Goal: Task Accomplishment & Management: Manage account settings

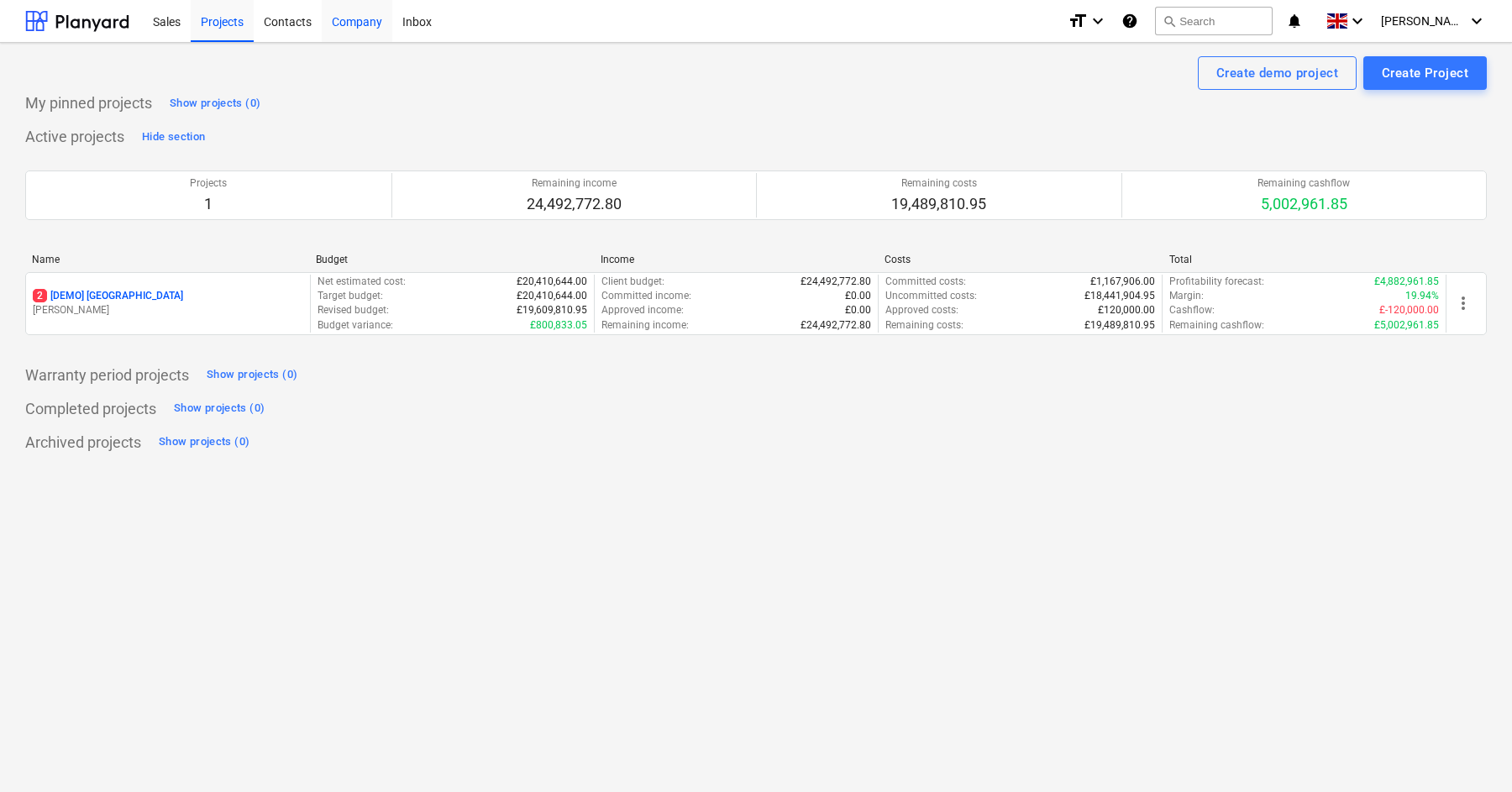
click at [344, 29] on div "Company" at bounding box center [357, 21] width 71 height 43
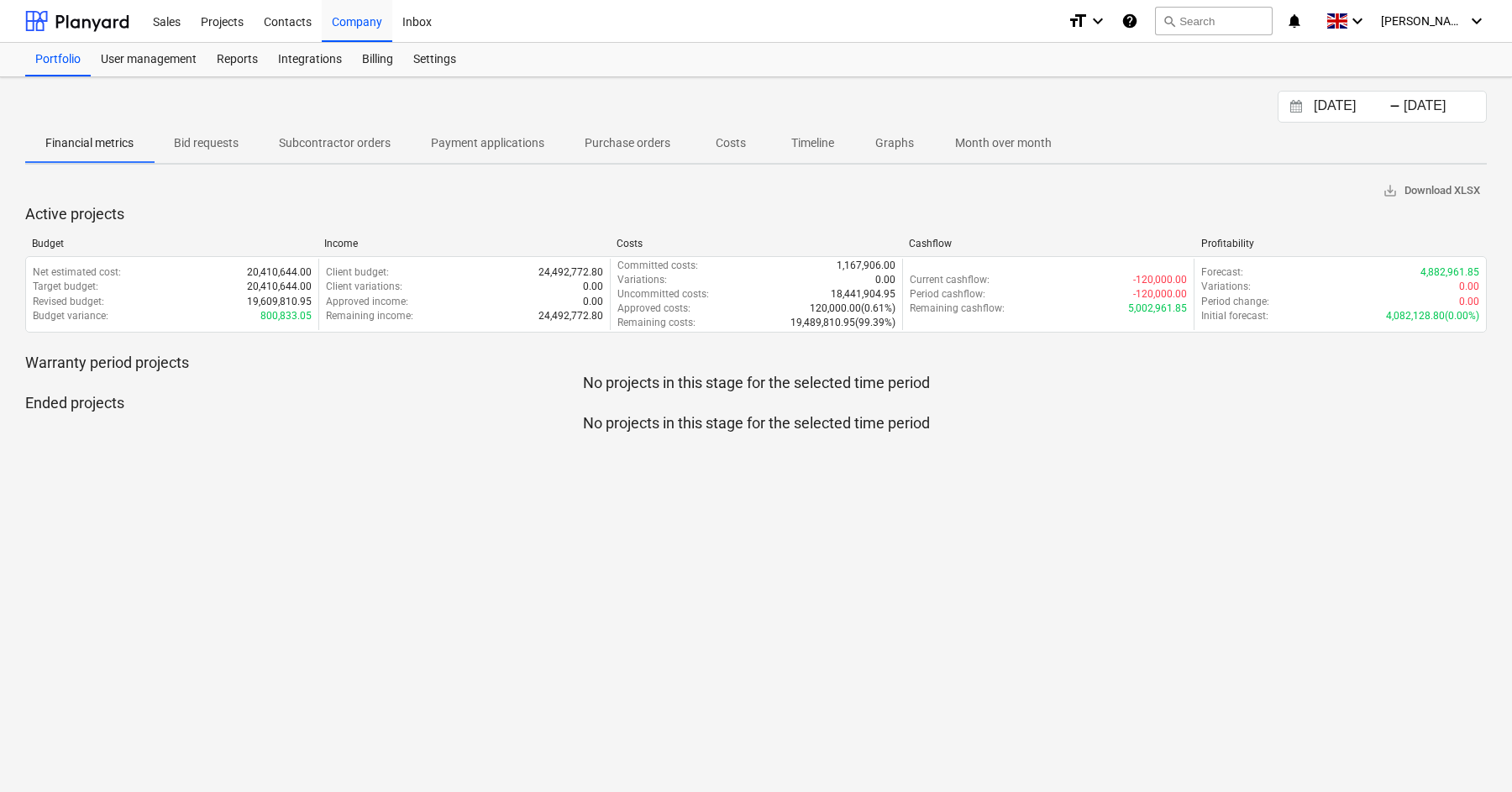
click at [1492, 13] on div "Sales Projects Contacts Company Inbox format_size keyboard_arrow_down help sear…" at bounding box center [756, 22] width 1512 height 43
click at [1468, 15] on icon "keyboard_arrow_down" at bounding box center [1477, 21] width 20 height 20
click at [1420, 65] on div "Settings" at bounding box center [1437, 65] width 100 height 27
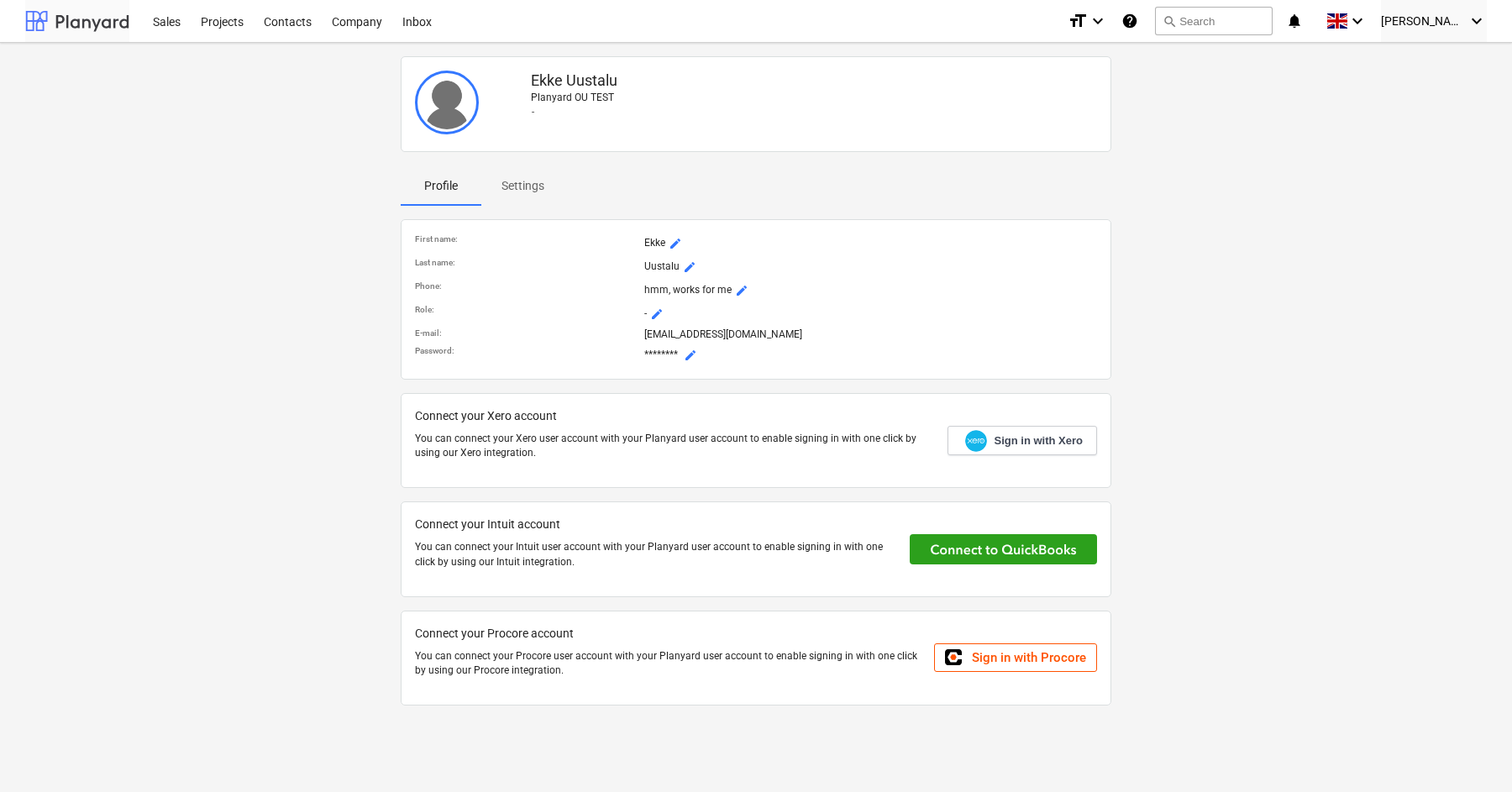
click at [110, 33] on div at bounding box center [77, 21] width 104 height 42
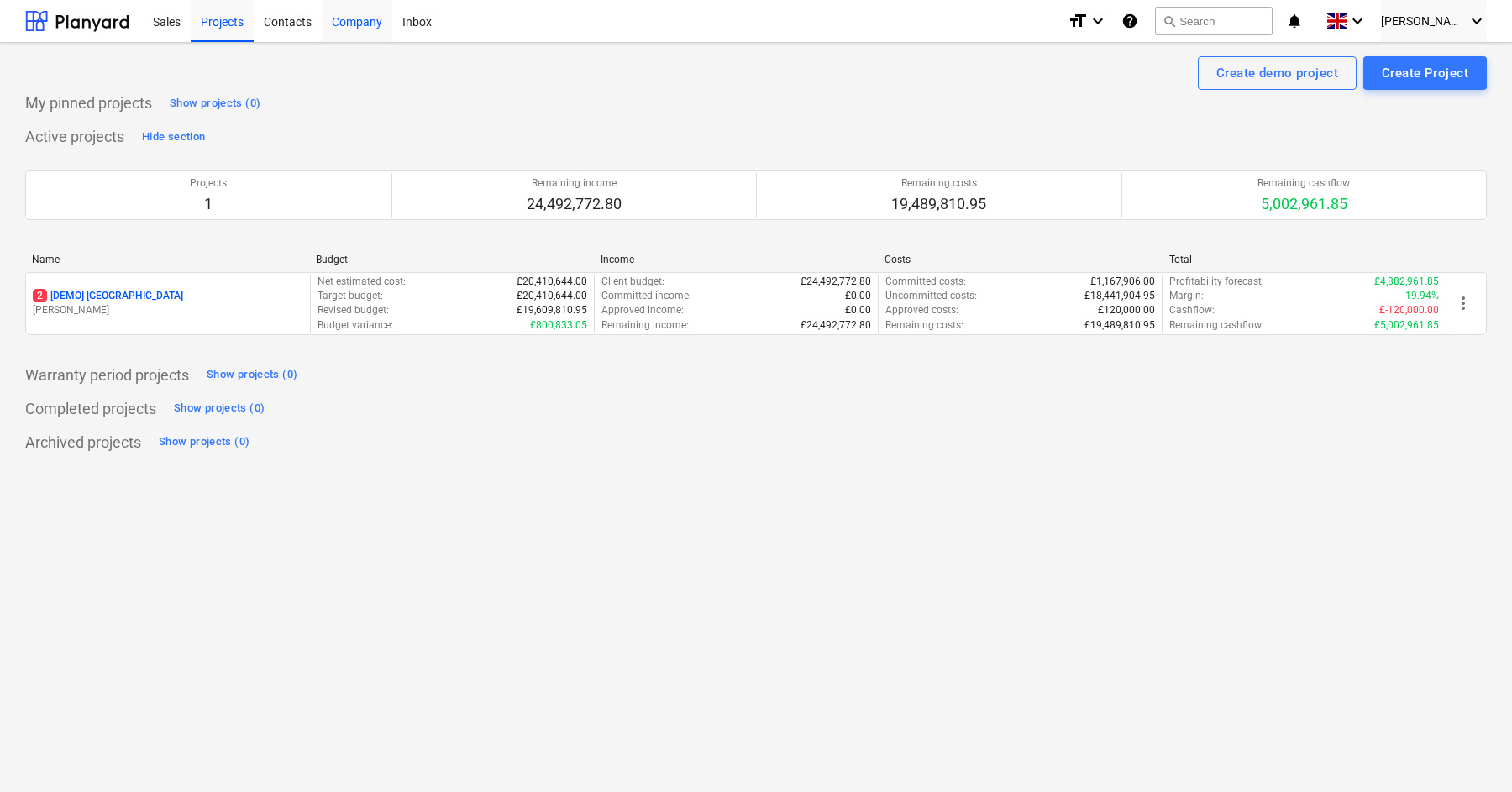
click at [360, 7] on div "Company" at bounding box center [357, 21] width 71 height 43
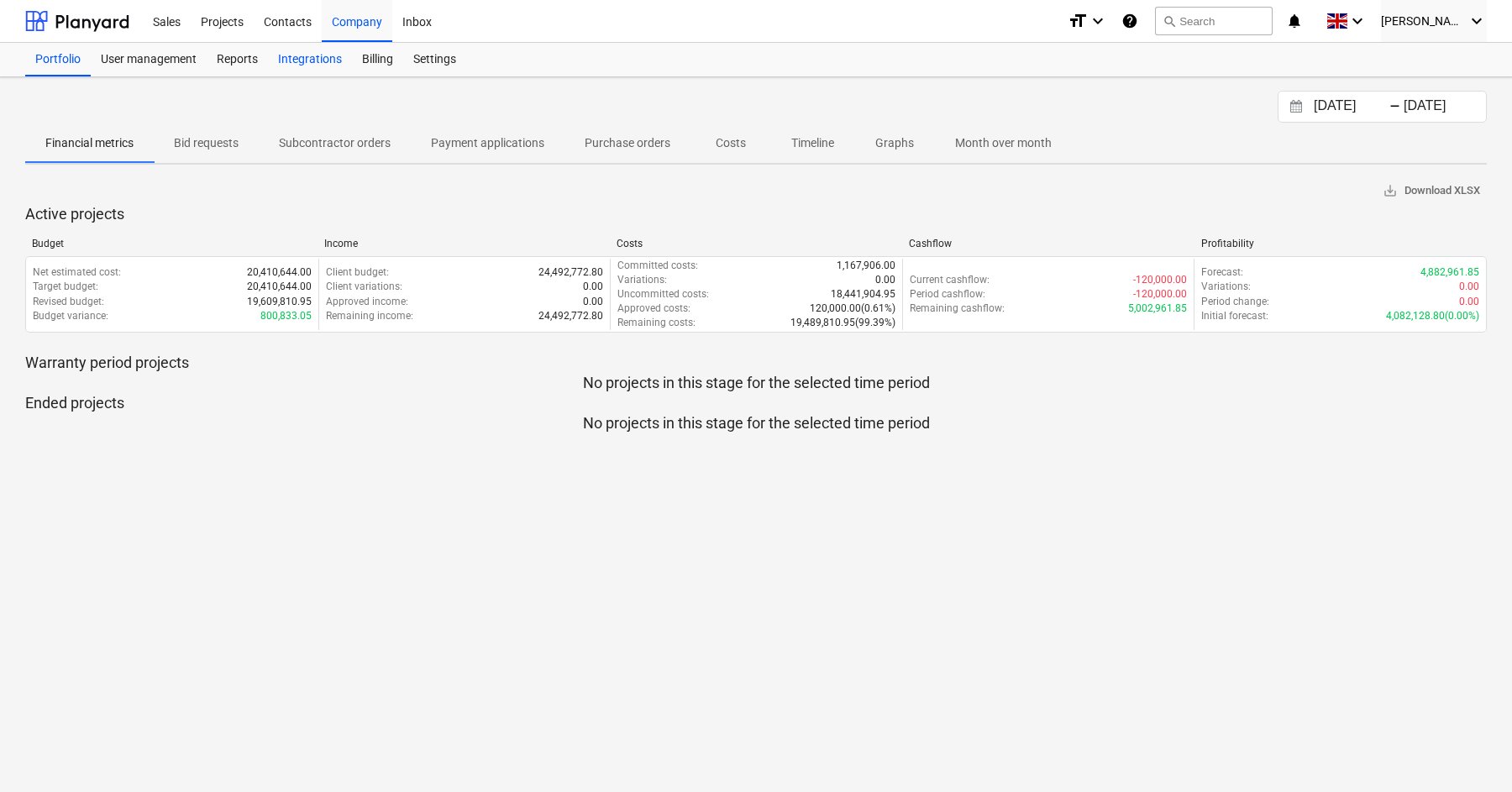
click at [281, 55] on div "Integrations" at bounding box center [310, 59] width 84 height 33
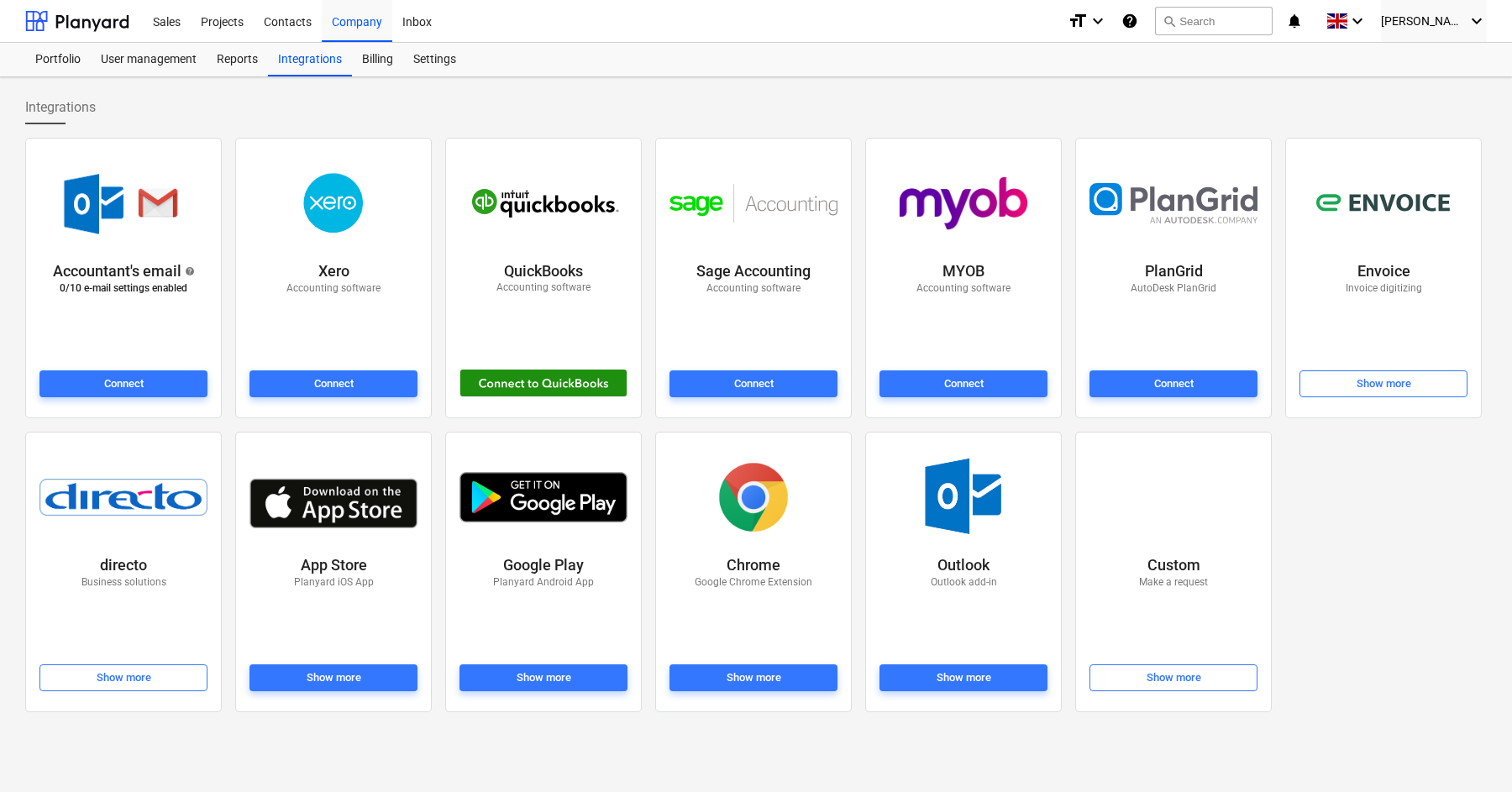
click at [523, 388] on div at bounding box center [543, 383] width 168 height 28
click at [209, 30] on div "Projects" at bounding box center [222, 21] width 63 height 43
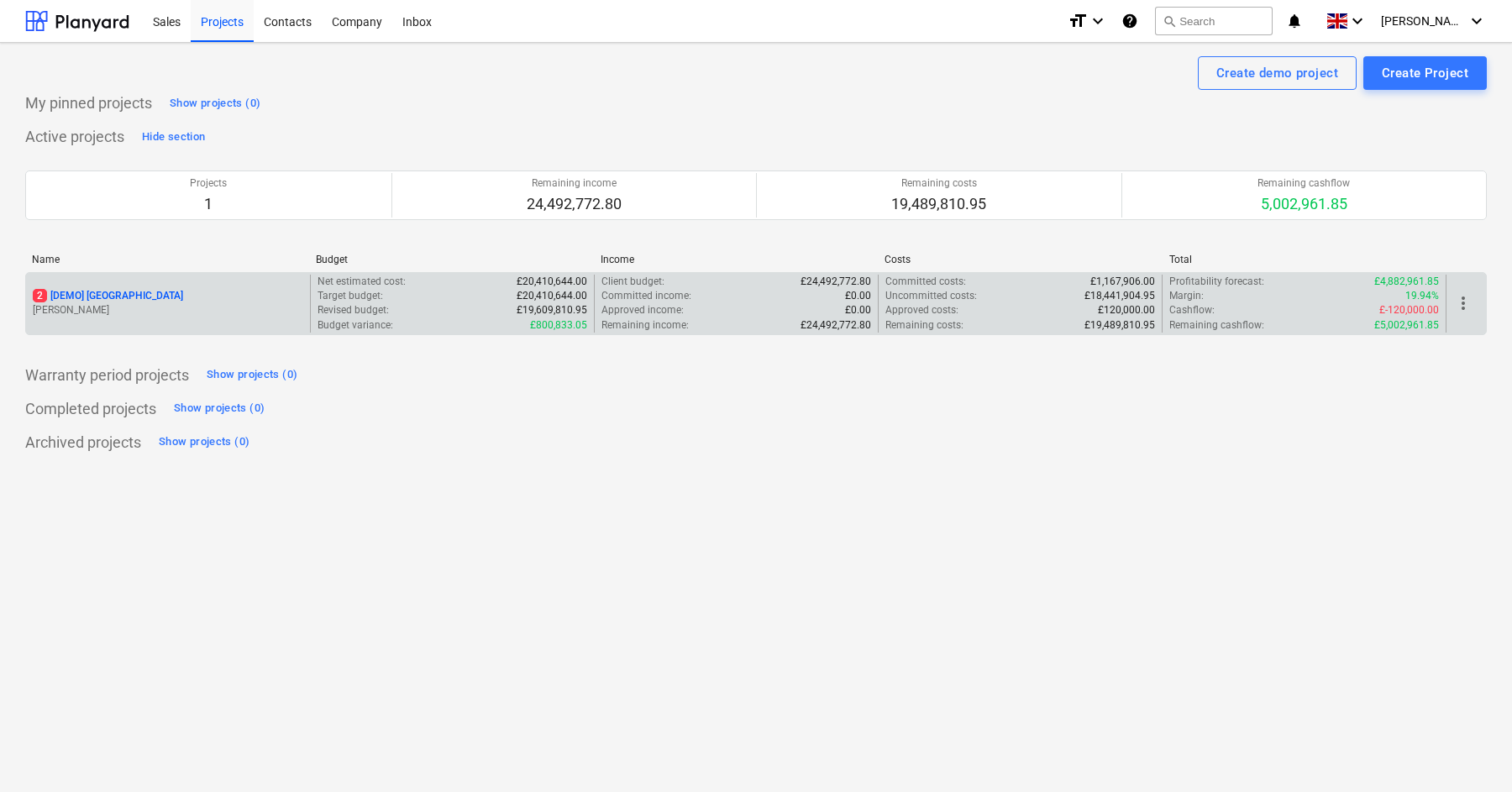
click at [333, 305] on p "Revised budget :" at bounding box center [353, 310] width 72 height 14
click at [139, 299] on p "2 [DEMO] [GEOGRAPHIC_DATA]" at bounding box center [108, 296] width 151 height 14
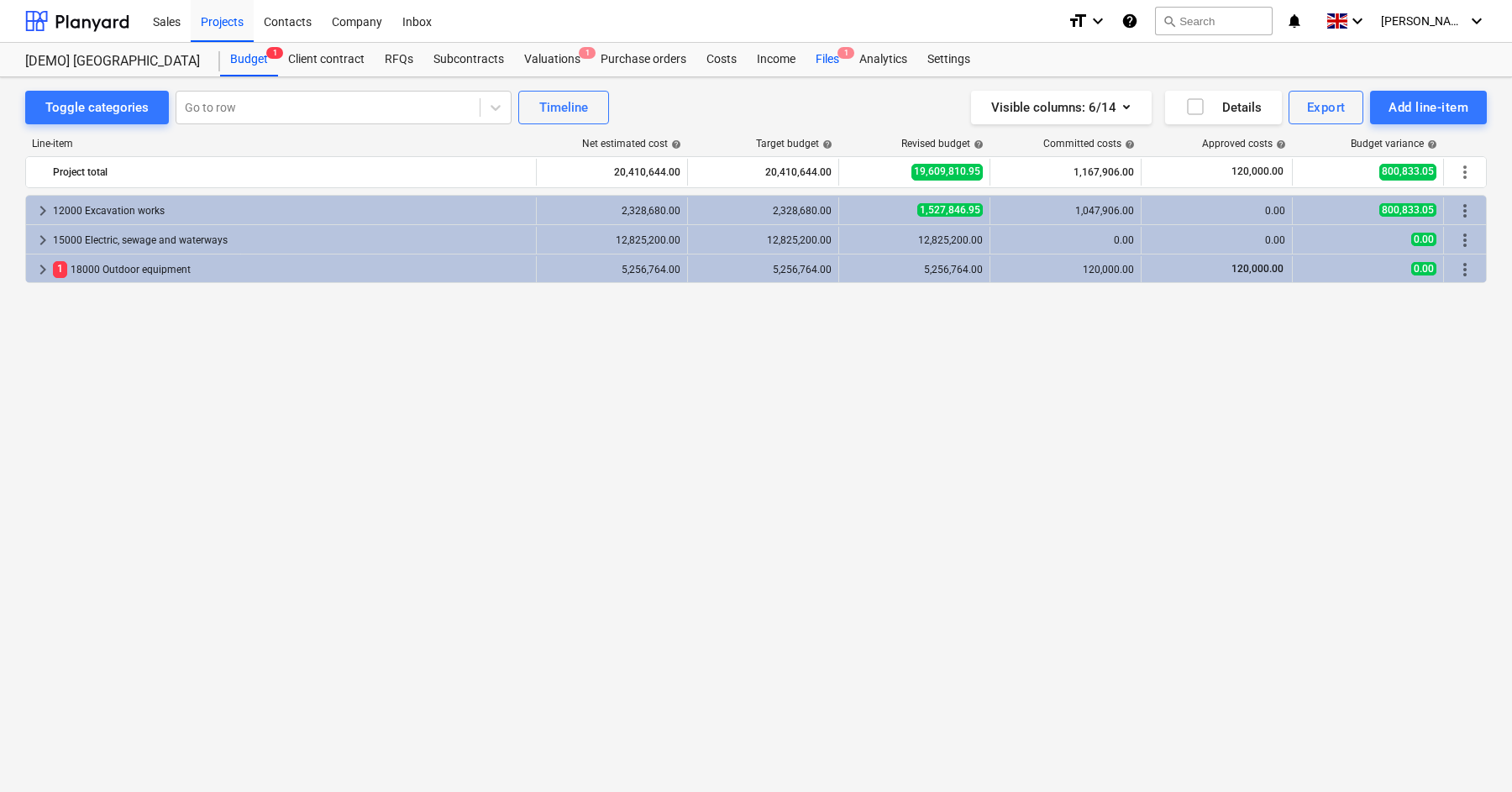
click at [813, 50] on div "Files 1" at bounding box center [827, 59] width 44 height 33
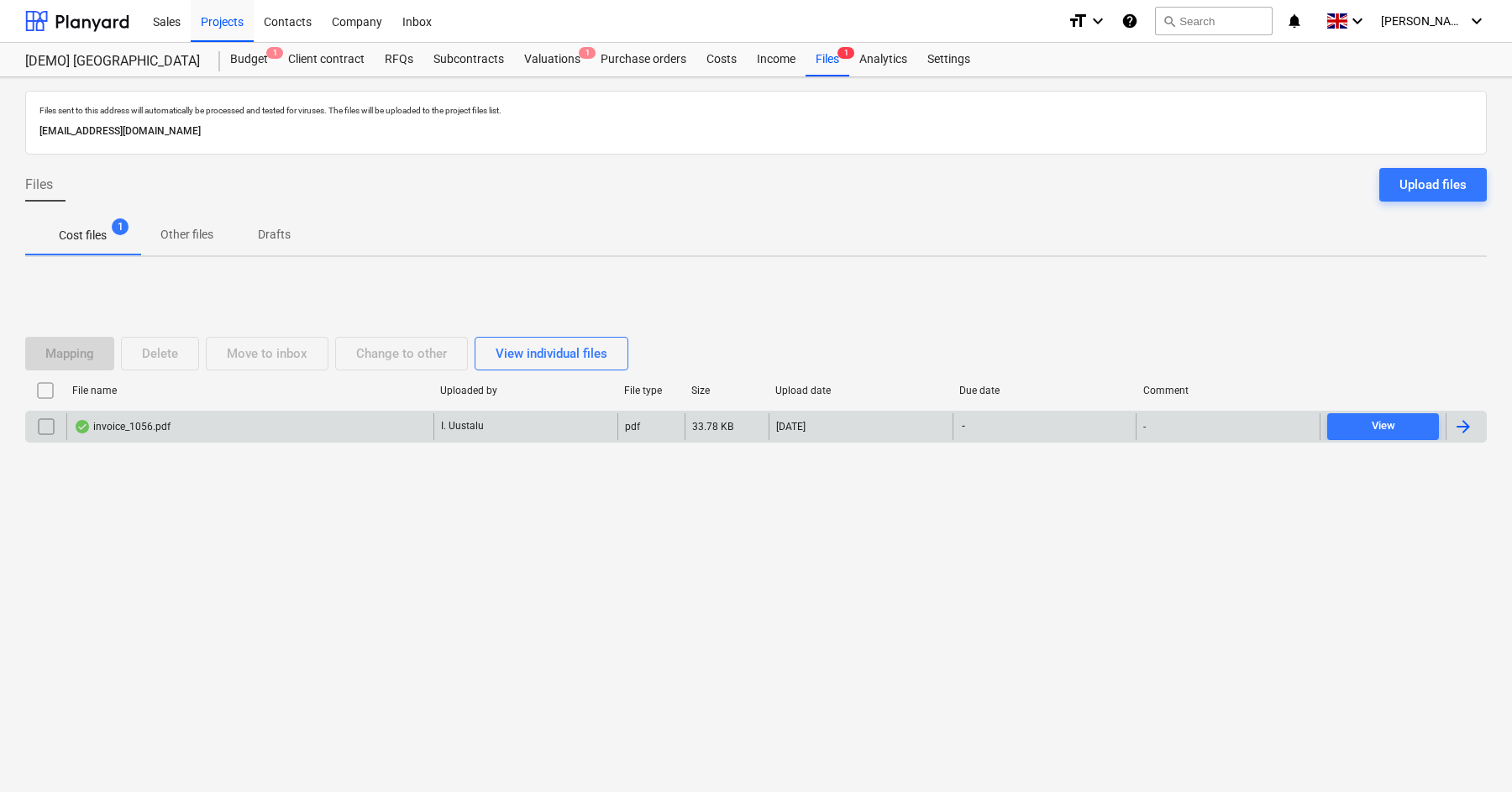
click at [134, 434] on div "invoice_1056.pdf" at bounding box center [250, 426] width 367 height 27
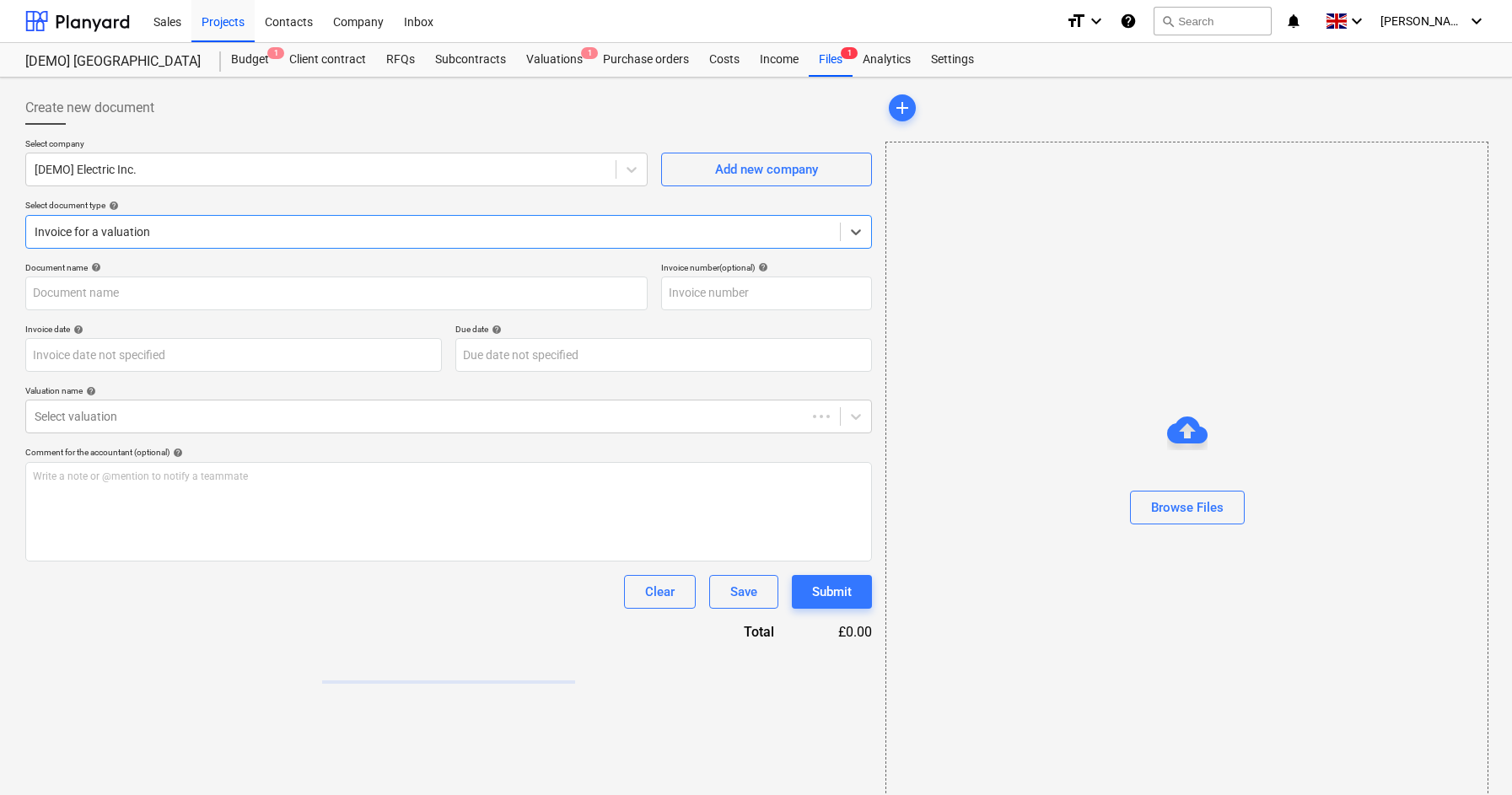
type input "1056"
type input "[DATE]"
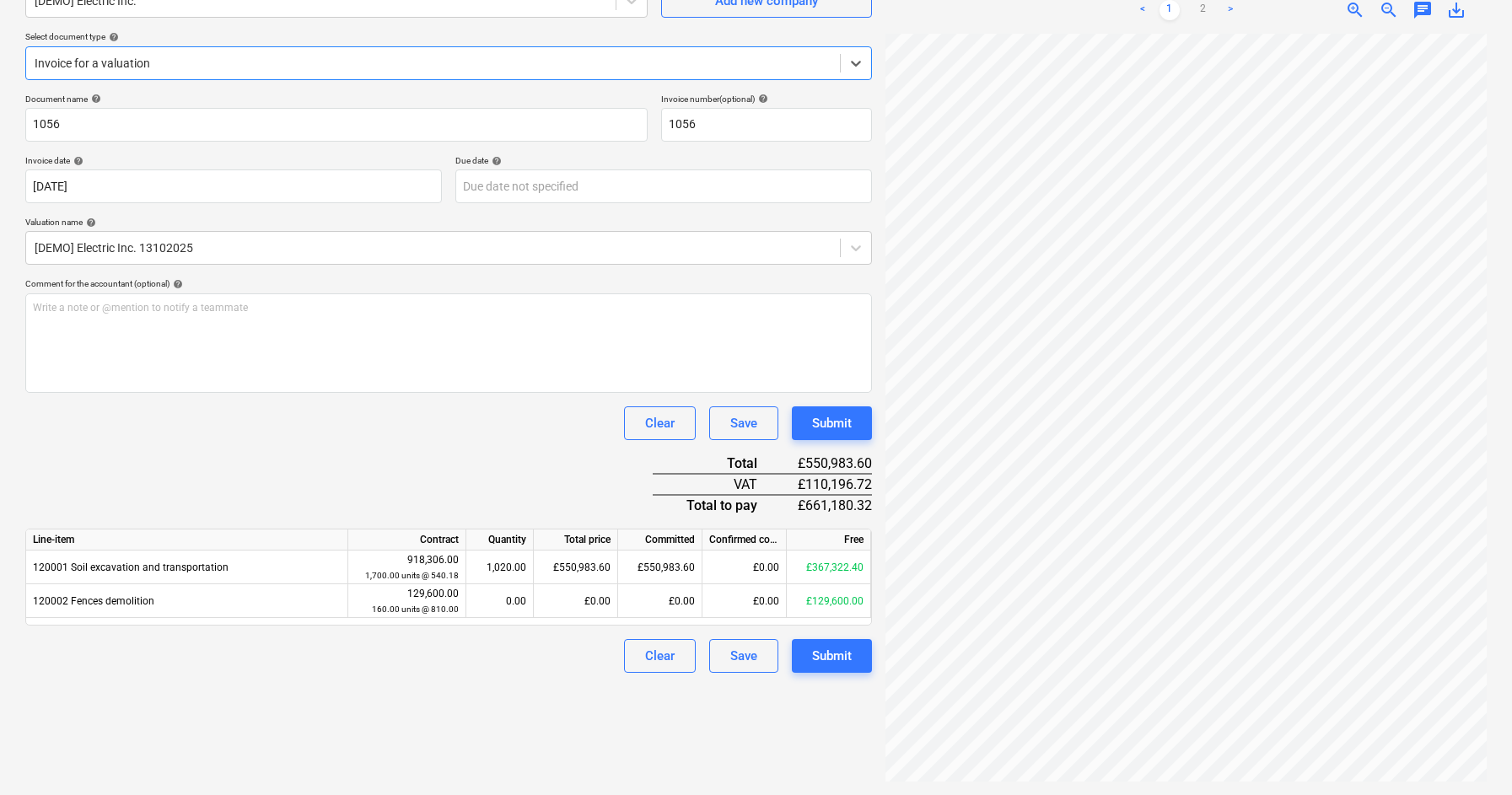
scroll to position [165, 0]
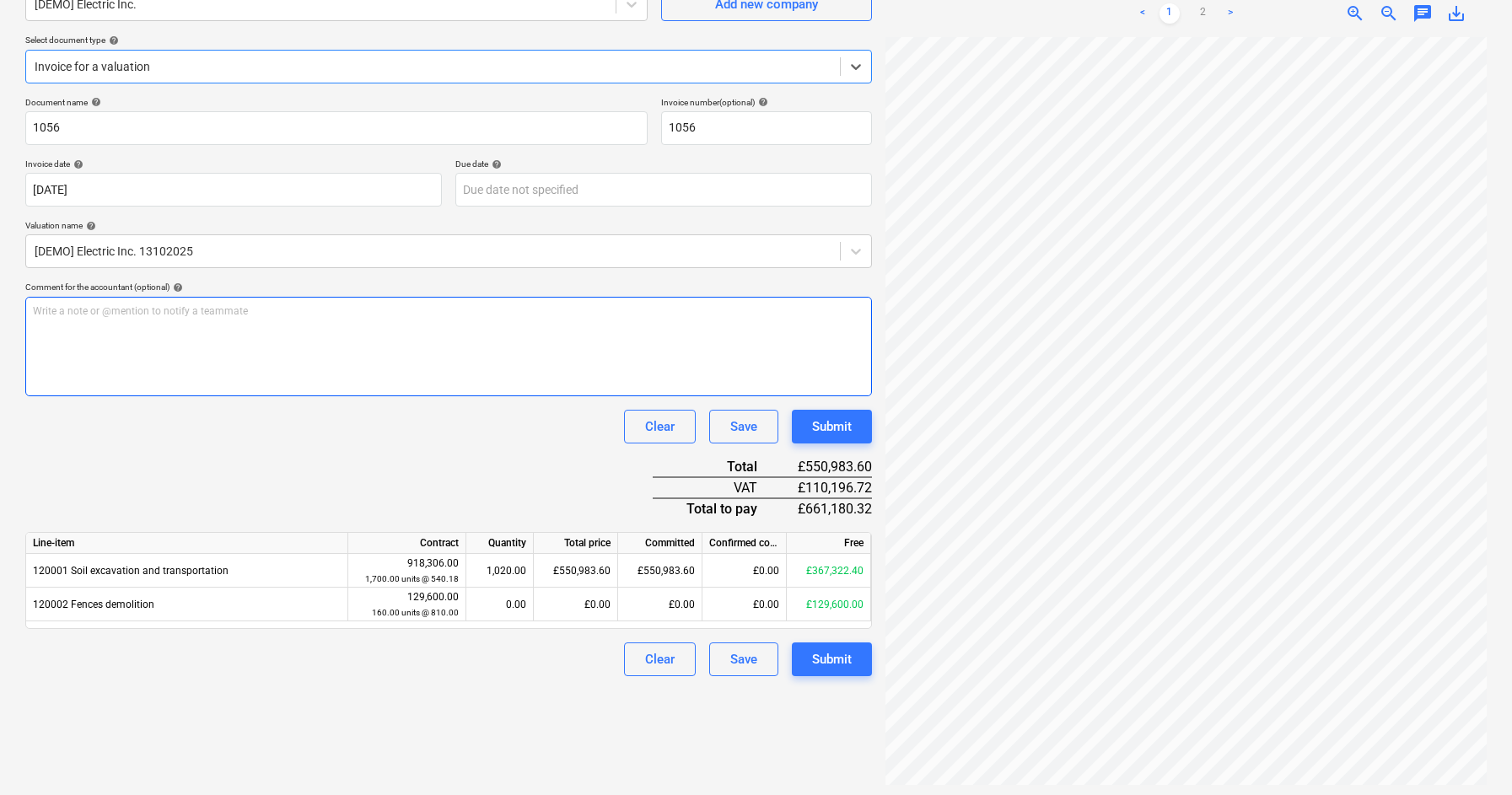
click at [486, 378] on div "Write a note or @mention to notify a teammate ﻿" at bounding box center [448, 346] width 846 height 100
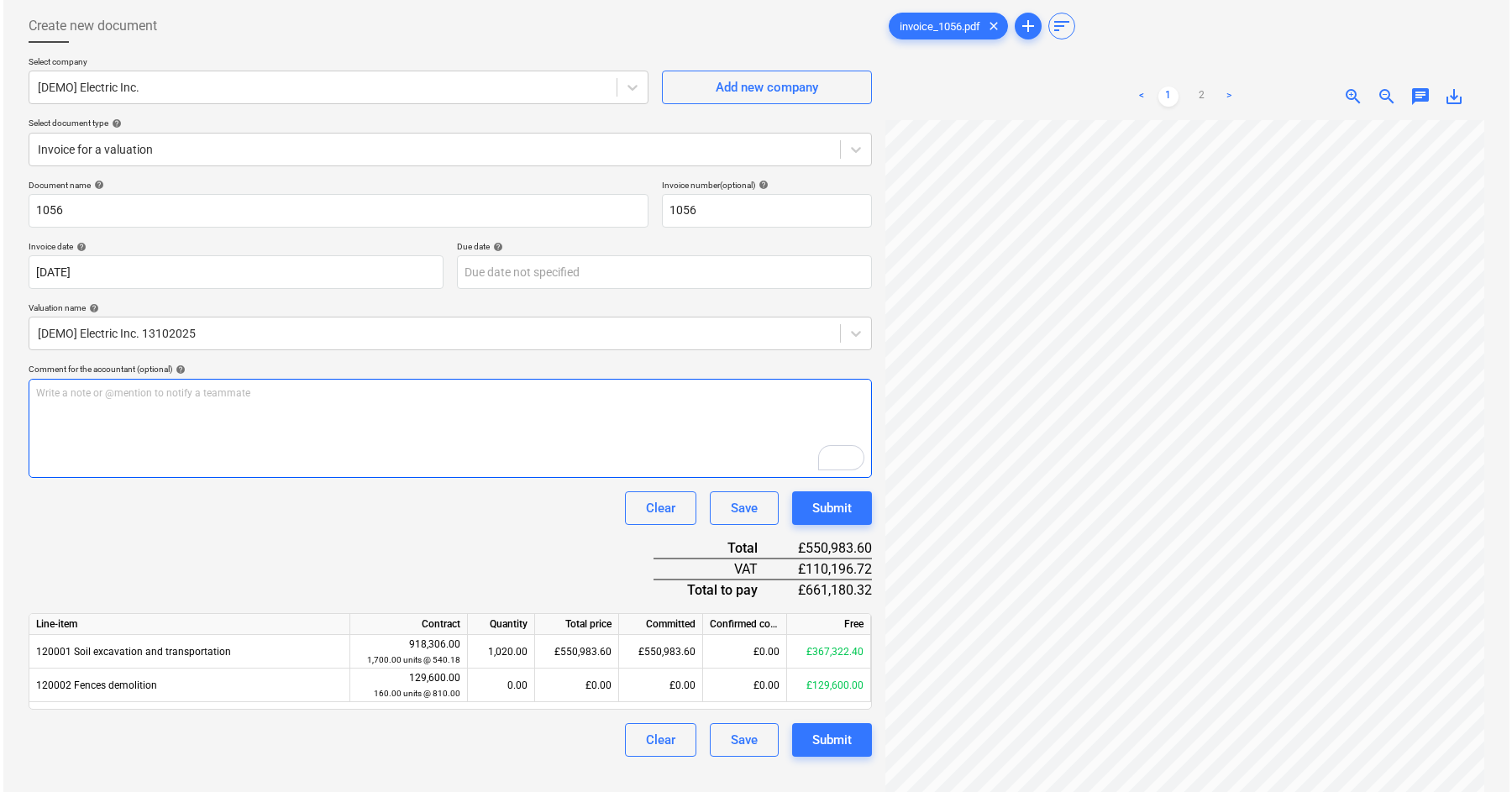
scroll to position [66, 0]
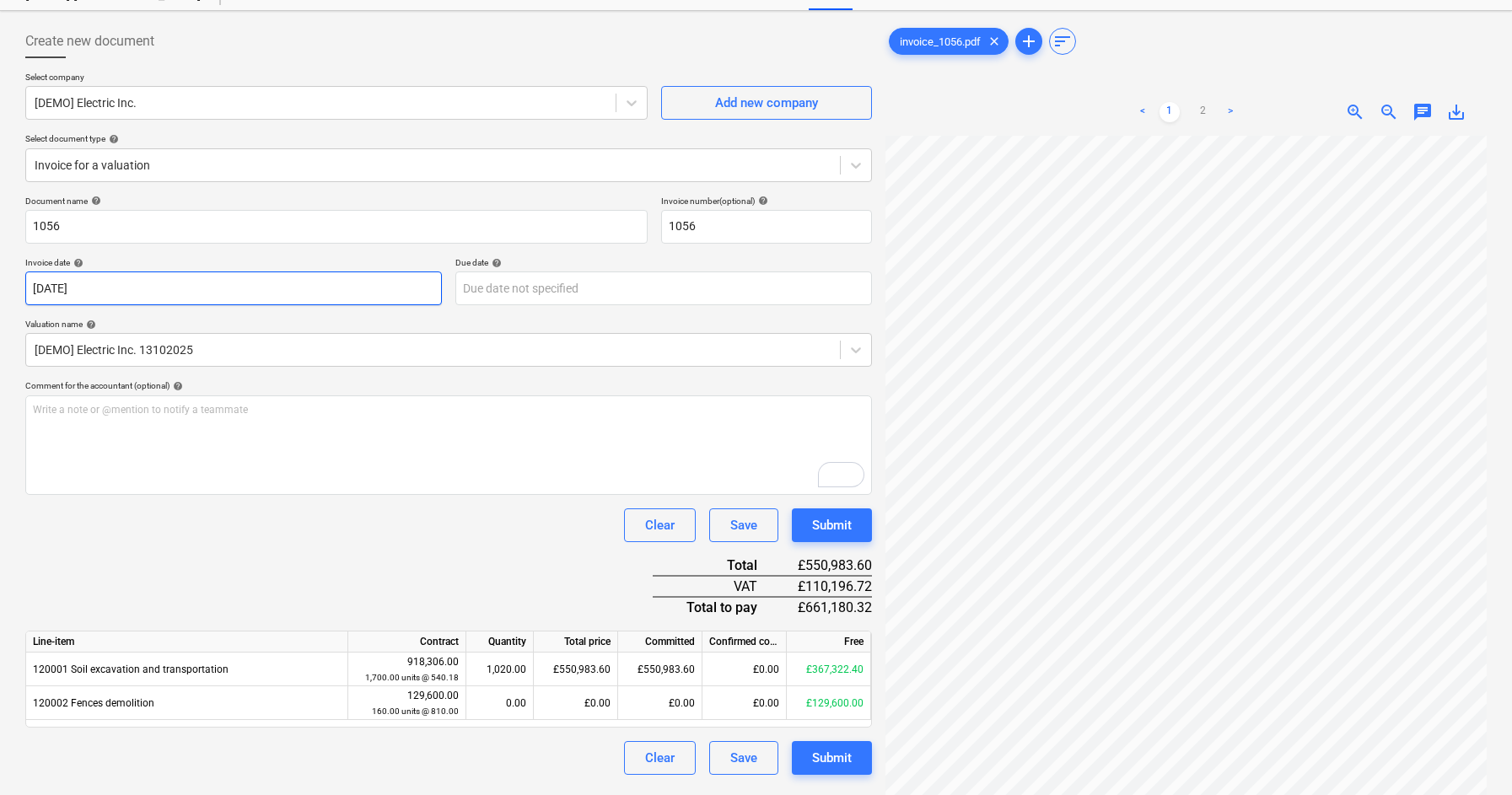
click at [315, 285] on body "Sales Projects Contacts Company Inbox format_size keyboard_arrow_down help sear…" at bounding box center [756, 331] width 1512 height 795
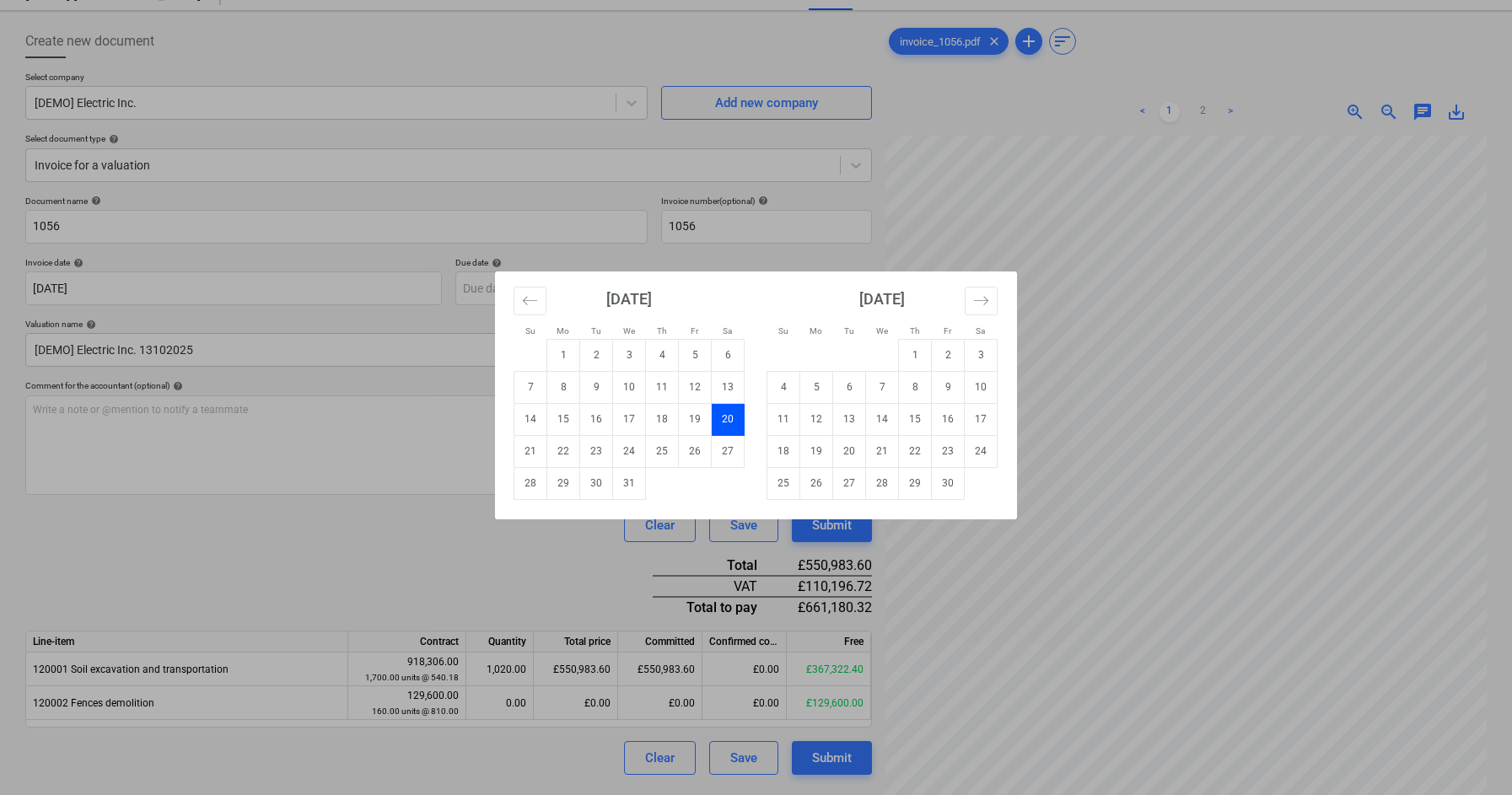
click at [314, 285] on div "Su Mo Tu We Th Fr Sa Su Mo Tu We Th Fr Sa February 2021 1 2 3 4 5 6 7 8 9 10 11…" at bounding box center [756, 398] width 1512 height 795
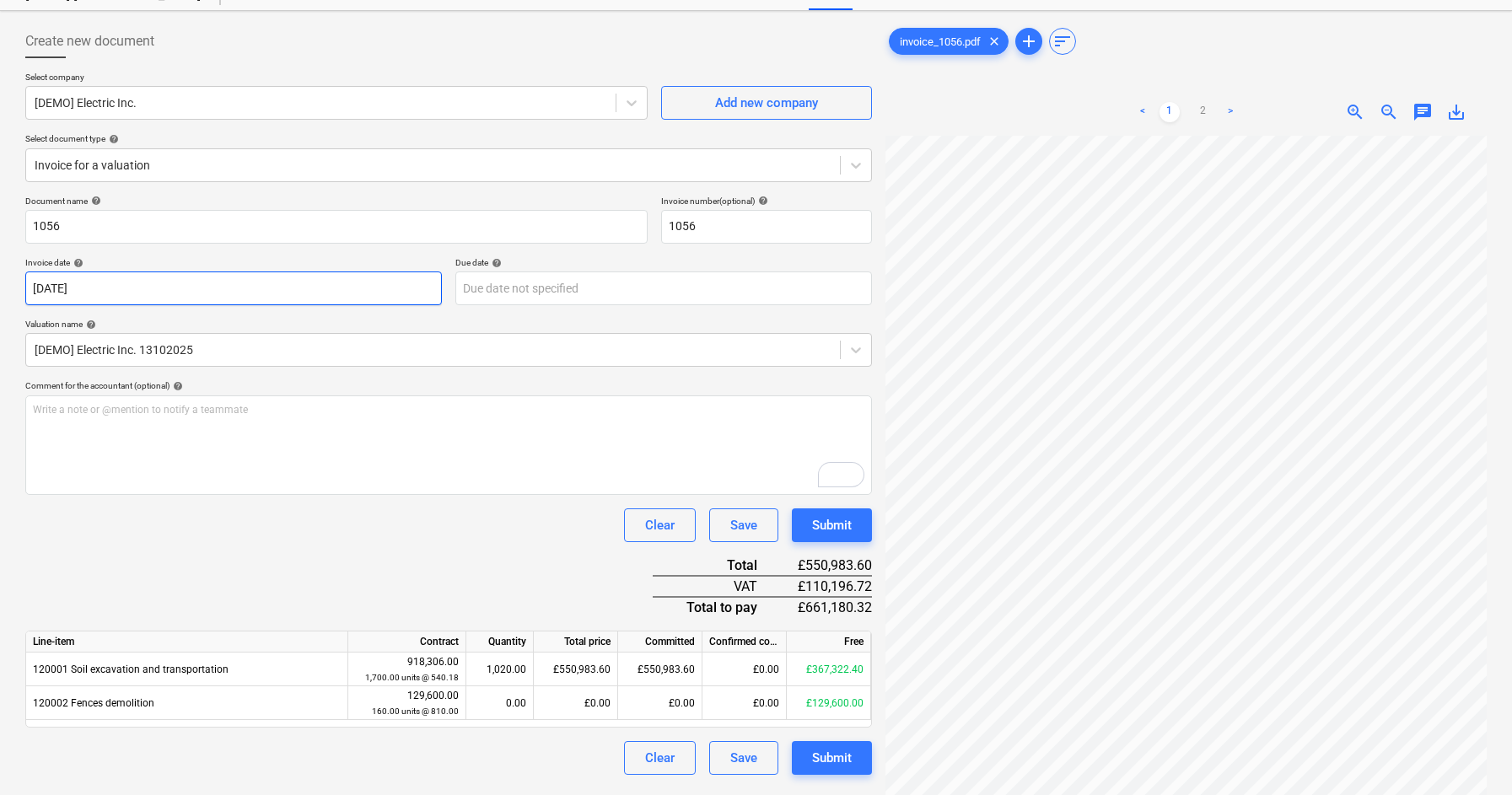
click at [174, 294] on body "Sales Projects Contacts Company Inbox format_size keyboard_arrow_down help sear…" at bounding box center [756, 331] width 1512 height 795
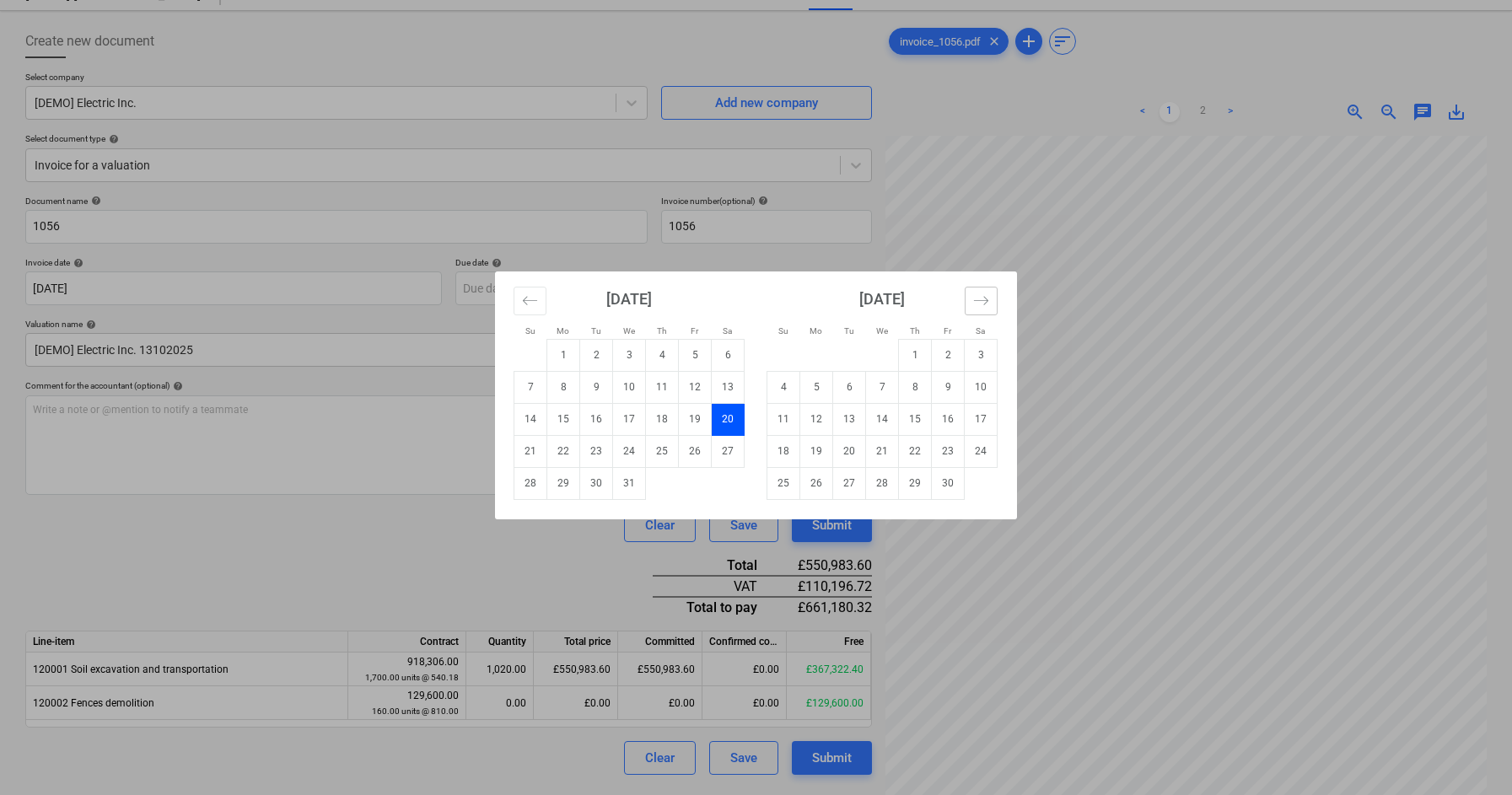
click at [995, 297] on button "Move forward to switch to the next month." at bounding box center [980, 301] width 33 height 29
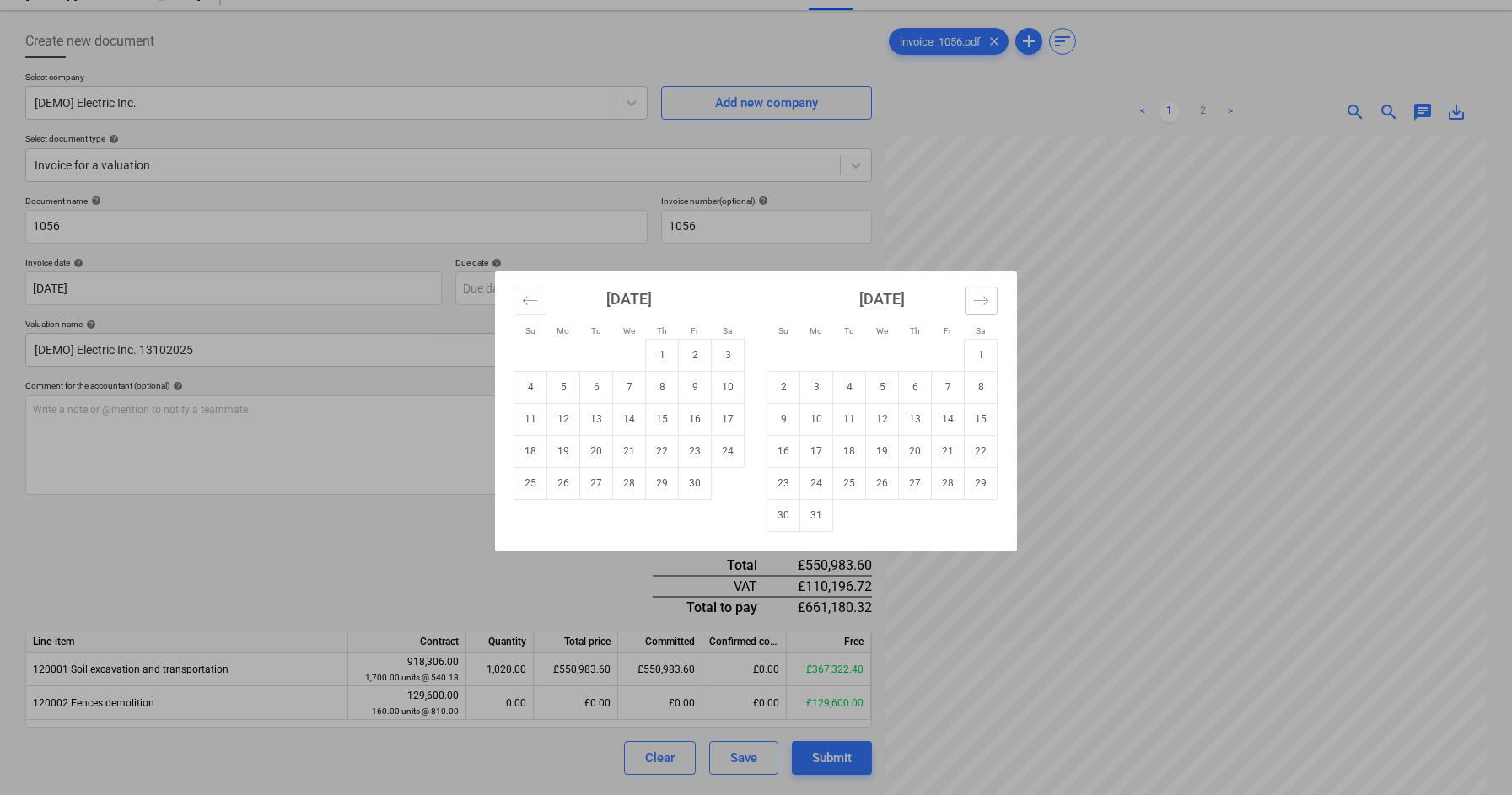
click at [995, 297] on button "Move forward to switch to the next month." at bounding box center [980, 301] width 33 height 29
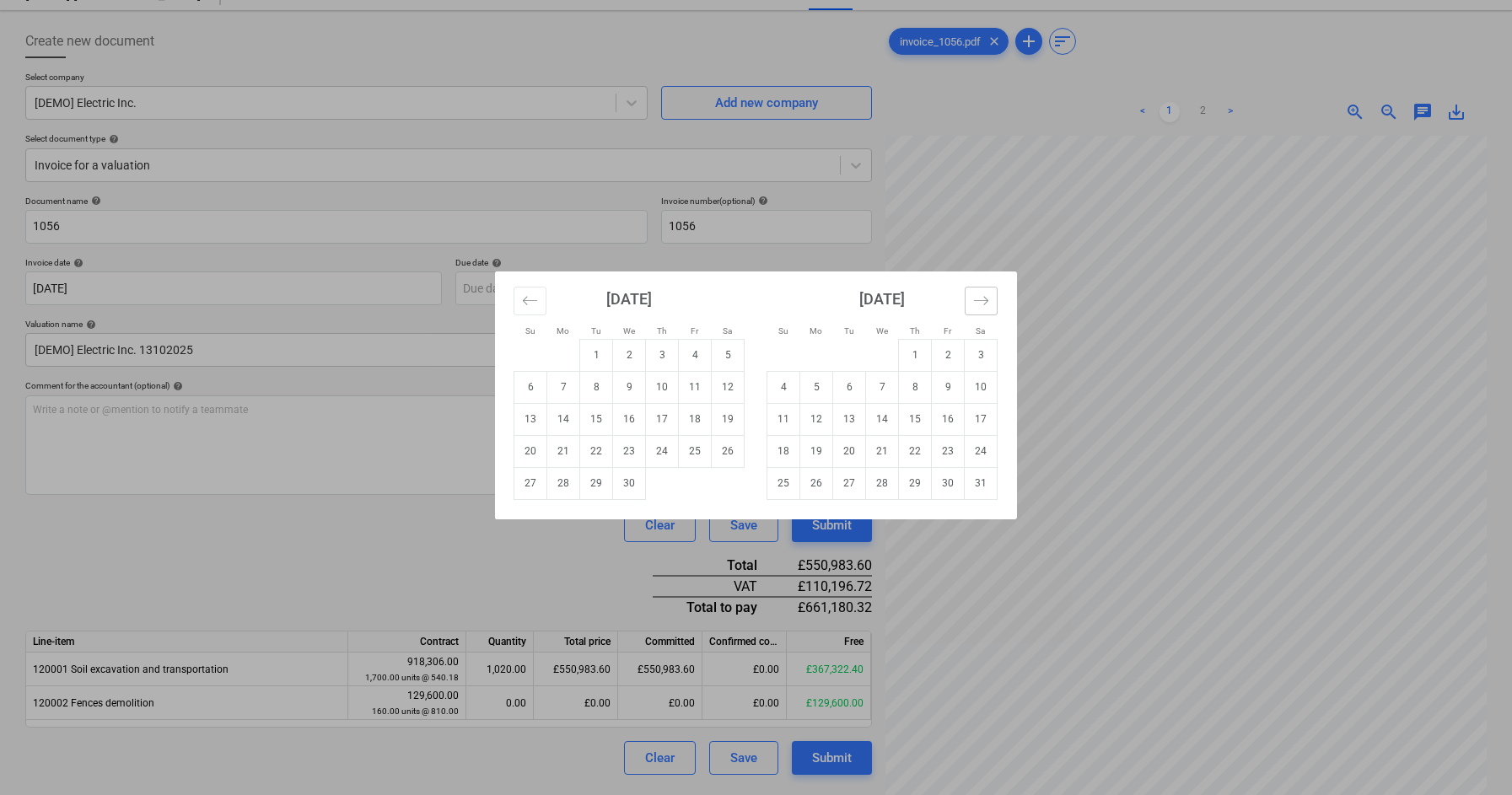
click at [995, 297] on button "Move forward to switch to the next month." at bounding box center [980, 301] width 33 height 29
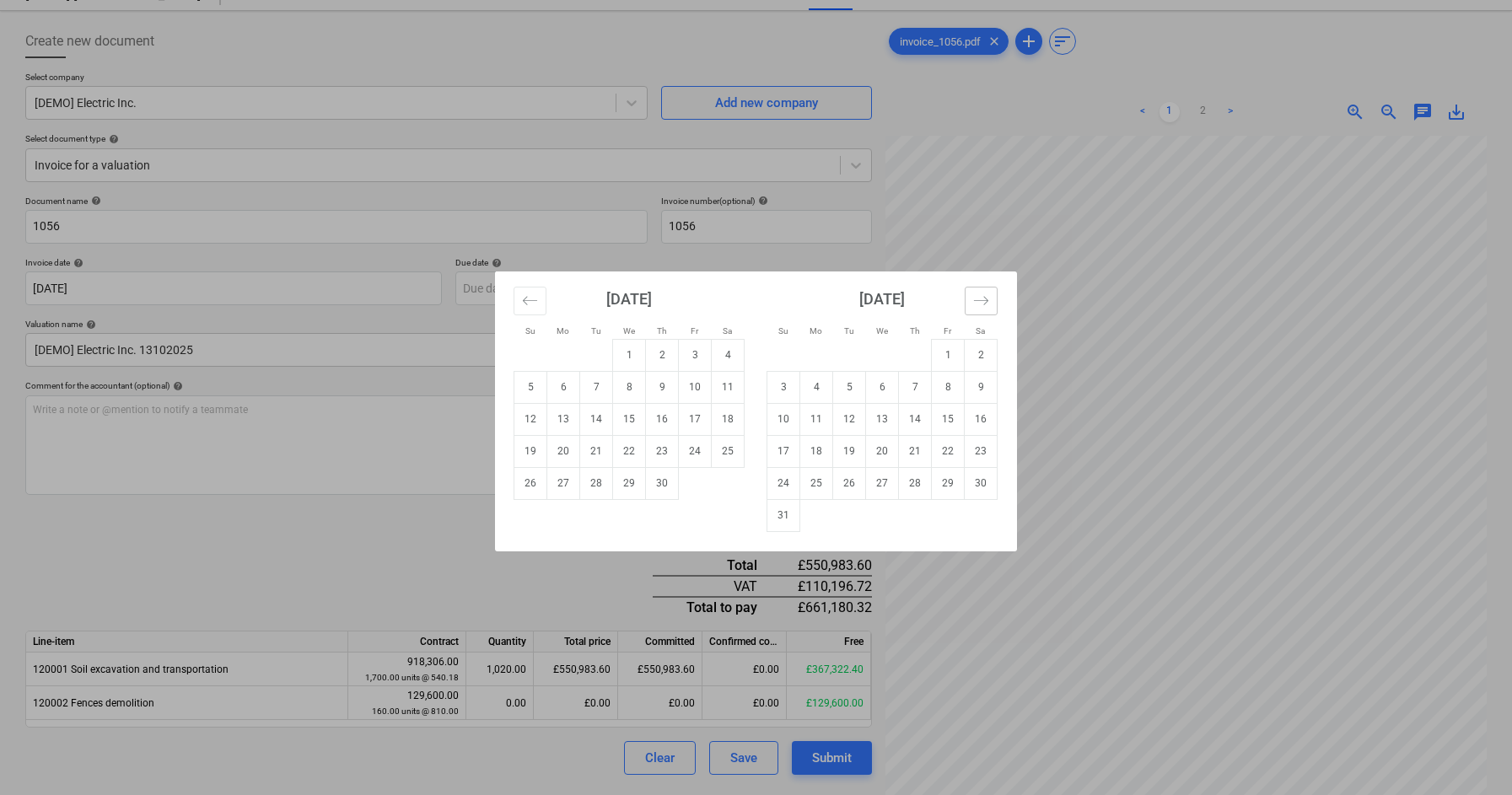
click at [995, 297] on button "Move forward to switch to the next month." at bounding box center [980, 301] width 33 height 29
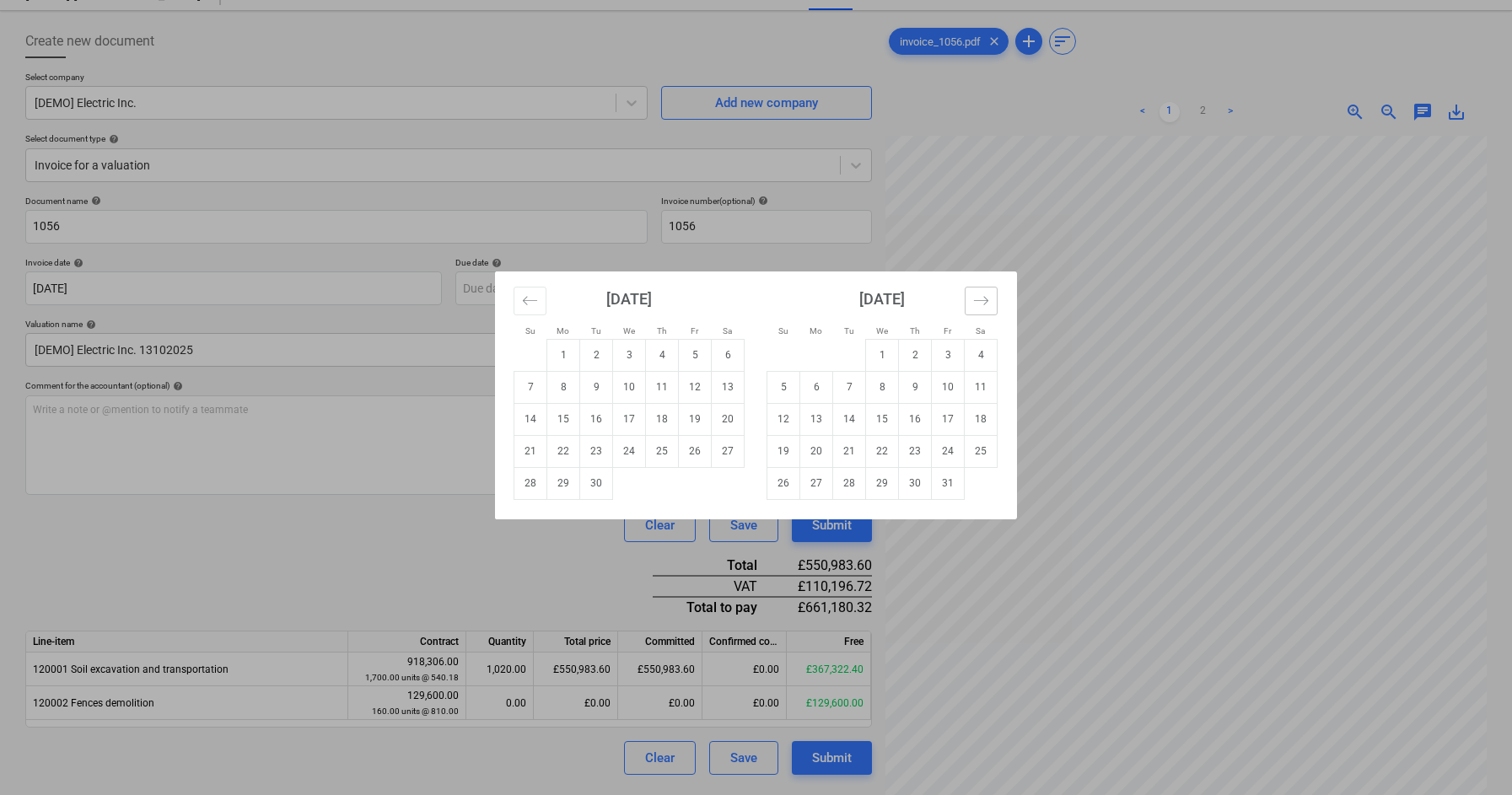
click at [995, 297] on button "Move forward to switch to the next month." at bounding box center [980, 301] width 33 height 29
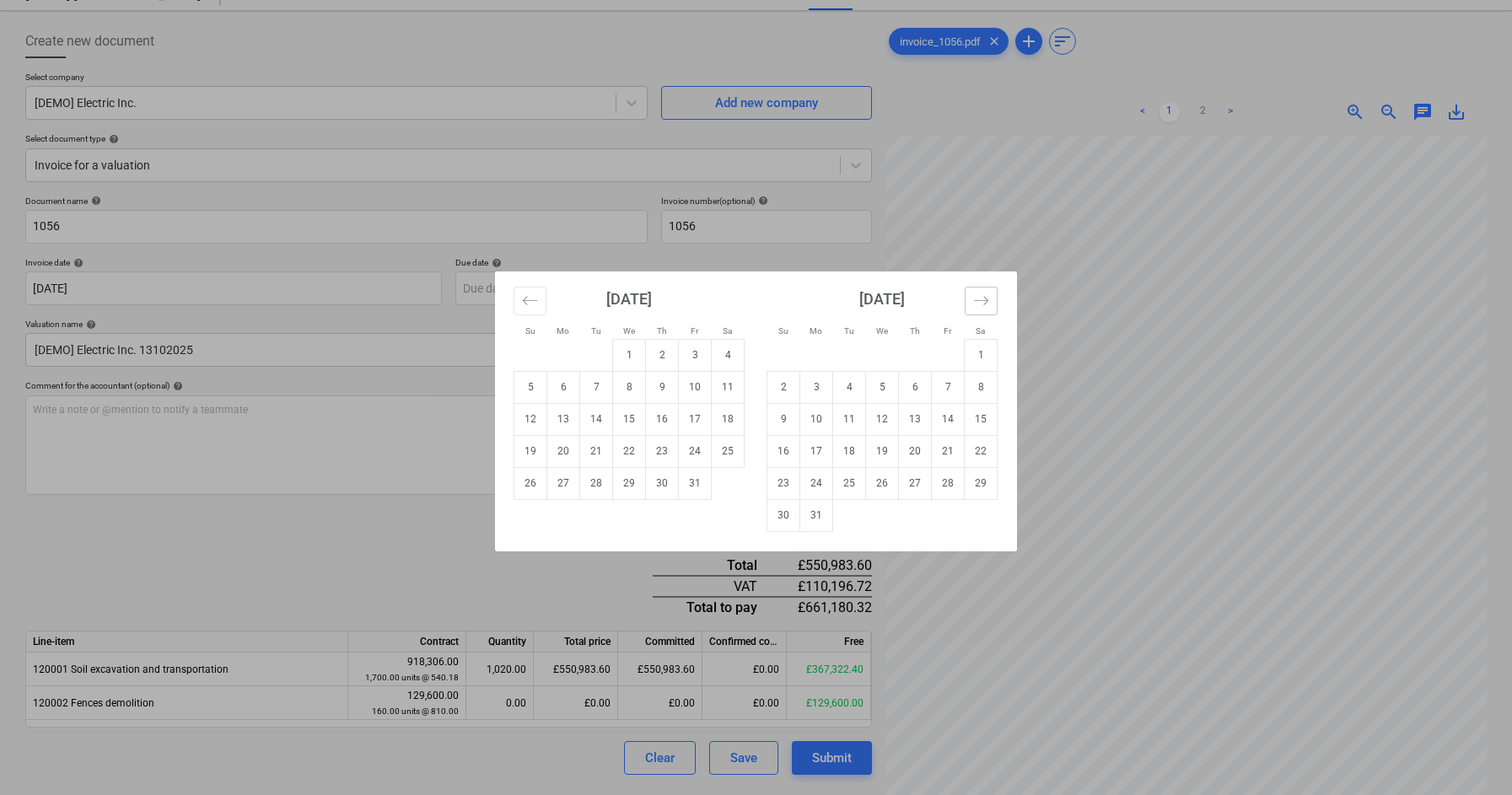
click at [995, 297] on button "Move forward to switch to the next month." at bounding box center [980, 301] width 33 height 29
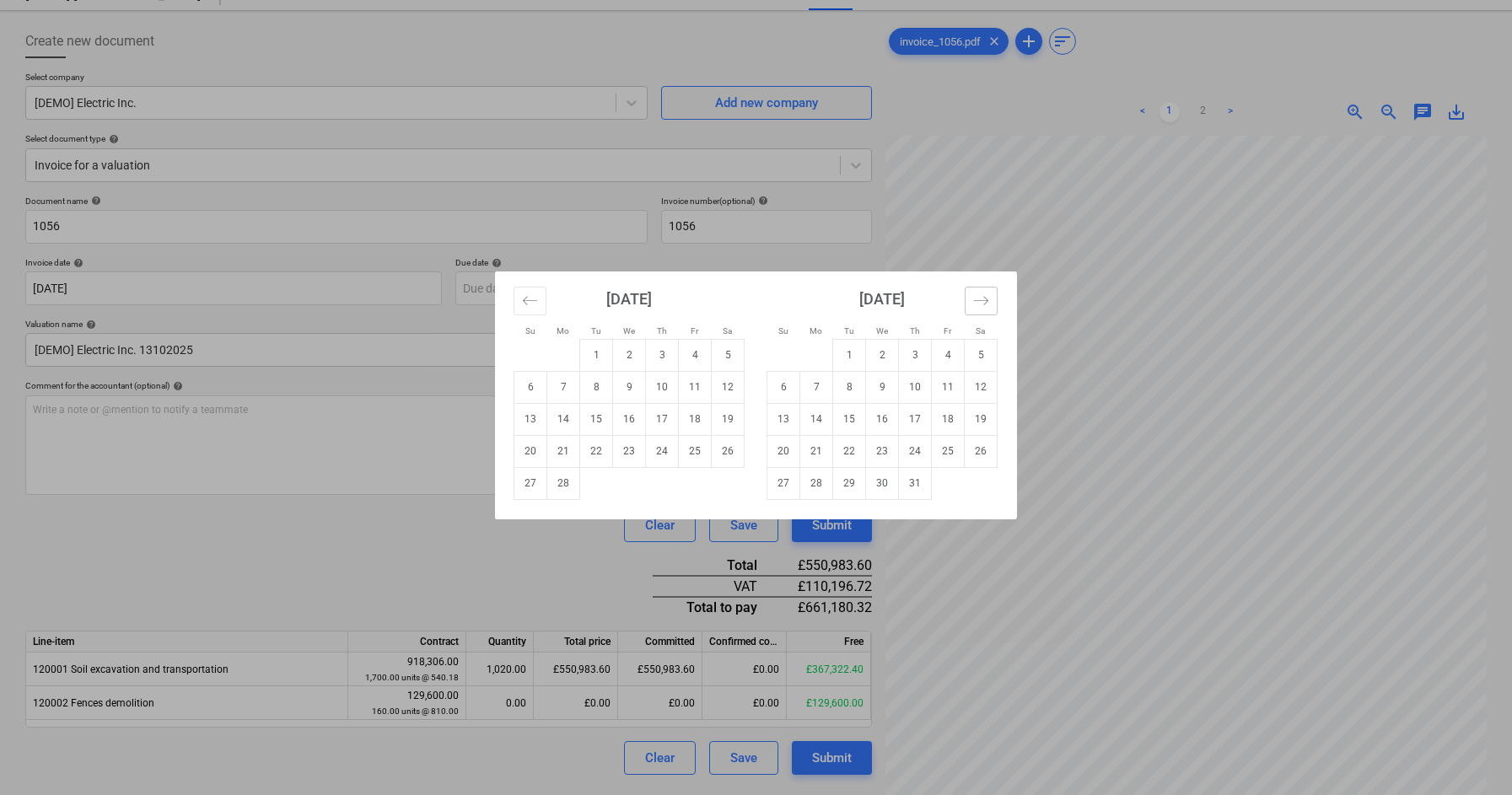
click at [995, 297] on button "Move forward to switch to the next month." at bounding box center [980, 301] width 33 height 29
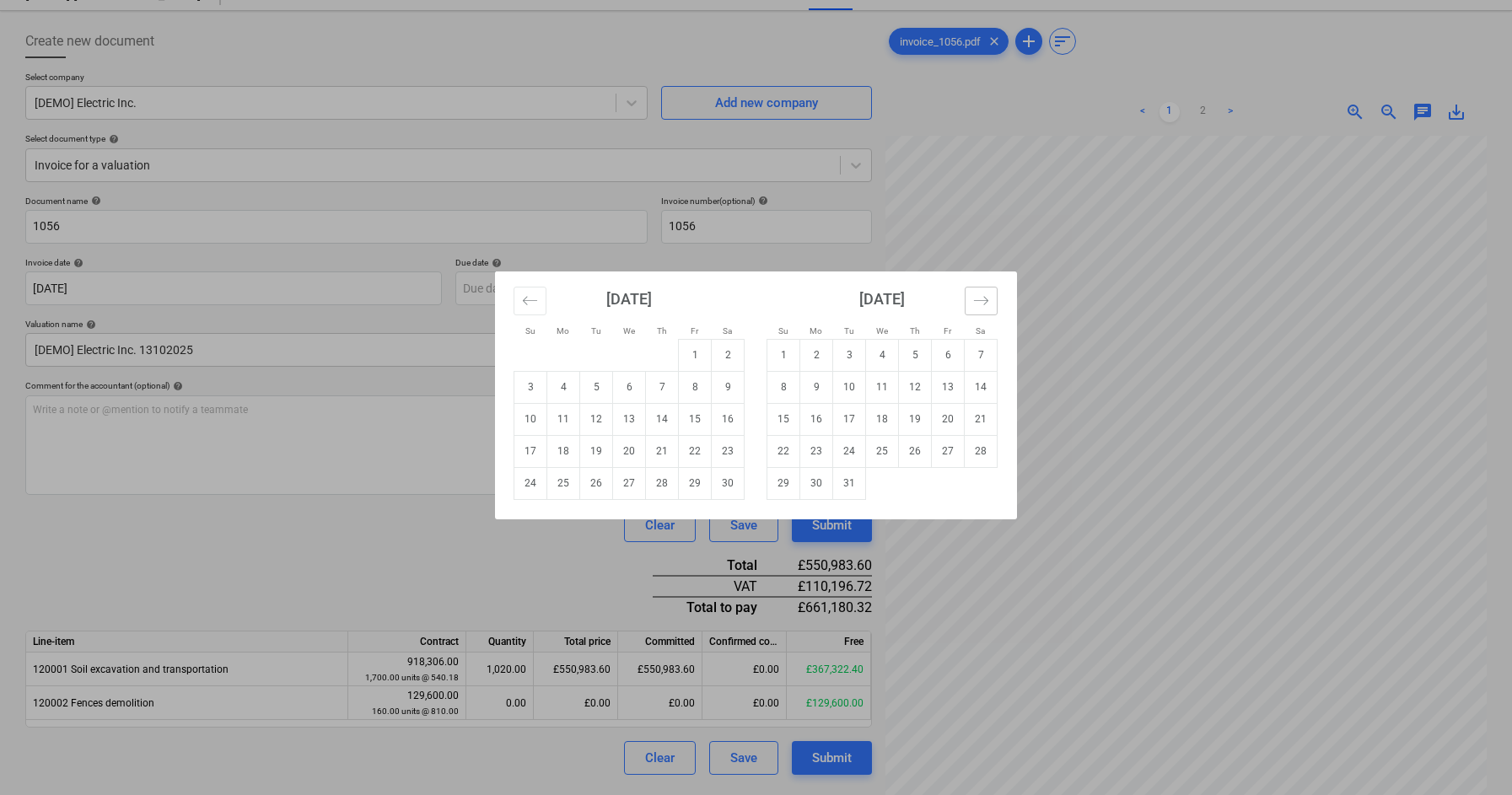
click at [995, 297] on button "Move forward to switch to the next month." at bounding box center [980, 301] width 33 height 29
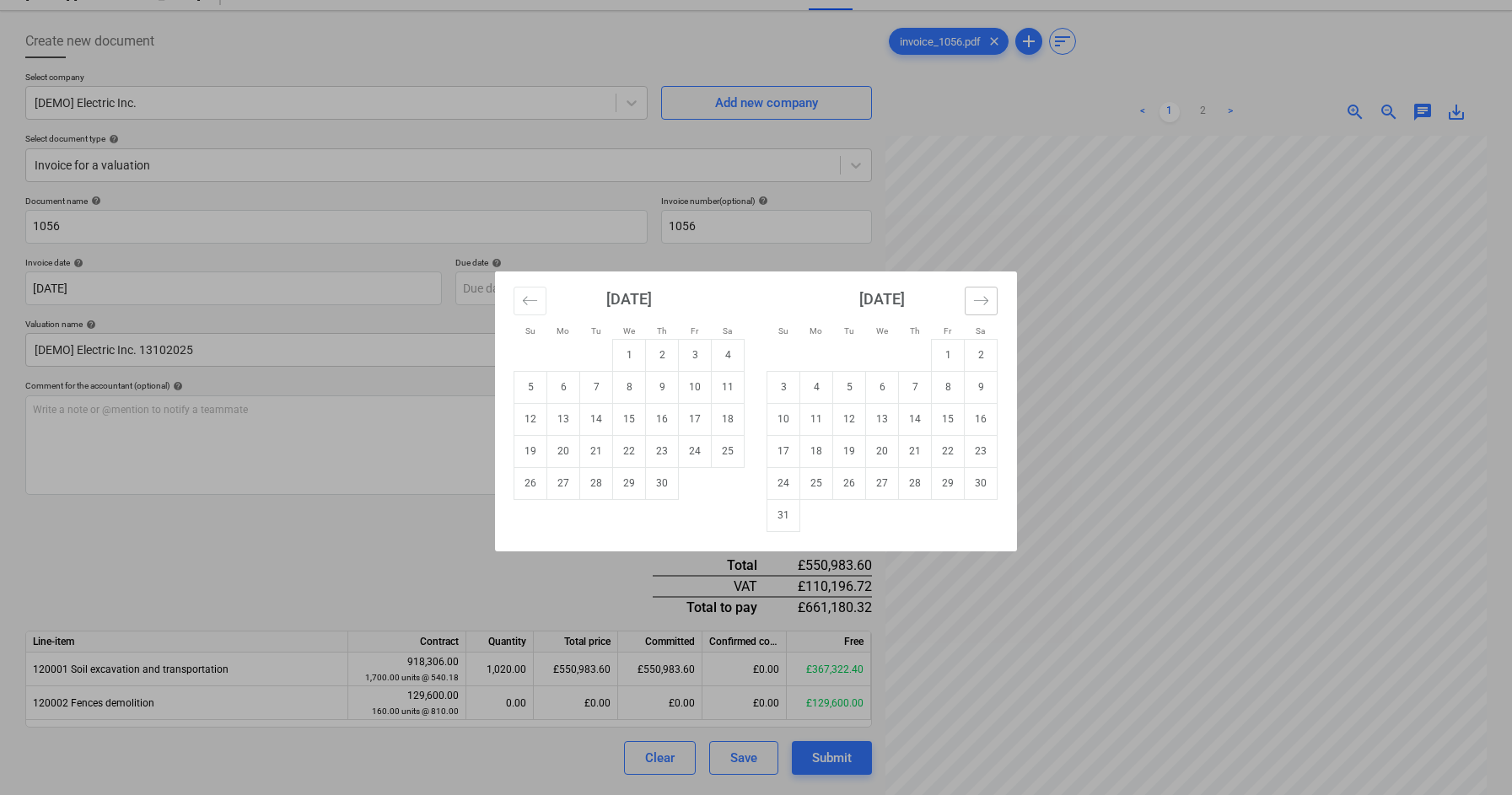
click at [995, 297] on button "Move forward to switch to the next month." at bounding box center [980, 301] width 33 height 29
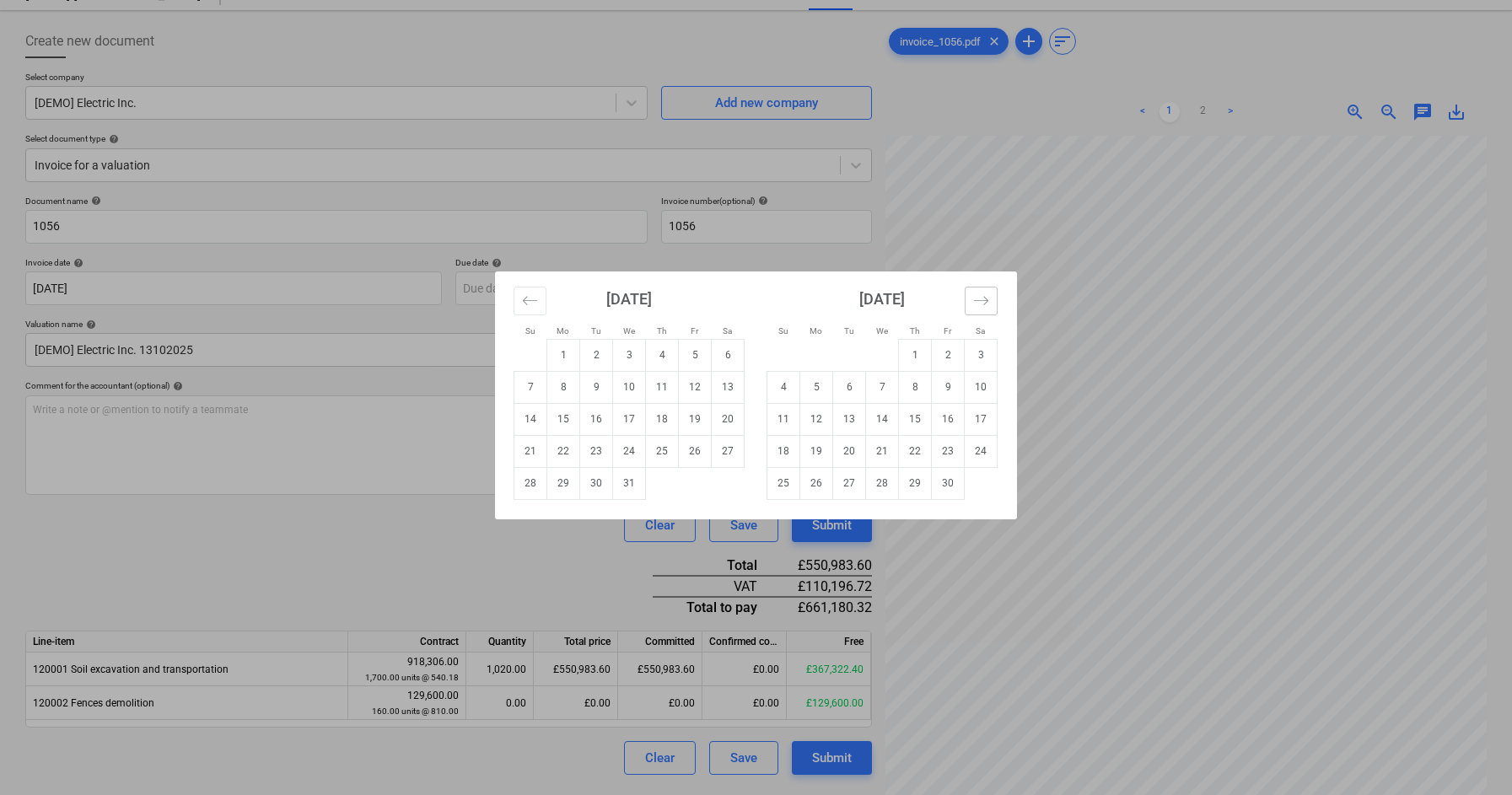
click at [995, 297] on button "Move forward to switch to the next month." at bounding box center [980, 301] width 33 height 29
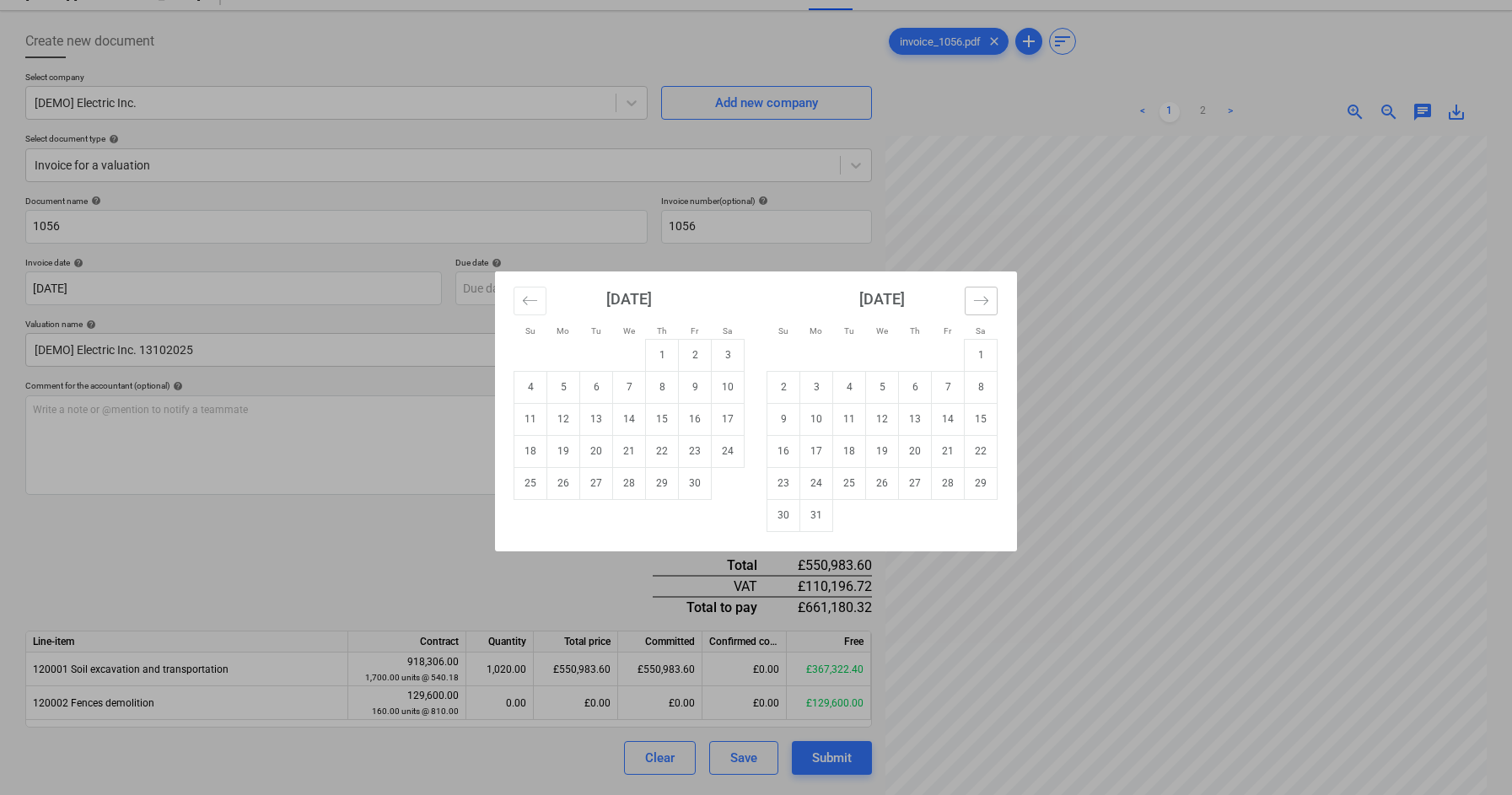
click at [995, 297] on button "Move forward to switch to the next month." at bounding box center [980, 301] width 33 height 29
click at [806, 290] on div "October 2022" at bounding box center [881, 305] width 231 height 67
click at [748, 290] on div "September 2022 1 2 3 4 5 6 7 8 9 10 11 12 13 14 15 16 17 18 19 20 21 22 23 24 2…" at bounding box center [629, 386] width 253 height 228
click at [652, 290] on strong "September 2022" at bounding box center [629, 299] width 46 height 18
click at [681, 221] on div "Su Mo Tu We Th Fr Sa Su Mo Tu We Th Fr Sa August 2022 1 2 3 4 5 6 7 8 9 10 11 1…" at bounding box center [756, 398] width 1512 height 795
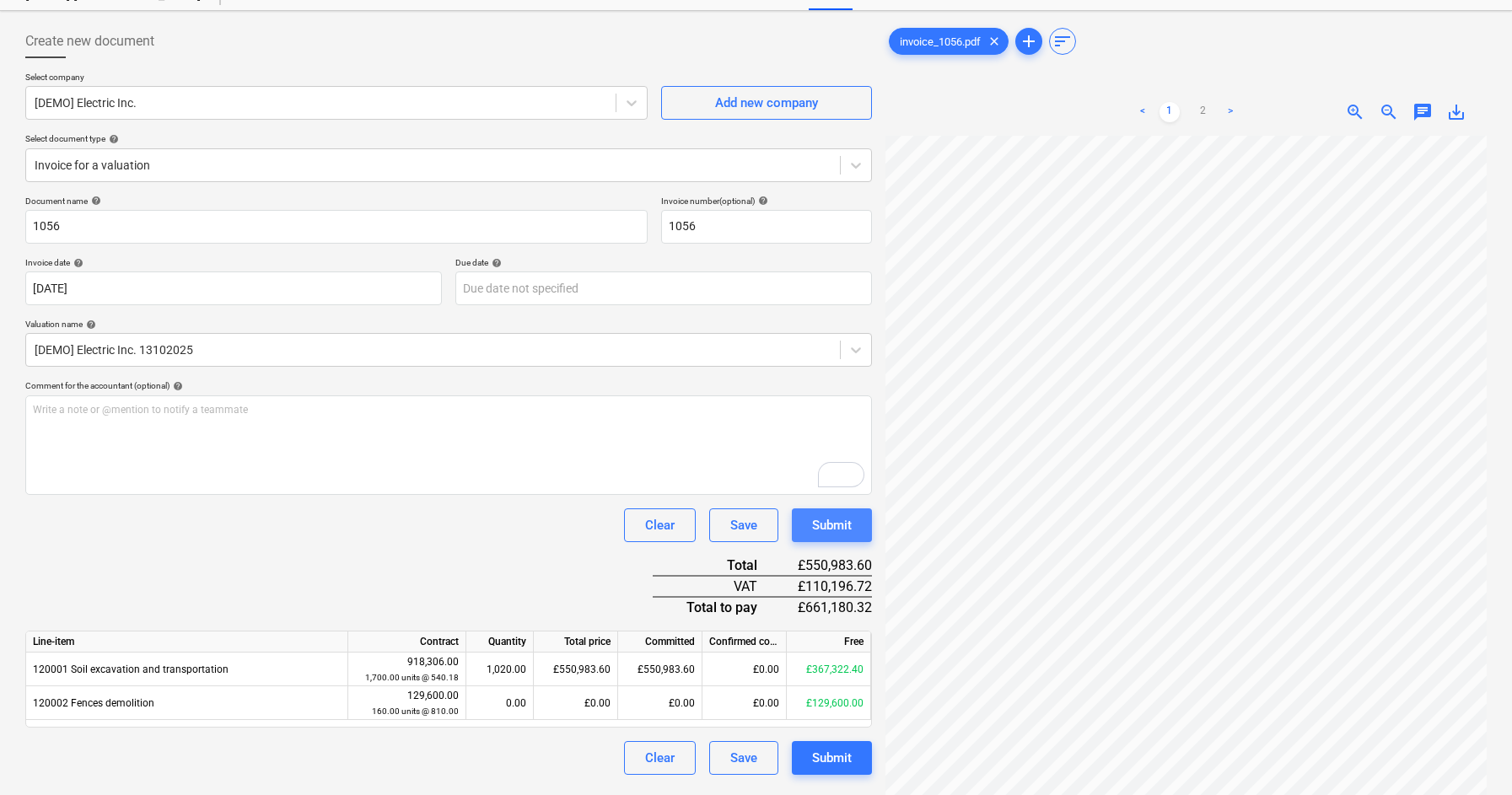
click at [839, 533] on div "Submit" at bounding box center [832, 525] width 40 height 22
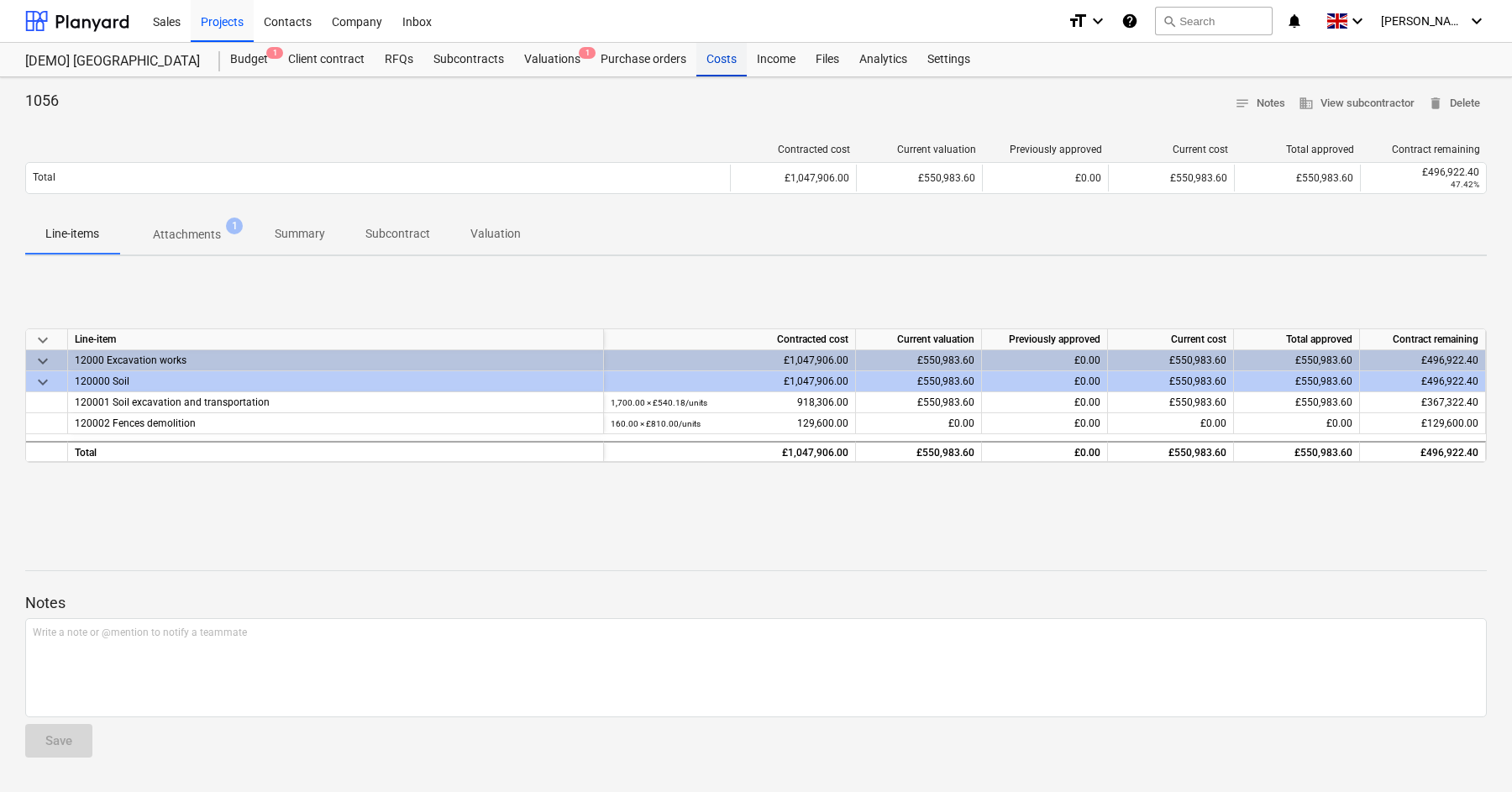
click at [727, 53] on div "Costs" at bounding box center [721, 59] width 50 height 33
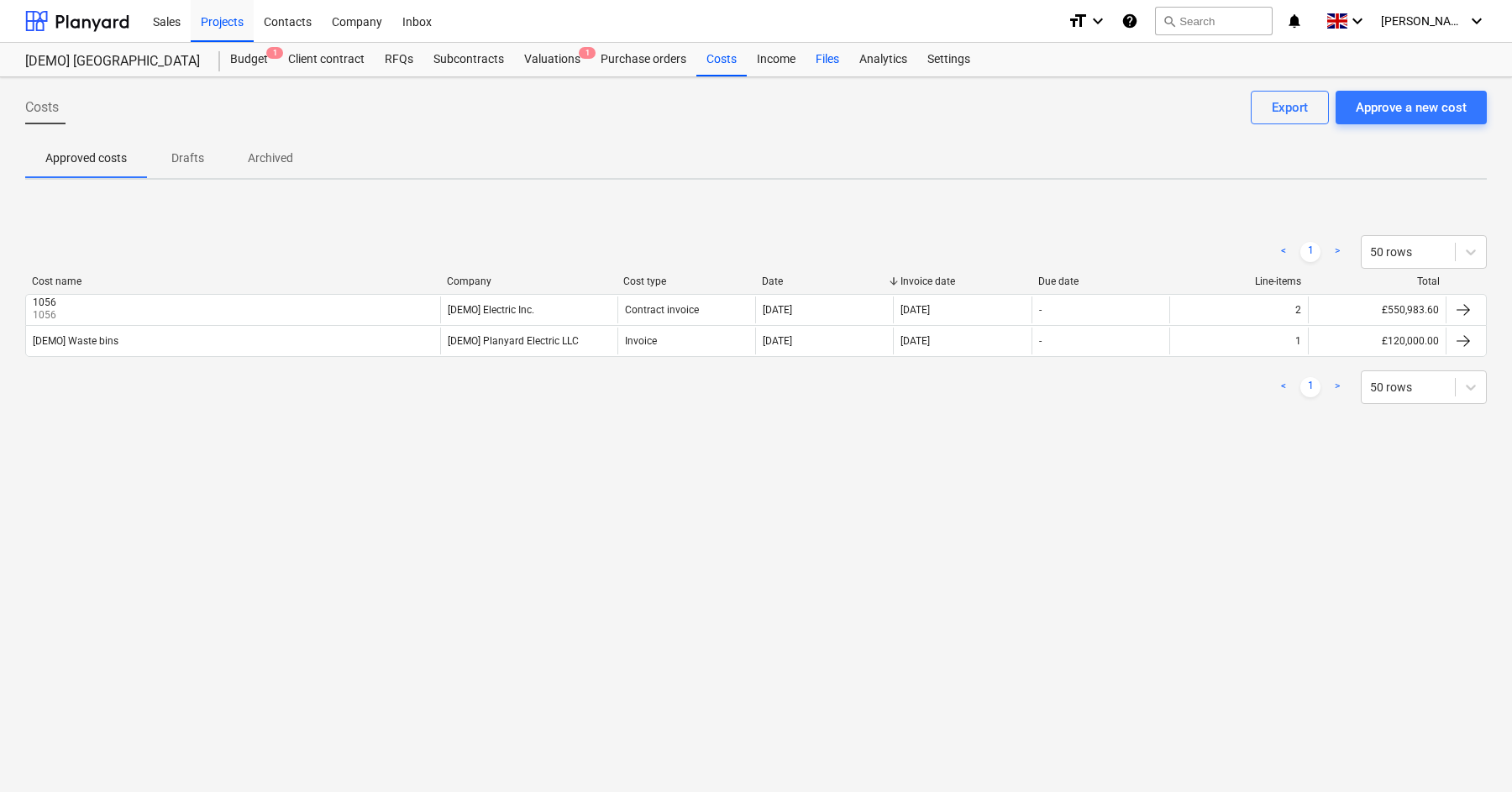
click at [816, 56] on div "Files" at bounding box center [827, 59] width 44 height 33
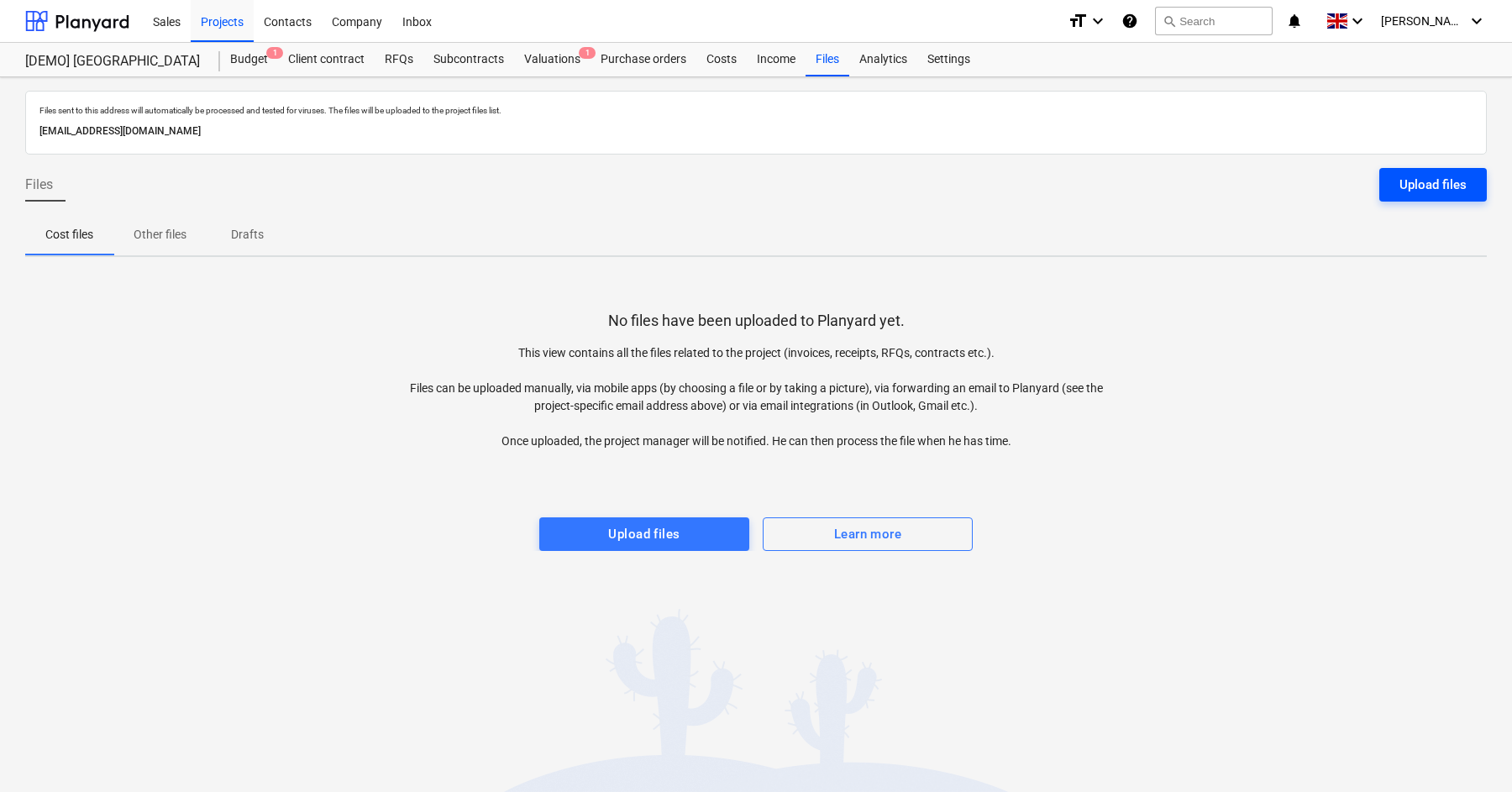
click at [1422, 182] on div "Upload files" at bounding box center [1433, 185] width 67 height 22
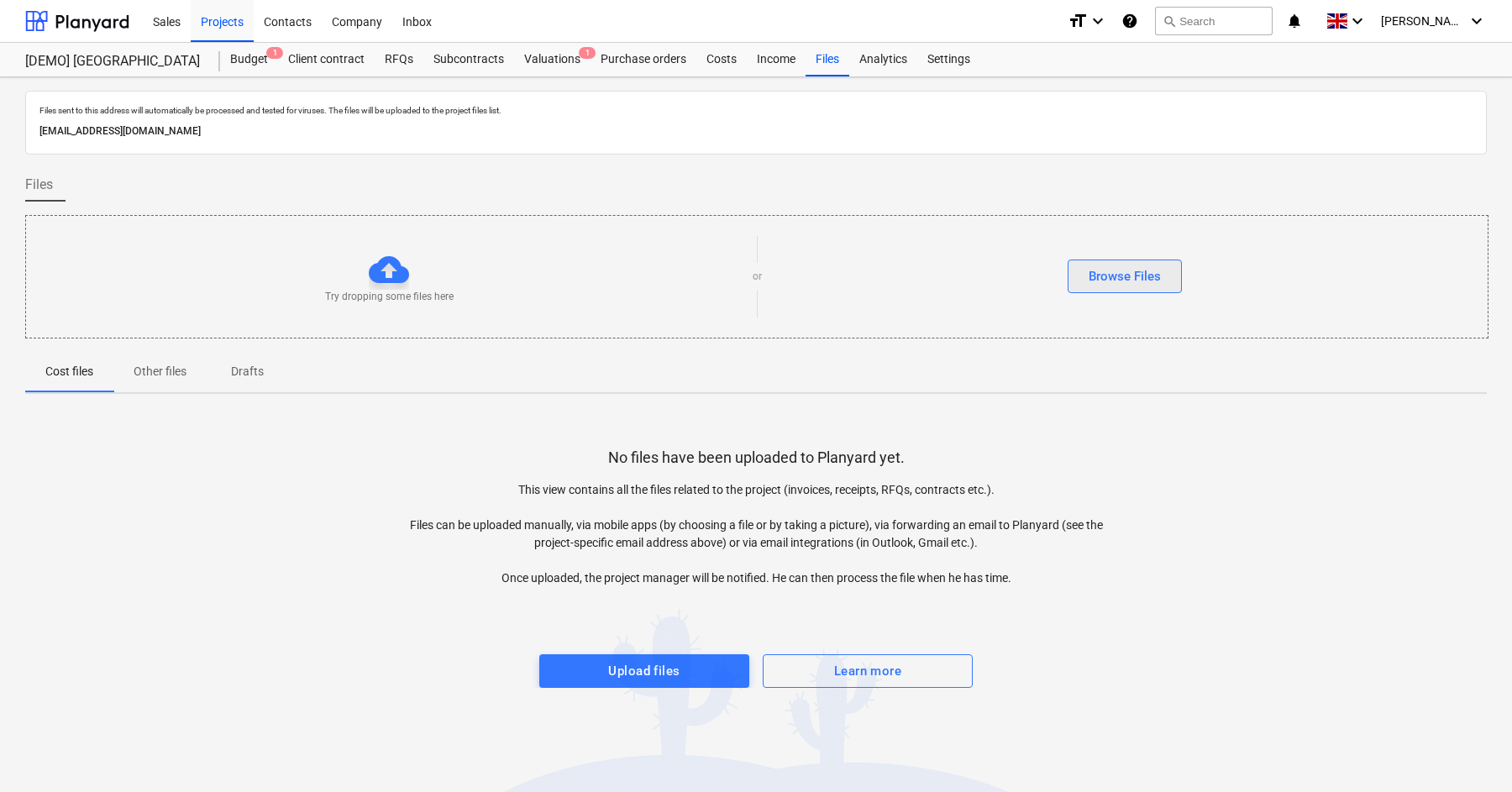
click at [1135, 287] on div "Browse Files" at bounding box center [1125, 276] width 73 height 22
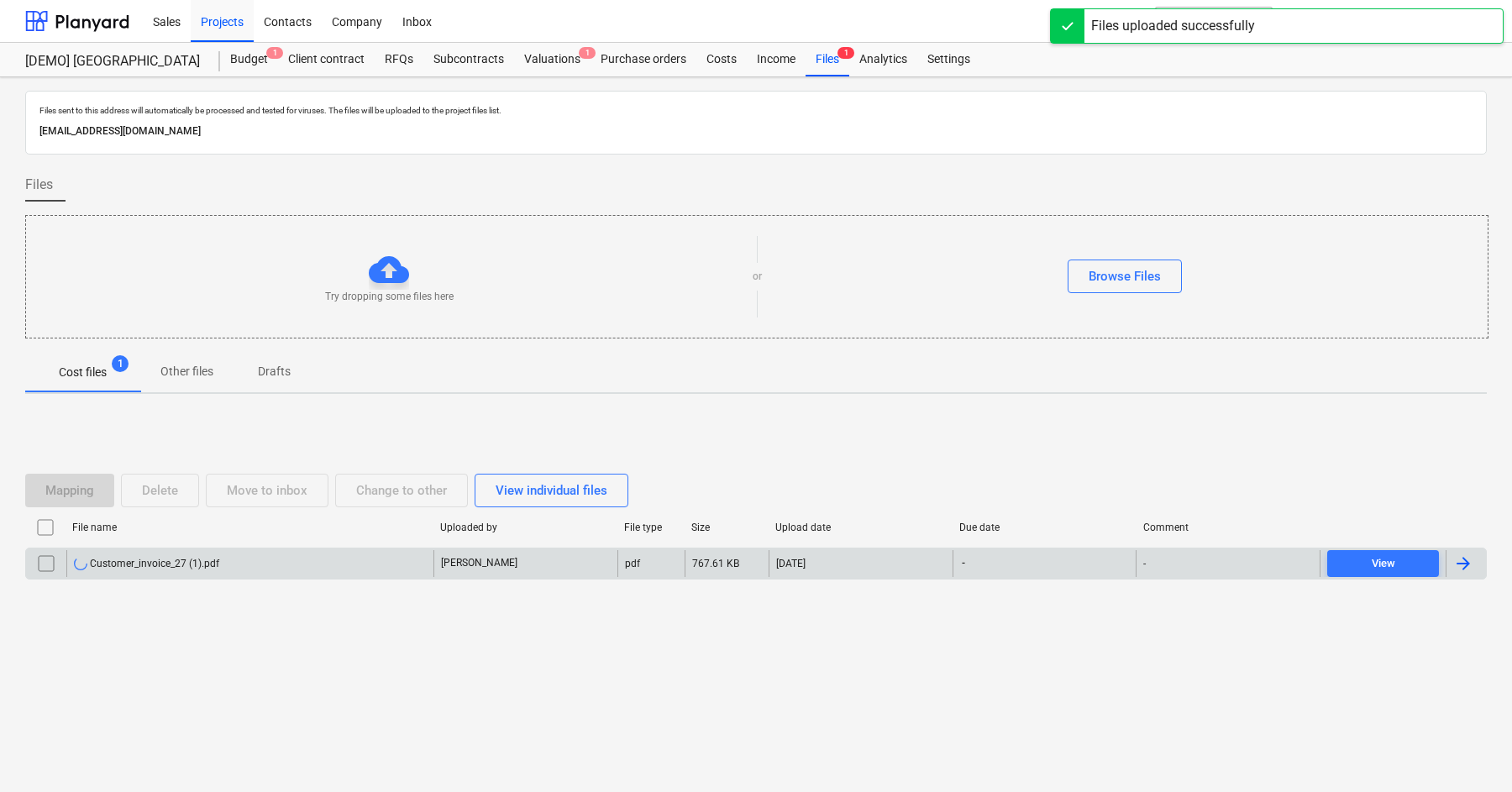
click at [285, 557] on div "Customer_invoice_27 (1).pdf" at bounding box center [250, 564] width 367 height 27
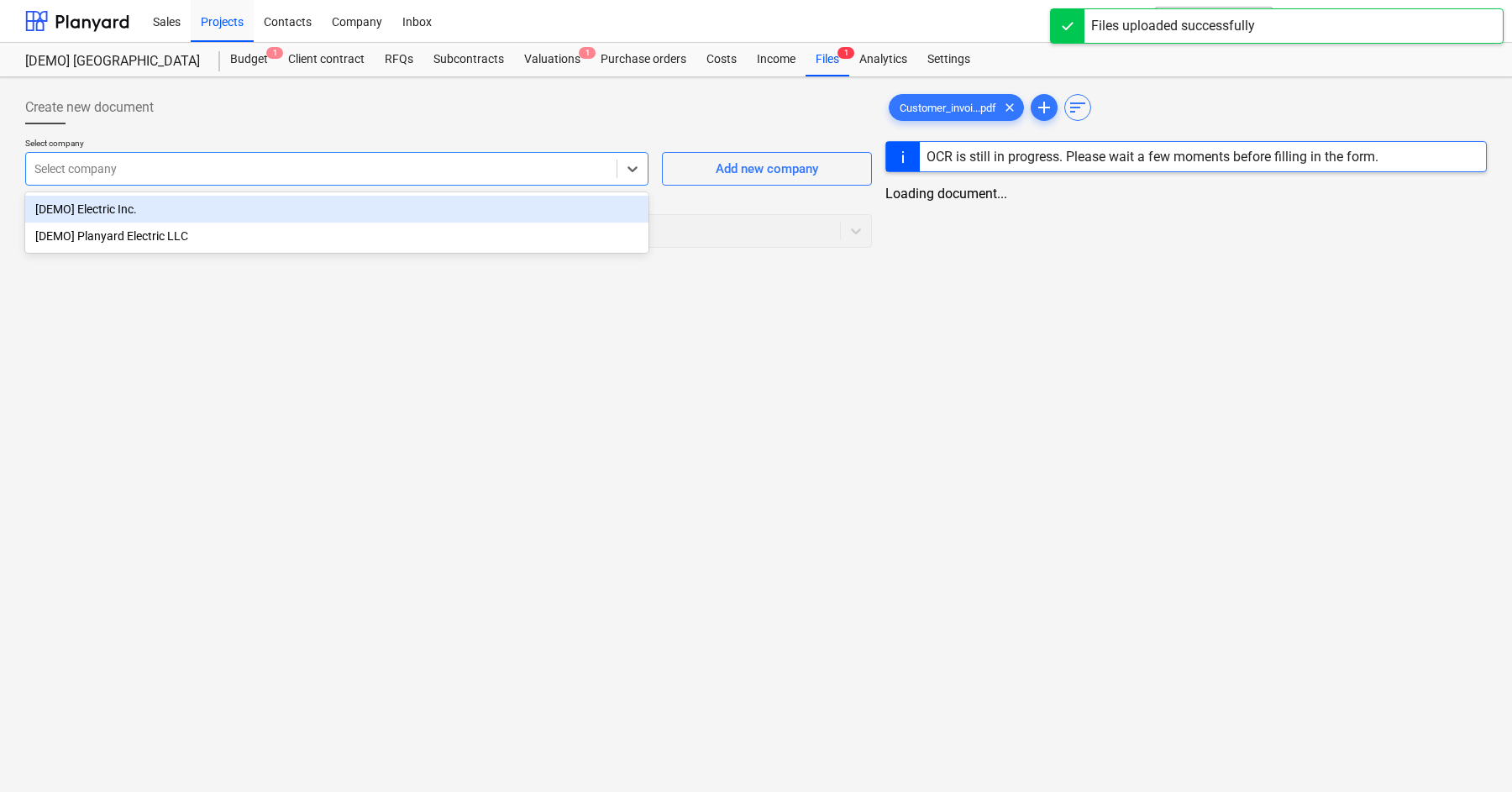
click at [390, 163] on div at bounding box center [321, 168] width 574 height 17
click at [251, 215] on div "[DEMO] Electric Inc." at bounding box center [335, 209] width 620 height 27
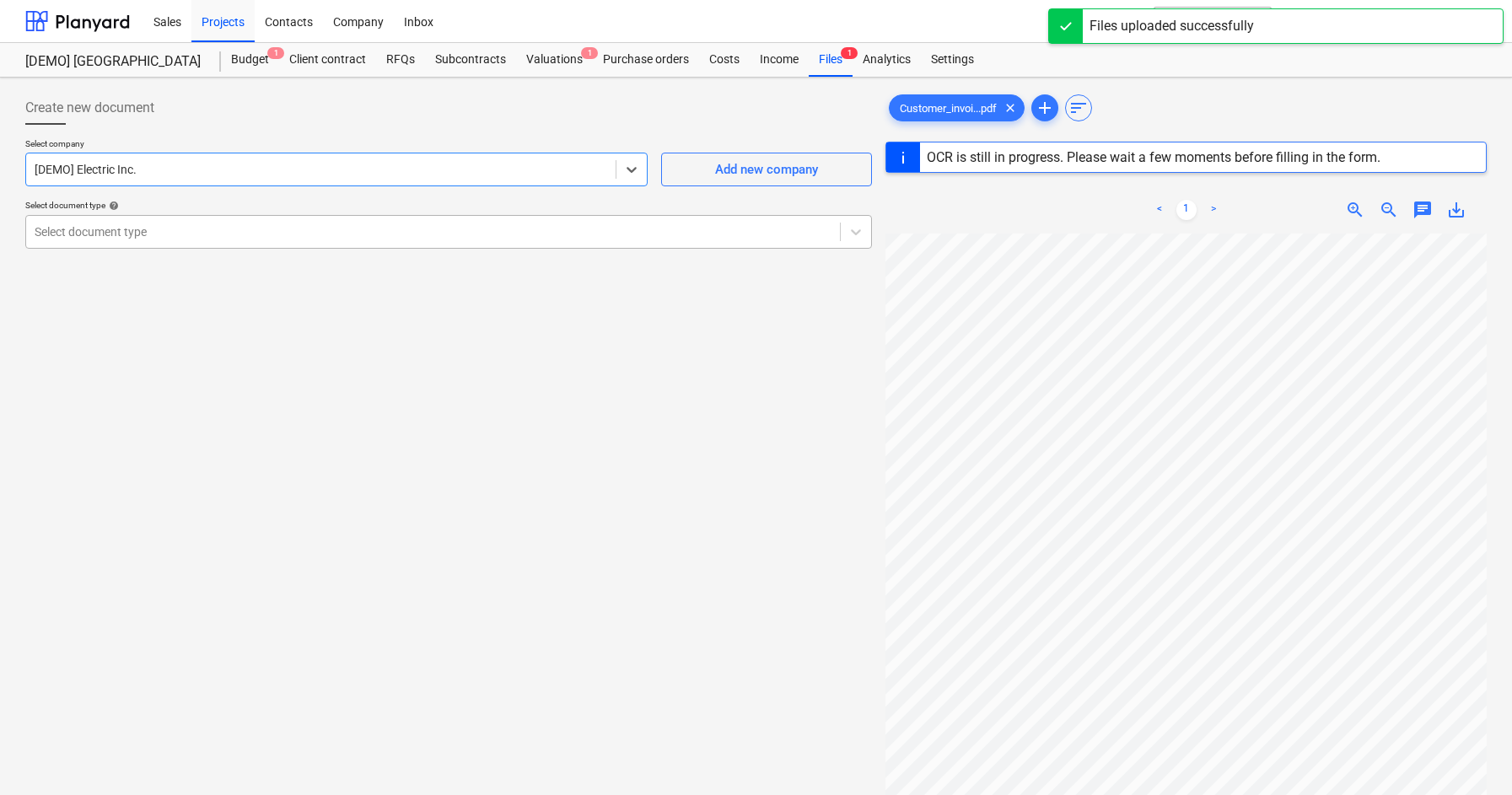
click at [243, 248] on div "Select document type" at bounding box center [448, 231] width 846 height 33
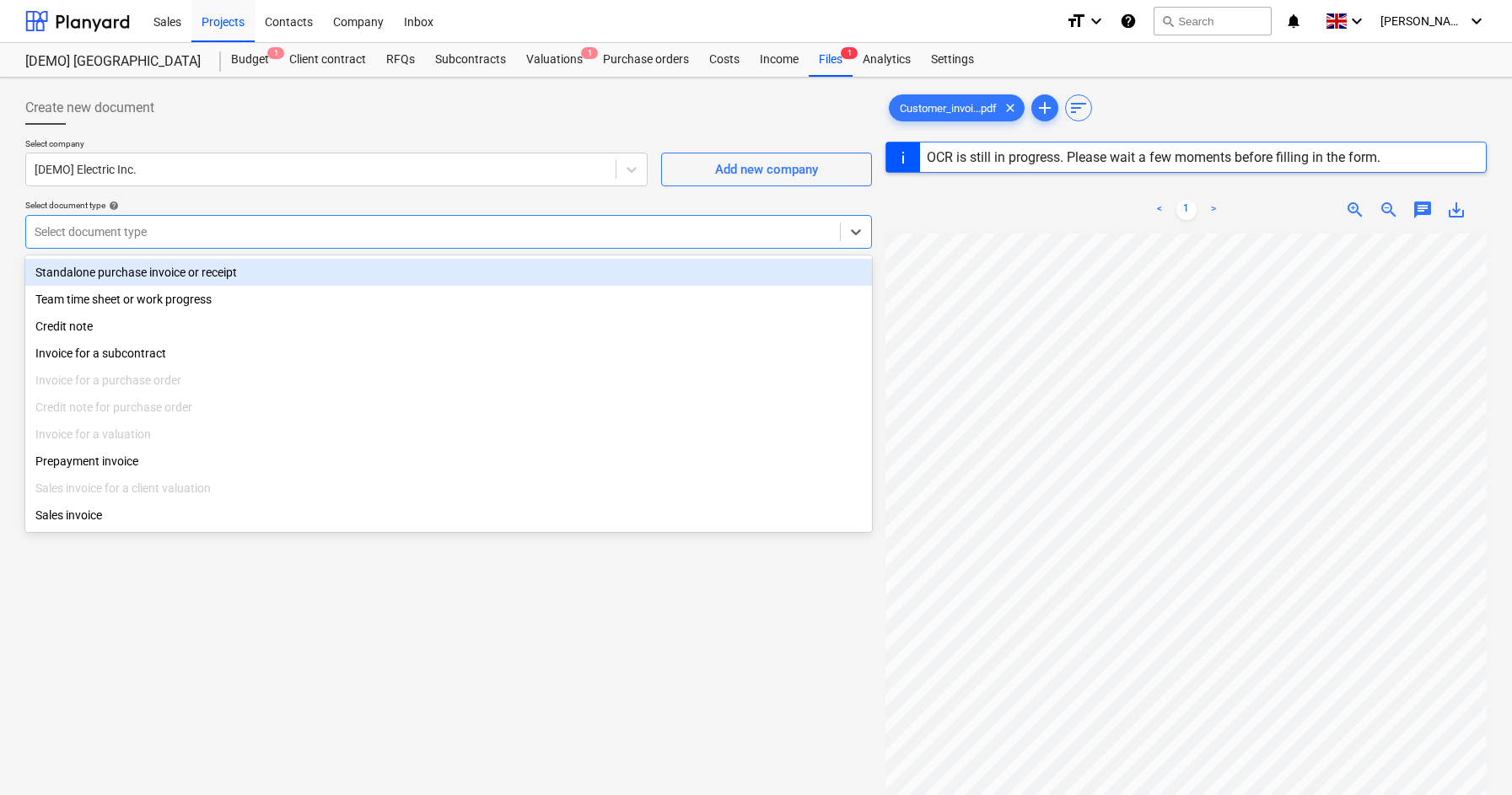
click at [233, 274] on div "Standalone purchase invoice or receipt" at bounding box center [448, 272] width 846 height 27
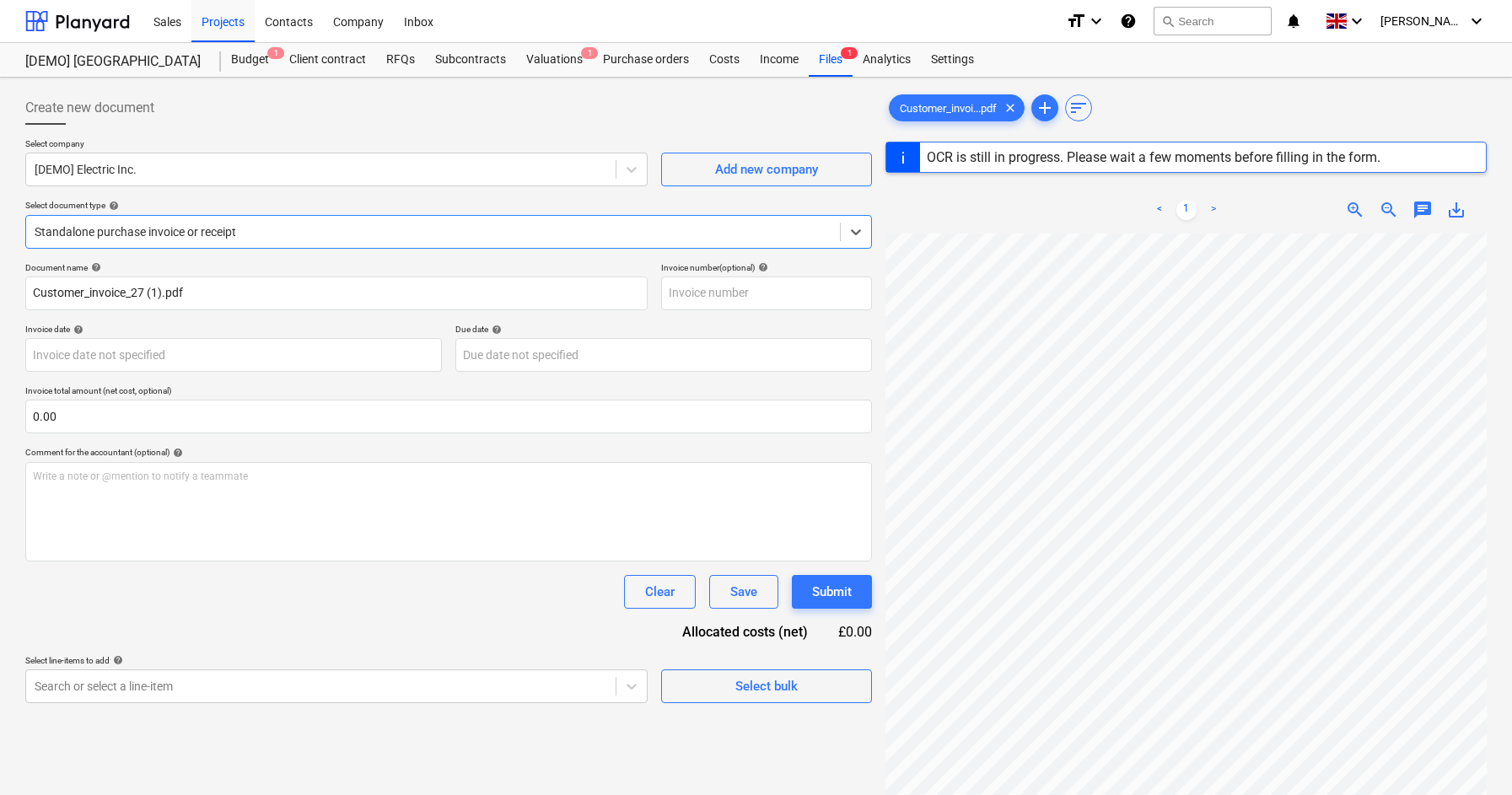
type input "27"
type input "[DATE]"
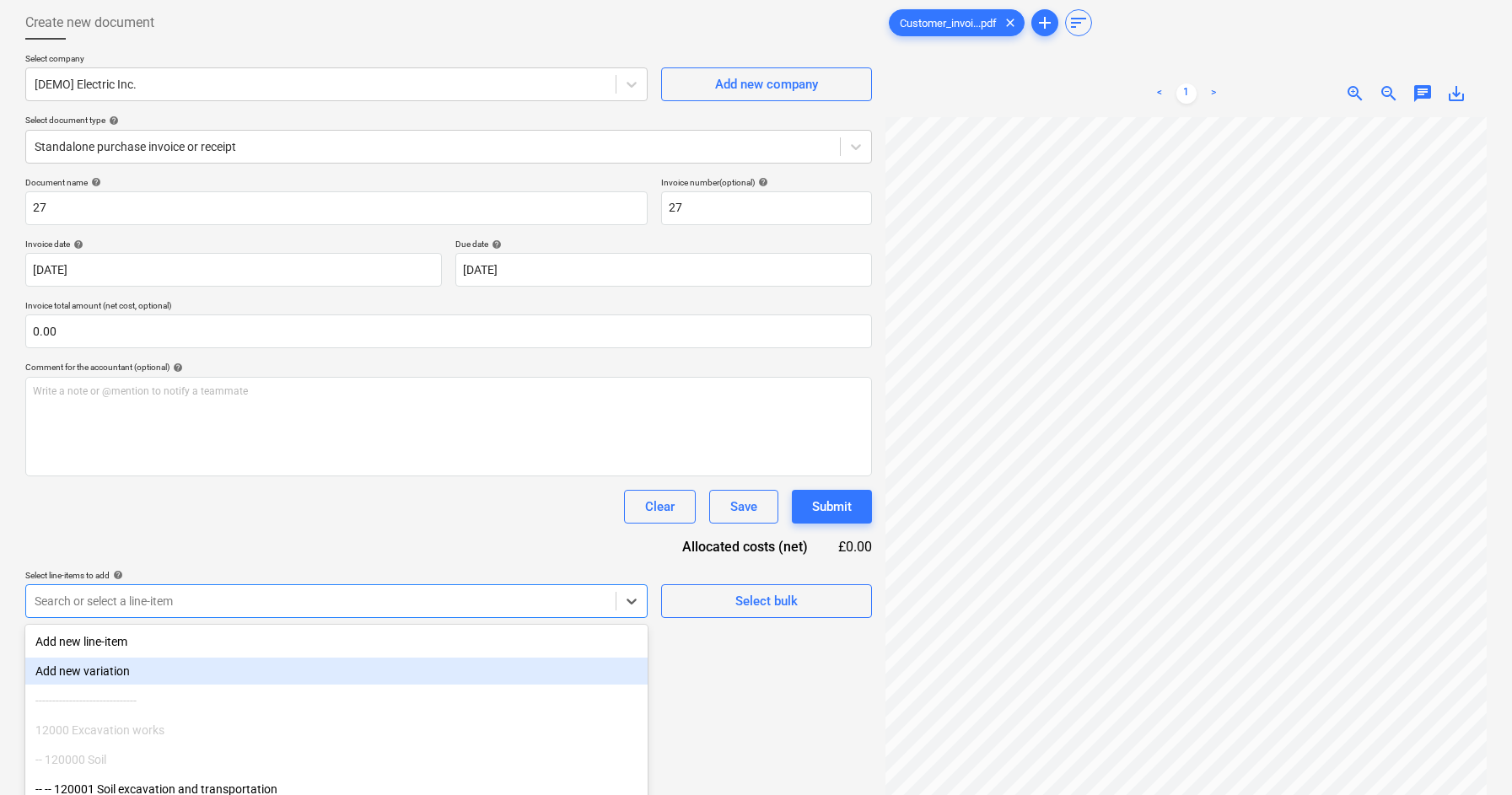
scroll to position [171, 0]
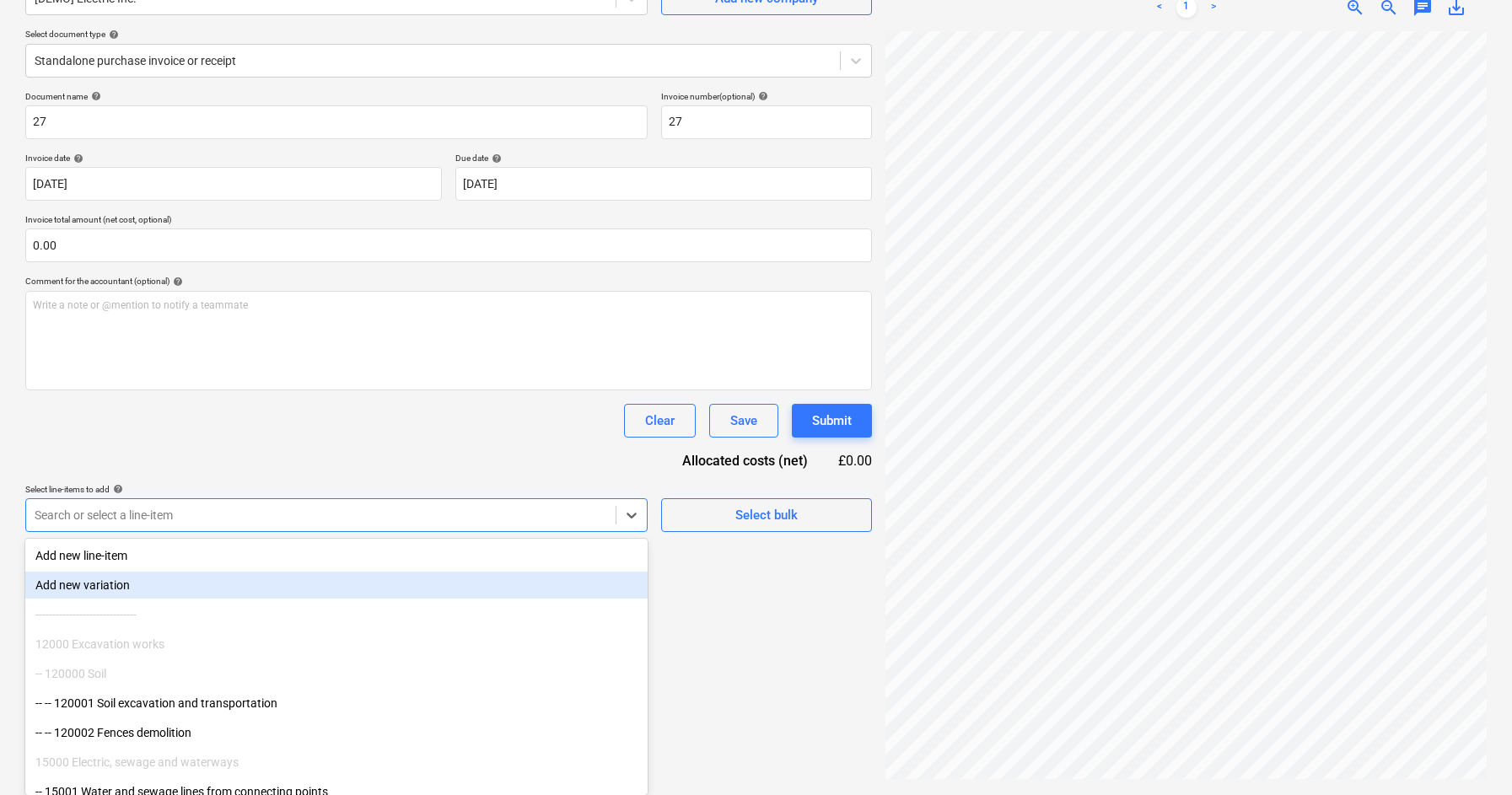
click at [359, 598] on body "Sales Projects Contacts Company Inbox format_size keyboard_arrow_down help sear…" at bounding box center [756, 227] width 1512 height 795
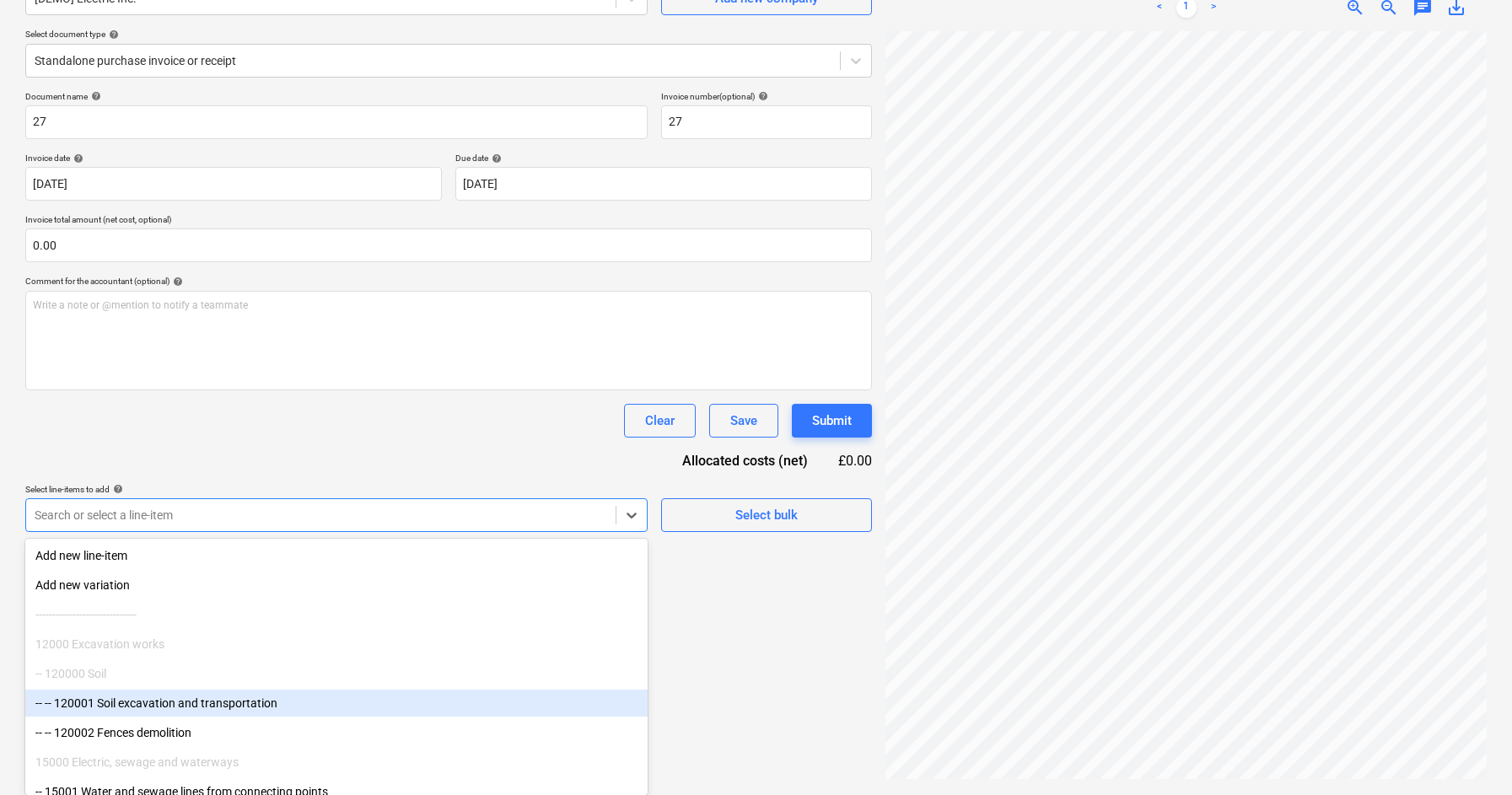
click at [266, 703] on div "-- -- 120001 Soil excavation and transportation" at bounding box center [336, 703] width 622 height 27
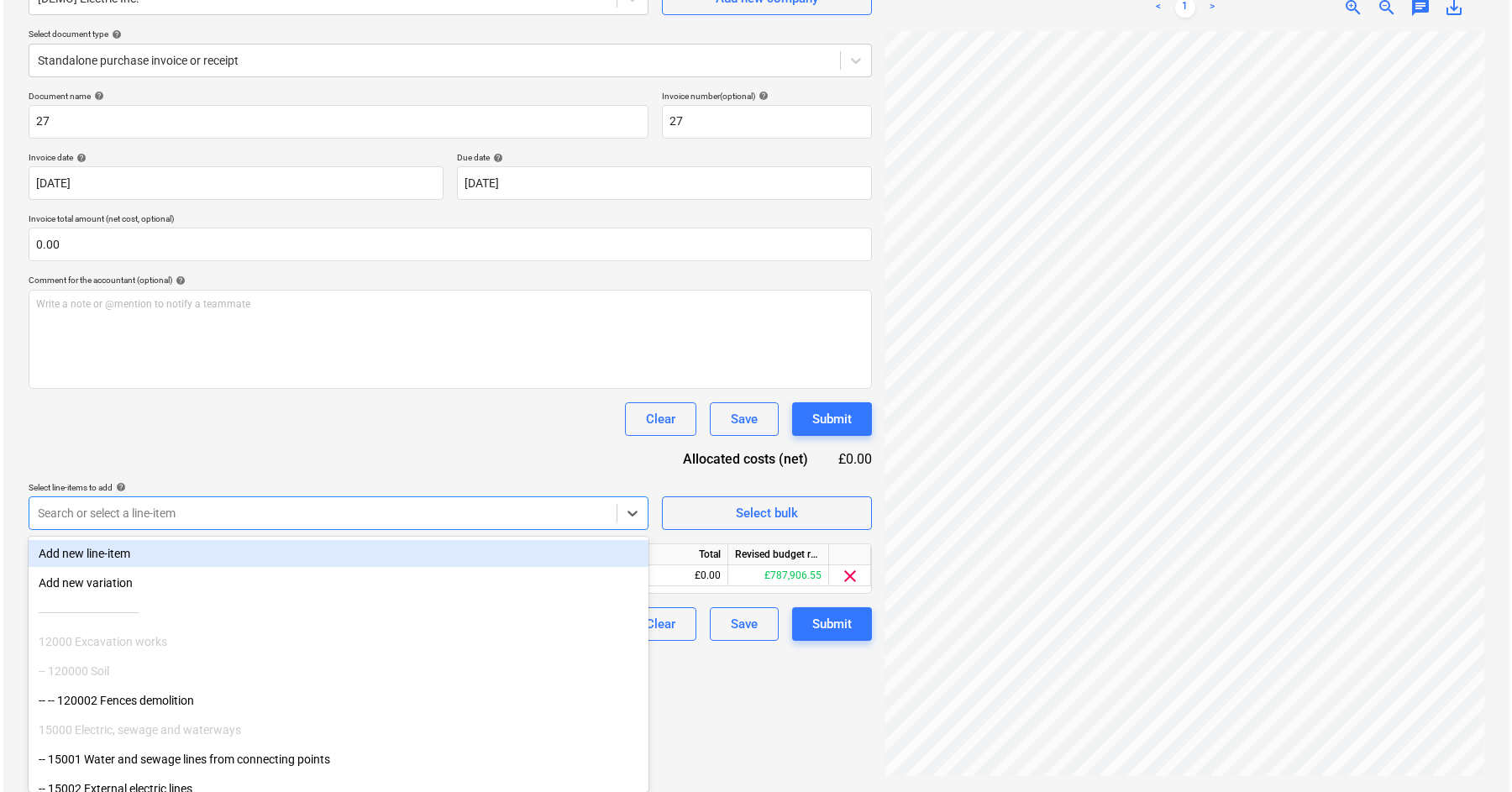
scroll to position [168, 0]
click at [438, 423] on div "Clear Save Submit" at bounding box center [446, 421] width 843 height 33
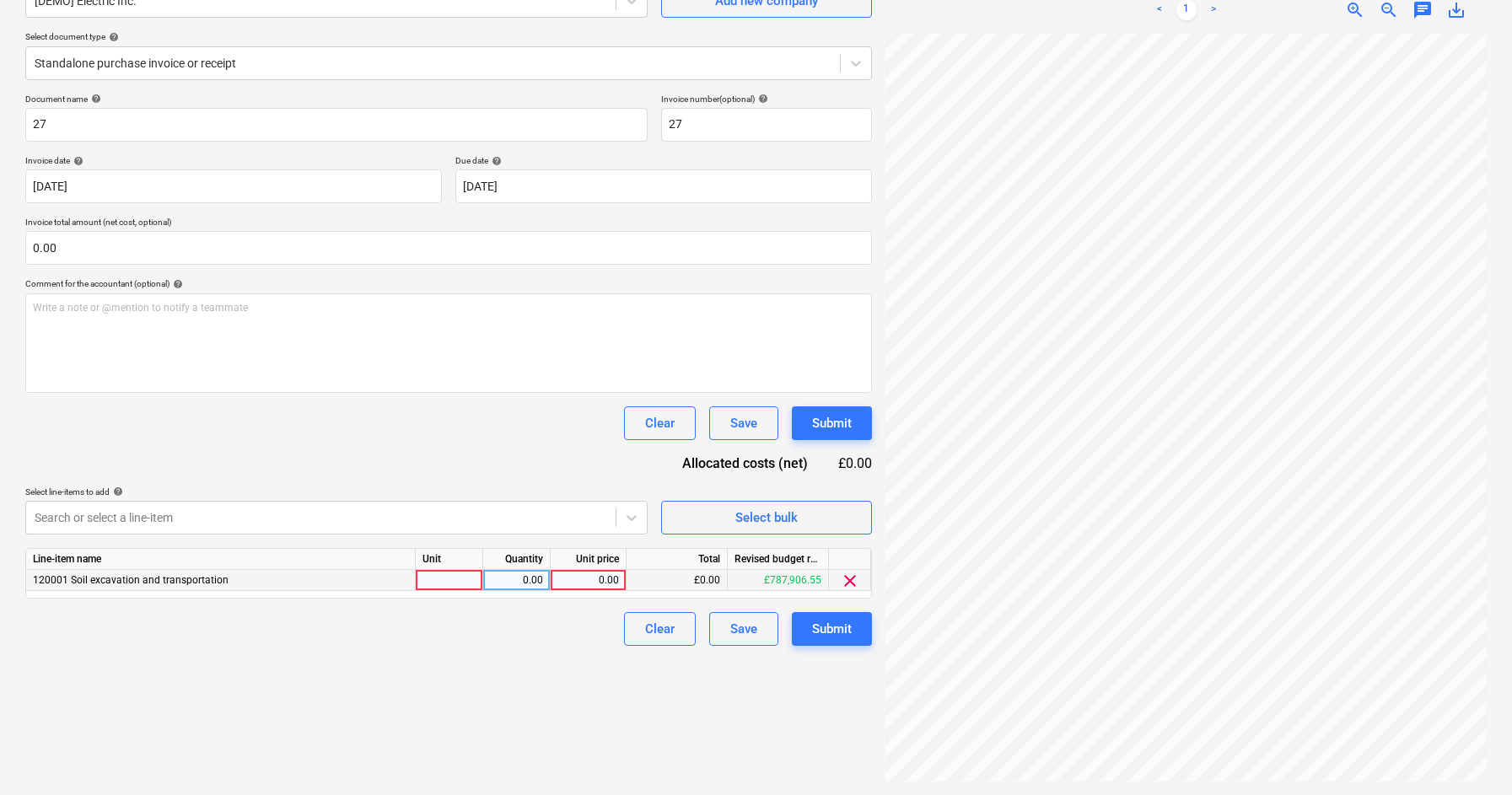
click at [596, 583] on div "0.00" at bounding box center [588, 580] width 61 height 21
type input "100"
click at [835, 424] on div "Submit" at bounding box center [832, 423] width 40 height 22
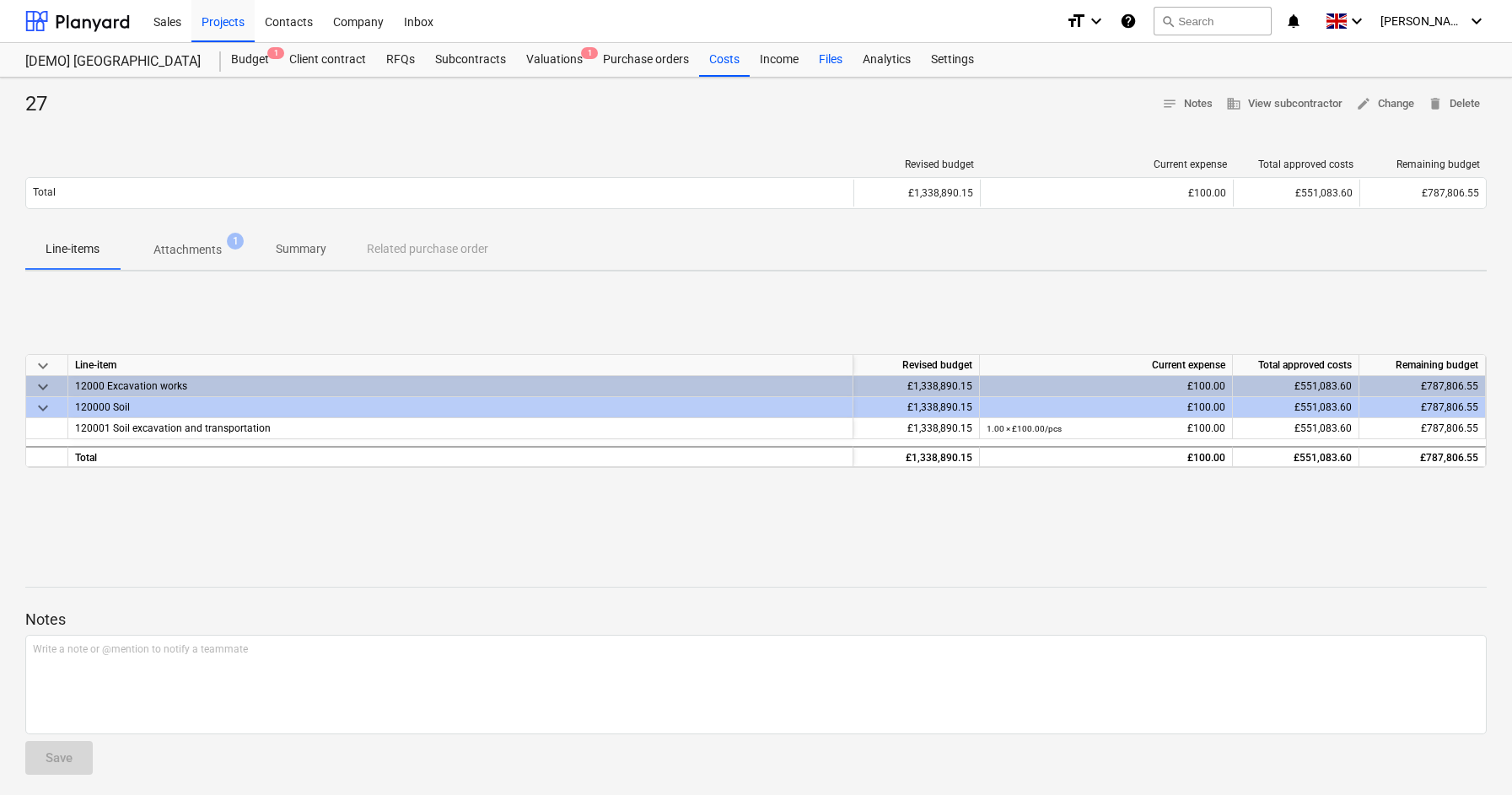
click at [835, 64] on div "Files" at bounding box center [830, 59] width 44 height 33
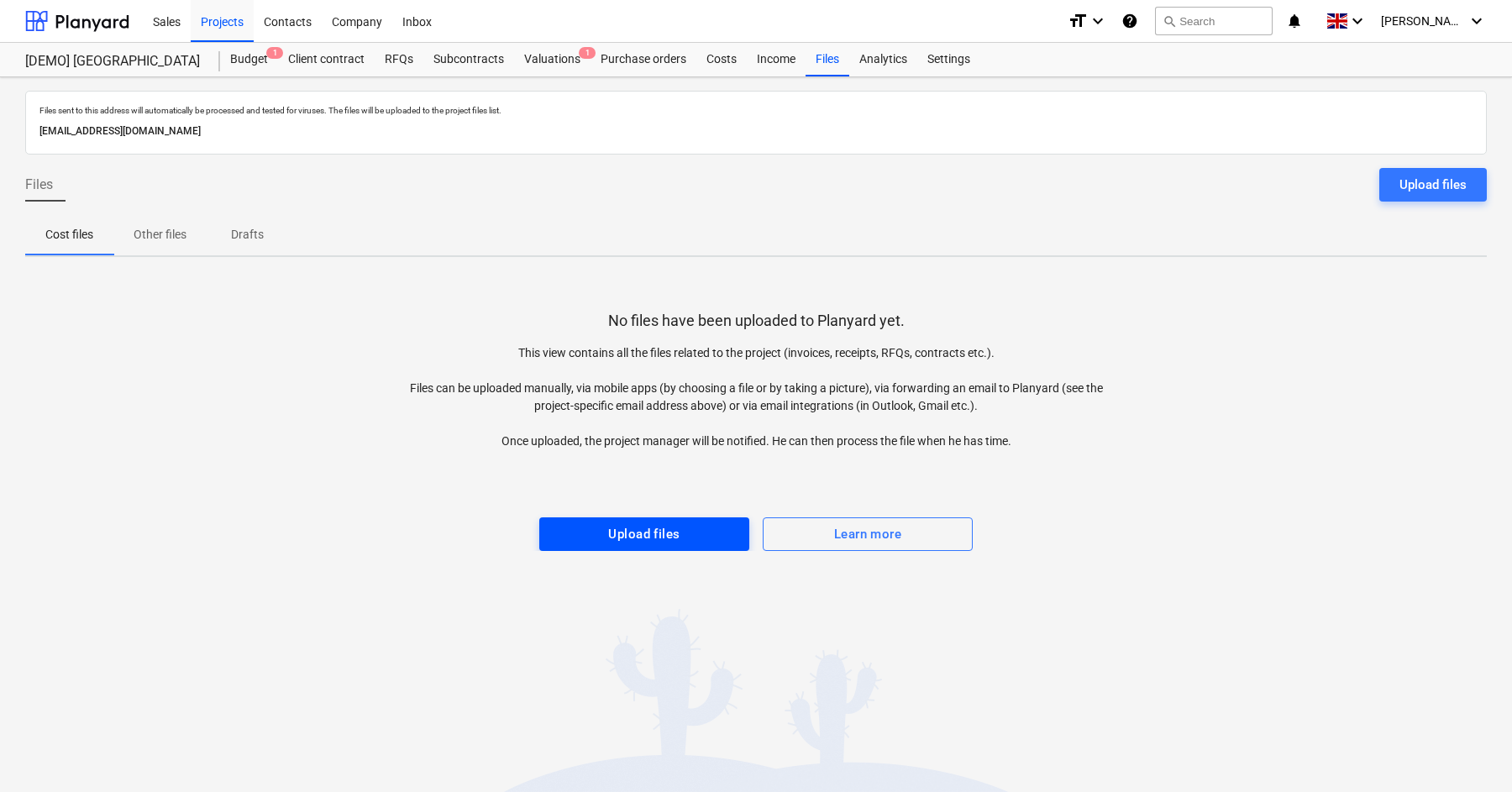
click at [639, 544] on div "Upload files" at bounding box center [644, 534] width 72 height 22
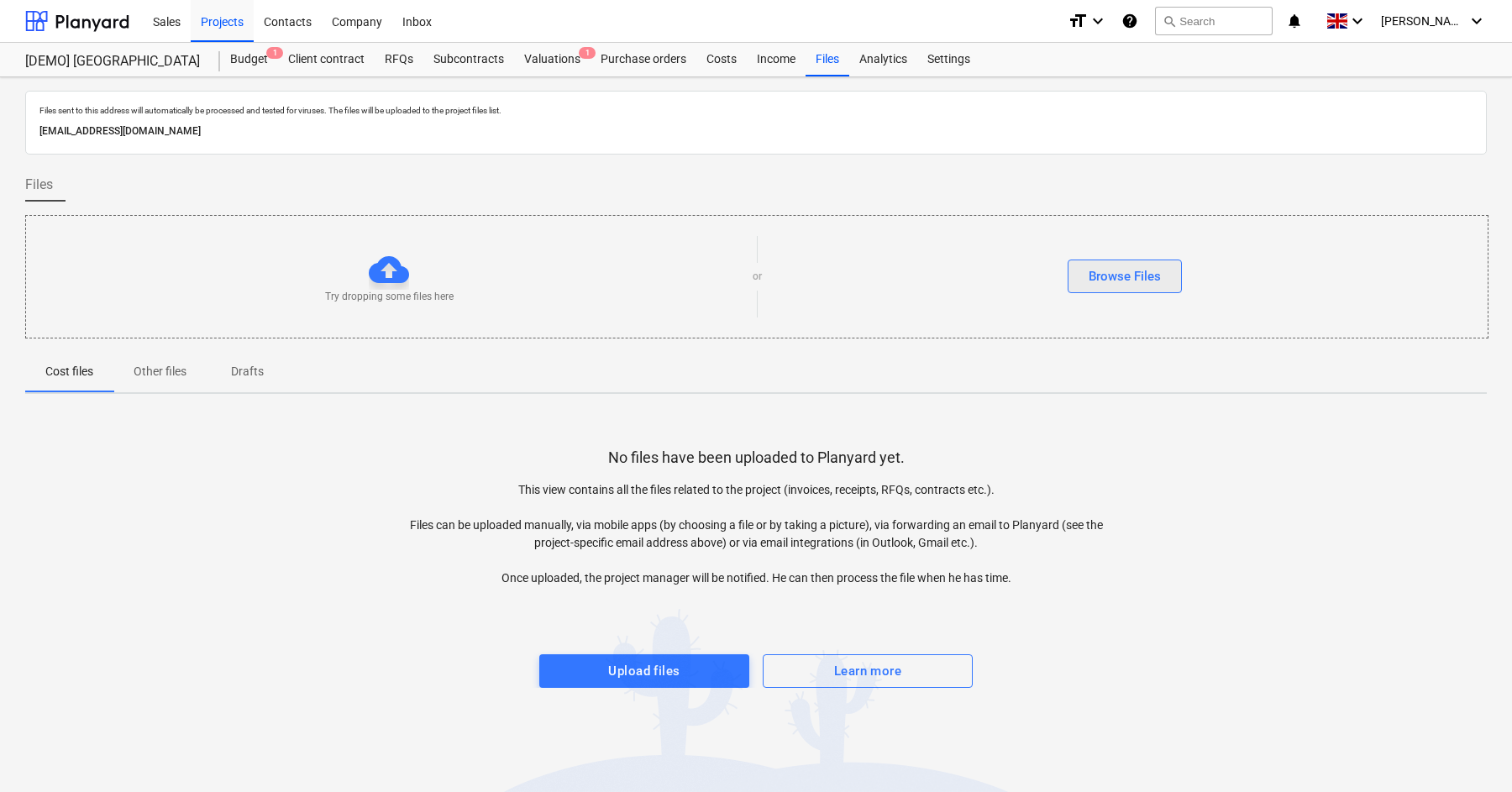
click at [1132, 277] on div "Browse Files" at bounding box center [1125, 276] width 73 height 22
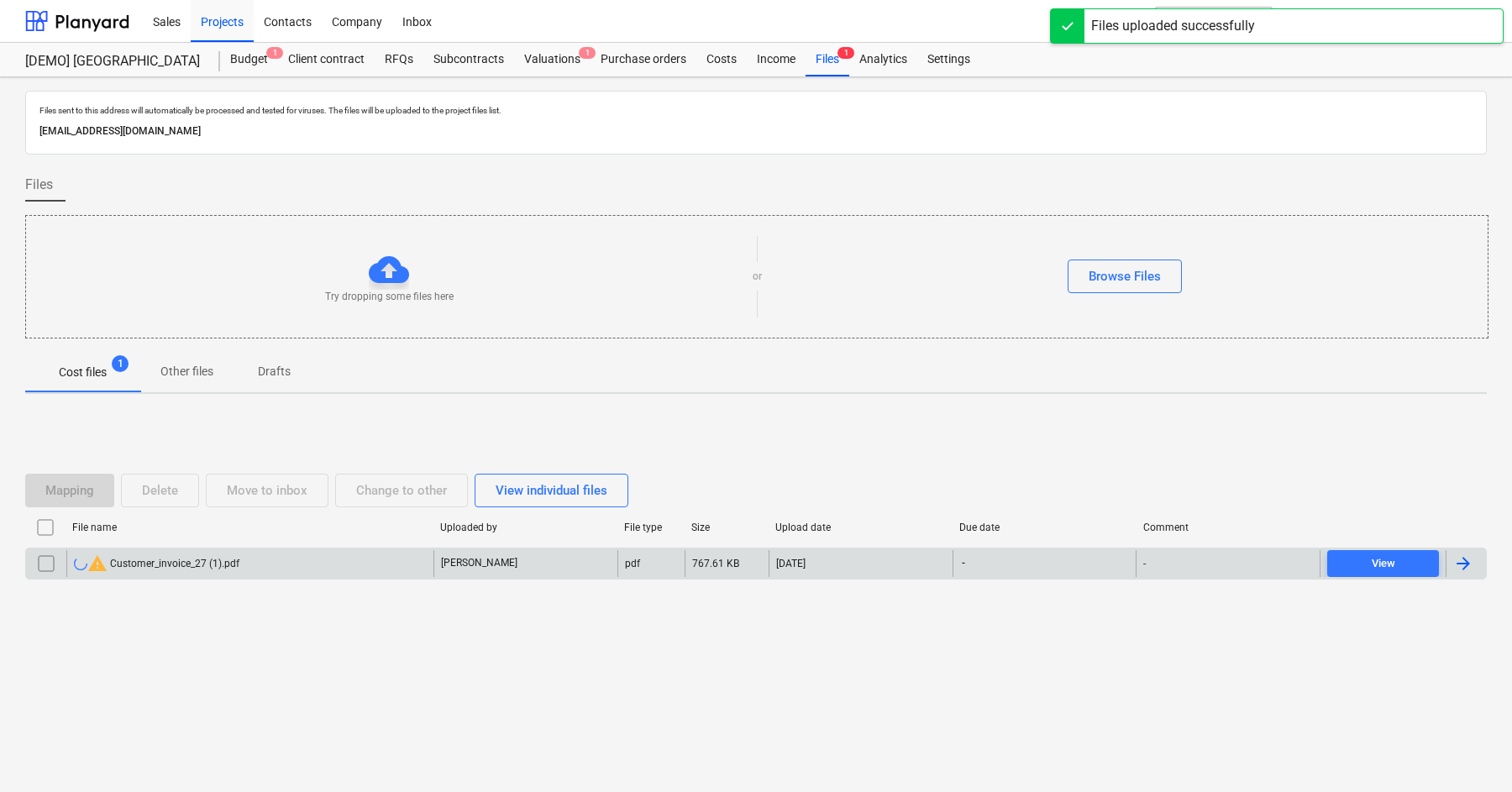
click at [1067, 550] on div "-" at bounding box center [1044, 564] width 184 height 27
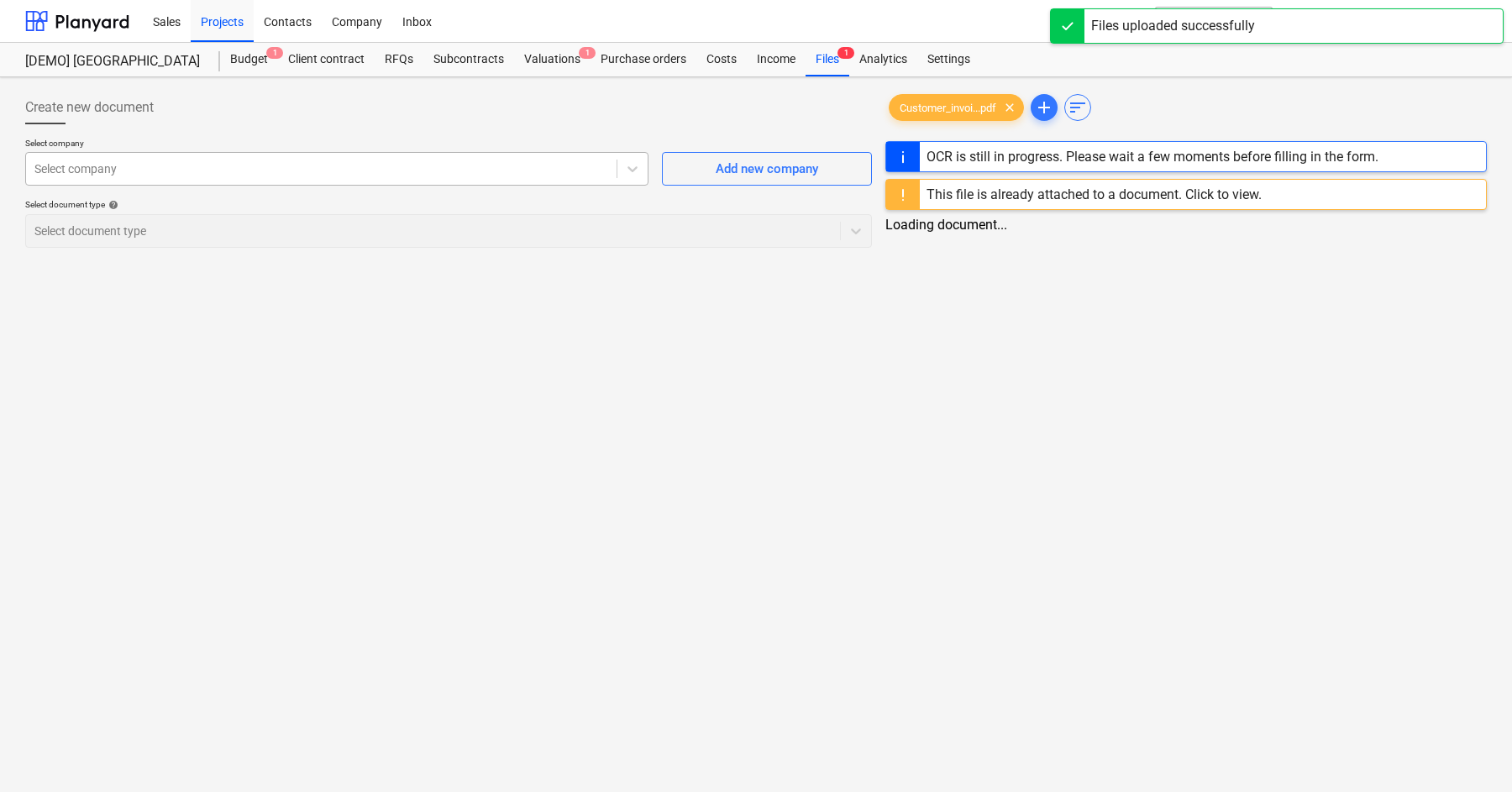
click at [390, 166] on div at bounding box center [321, 168] width 574 height 17
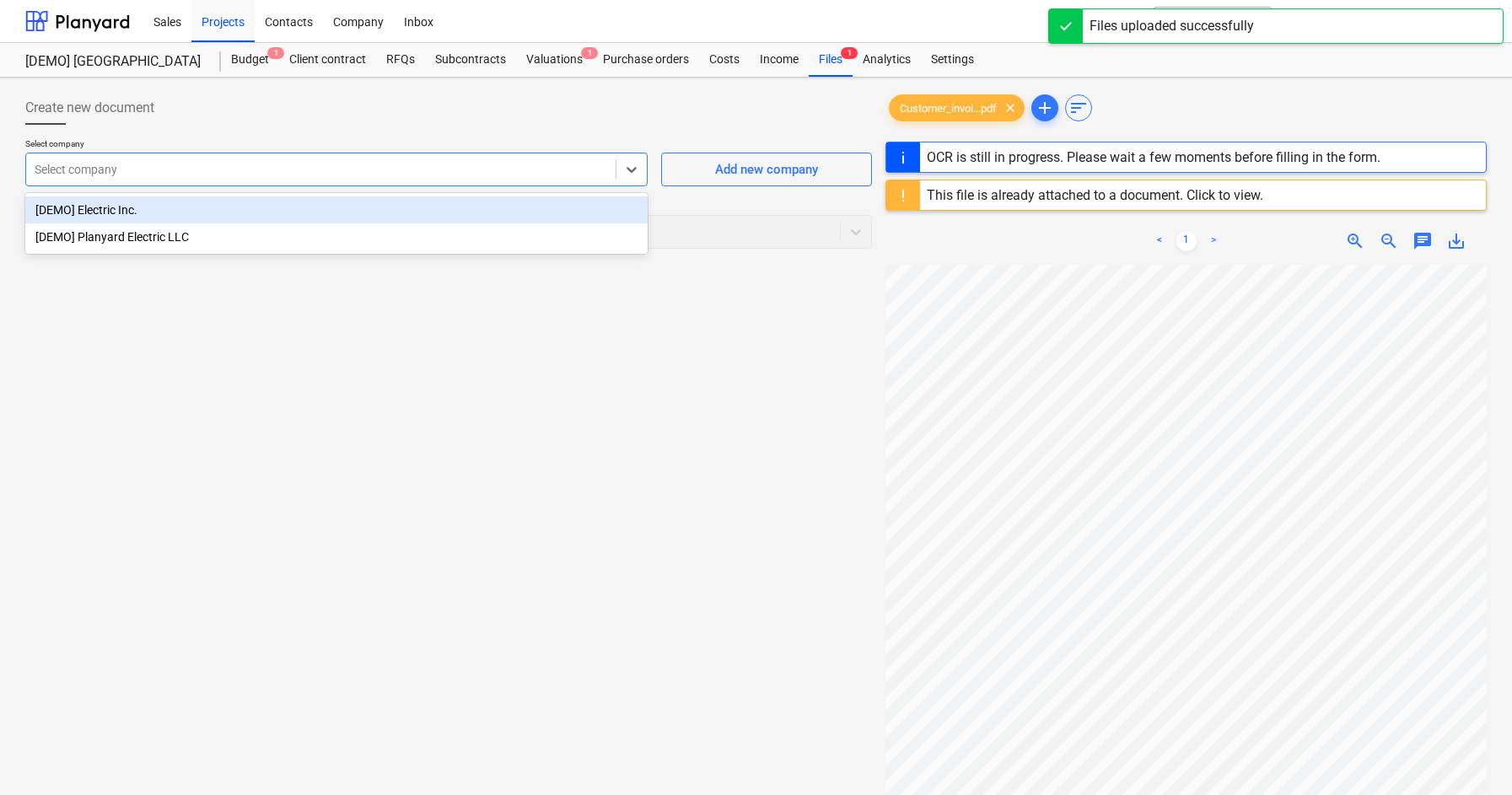
click at [309, 210] on div "[DEMO] Electric Inc." at bounding box center [336, 210] width 622 height 27
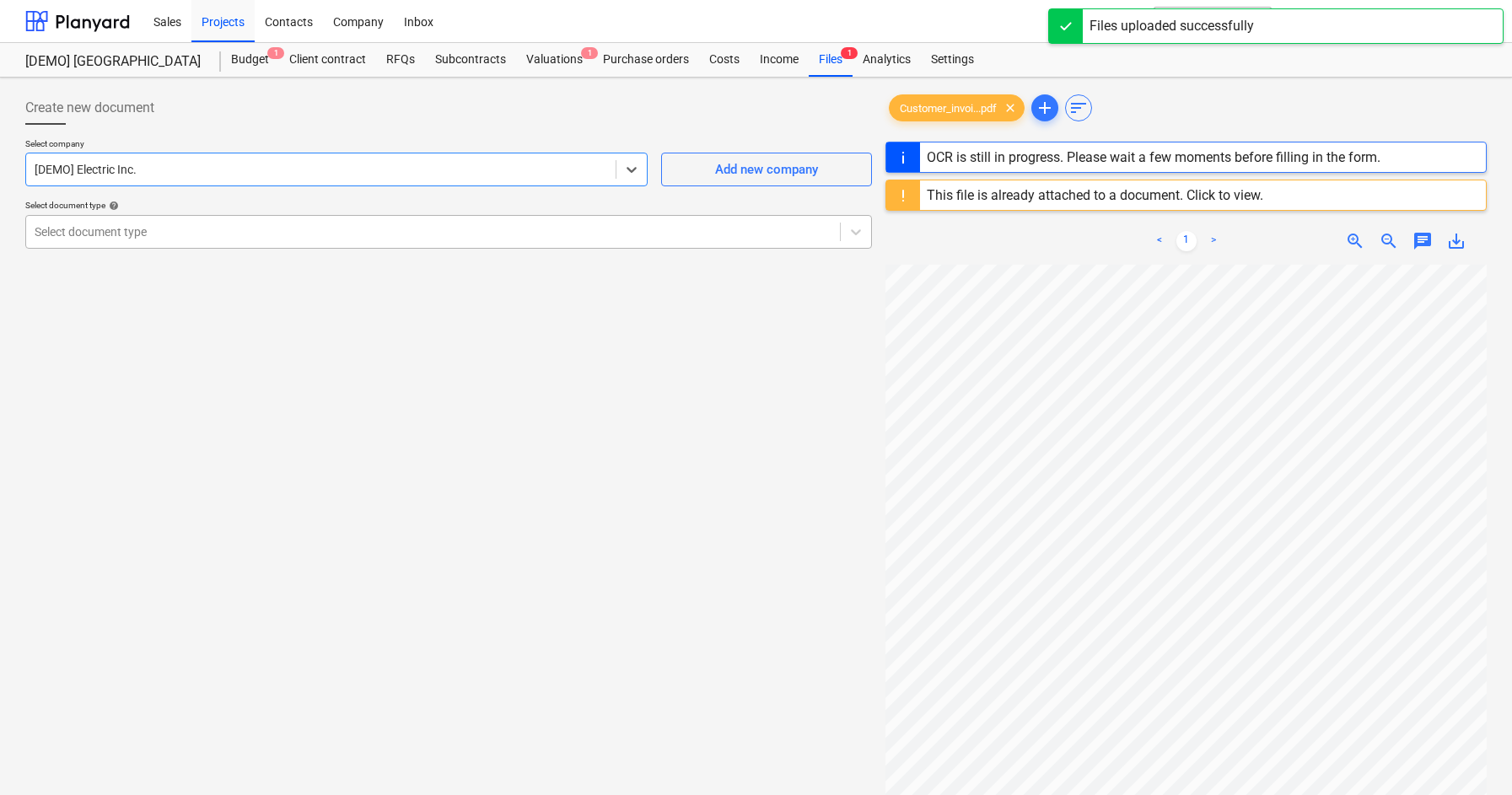
click at [370, 237] on div at bounding box center [433, 231] width 797 height 17
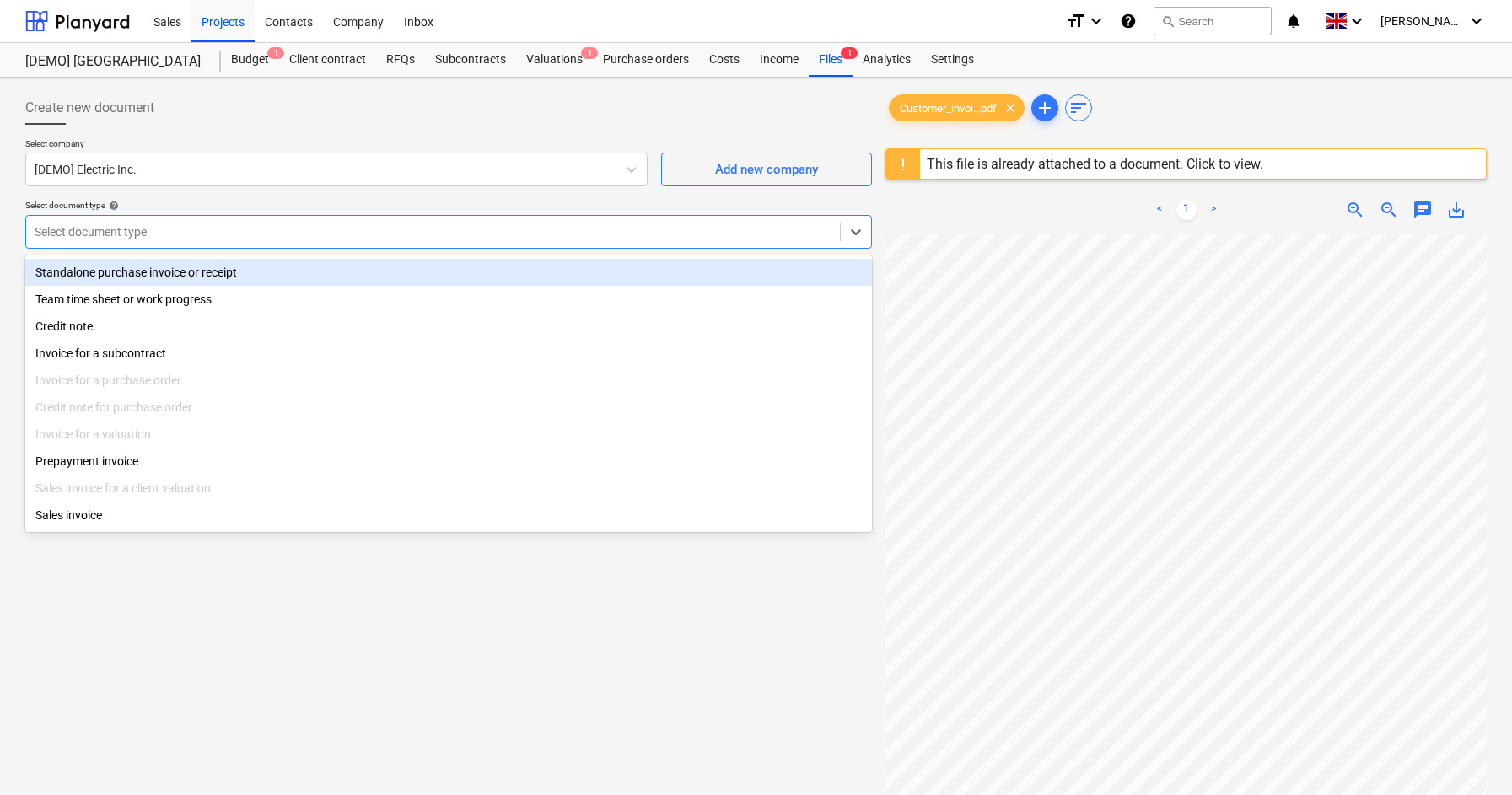
click at [256, 264] on div "Standalone purchase invoice or receipt" at bounding box center [448, 272] width 846 height 27
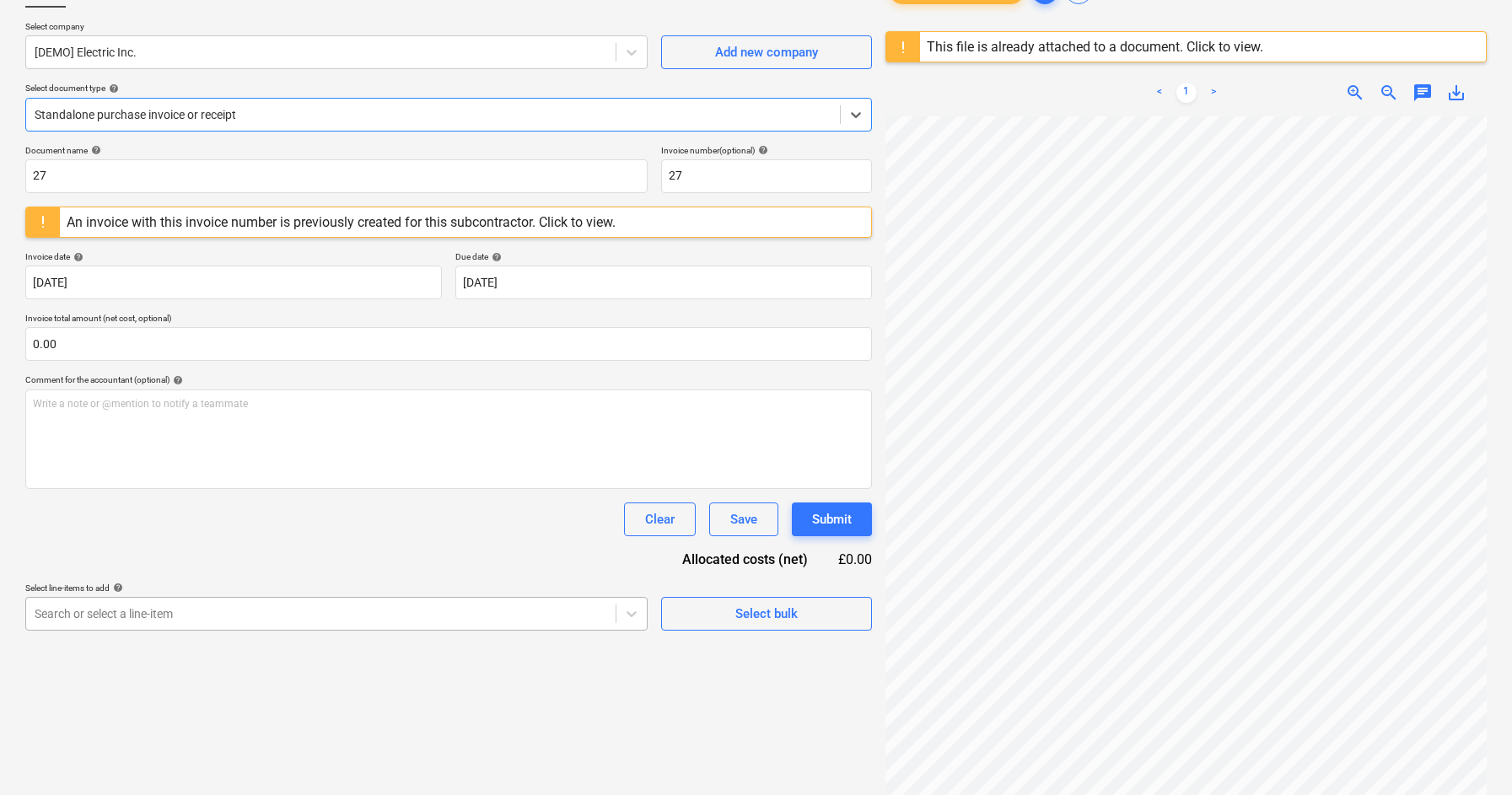
click at [443, 612] on body "Sales Projects Contacts Company Inbox format_size keyboard_arrow_down help sear…" at bounding box center [756, 281] width 1512 height 795
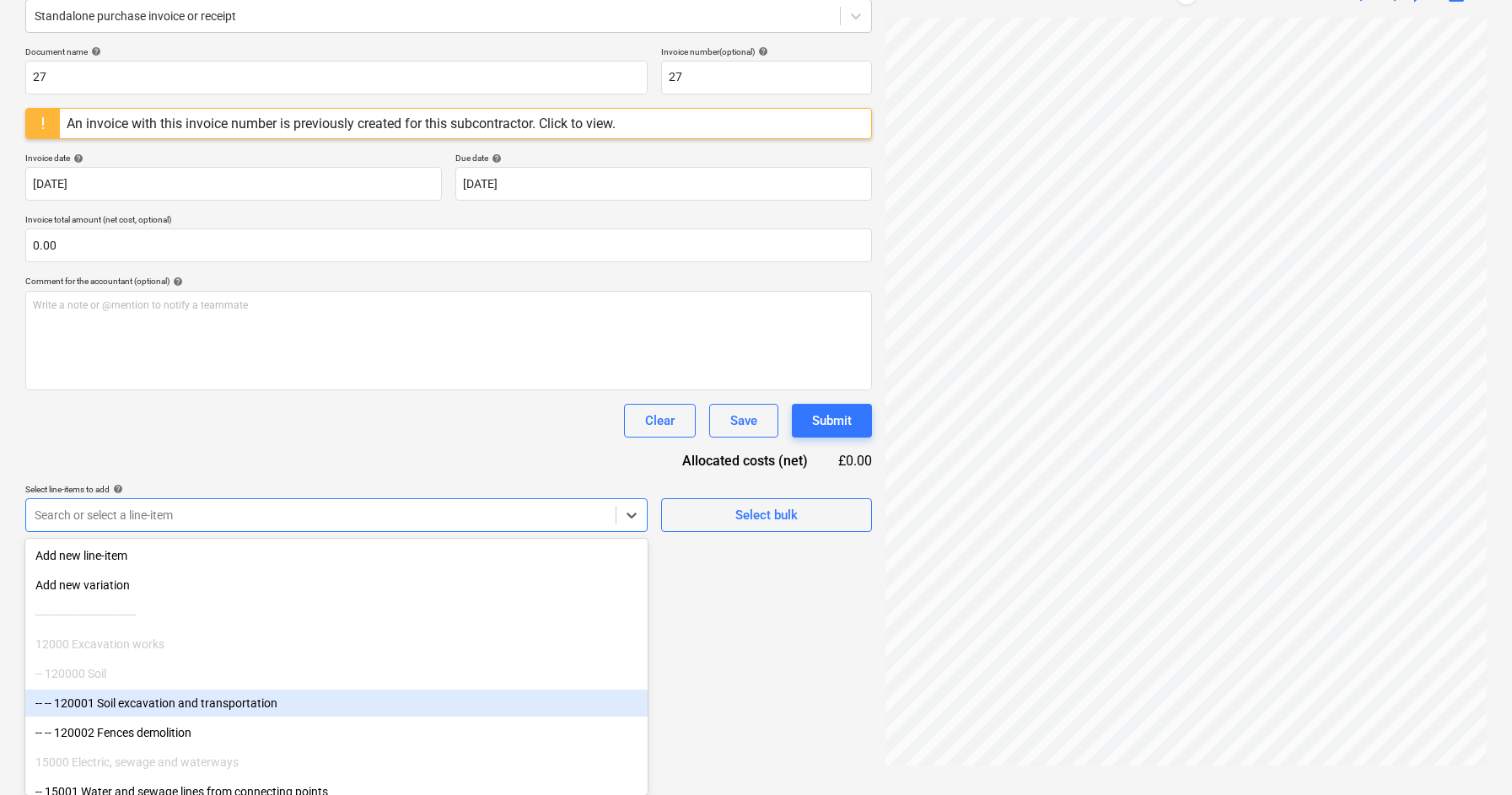
click at [304, 707] on div "-- -- 120001 Soil excavation and transportation" at bounding box center [336, 703] width 622 height 27
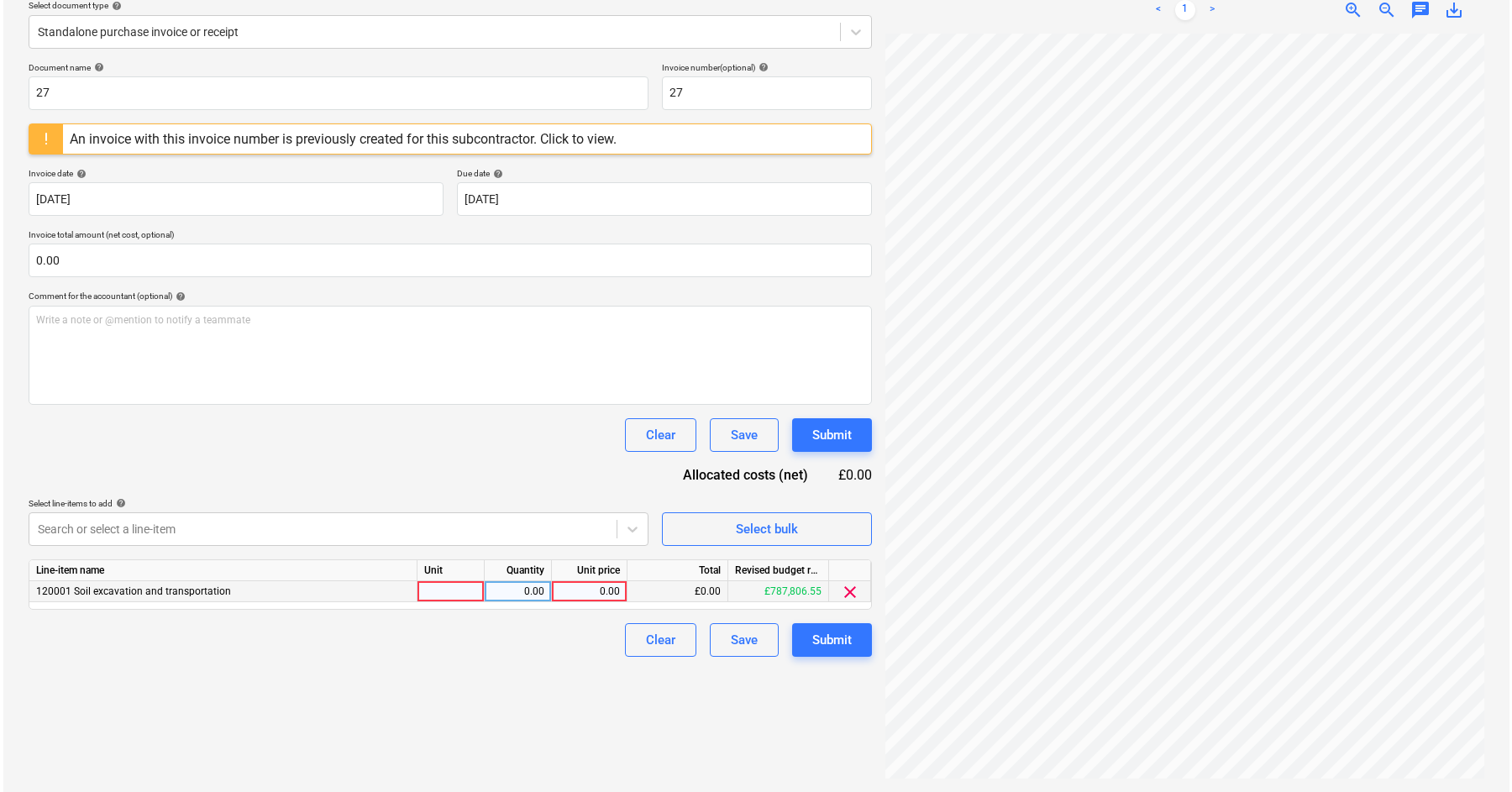
scroll to position [199, 0]
click at [687, 582] on div "£0.00" at bounding box center [675, 591] width 100 height 21
click at [578, 594] on div "0.00" at bounding box center [586, 591] width 61 height 21
type input "1000"
click at [843, 640] on div "Submit" at bounding box center [829, 640] width 39 height 22
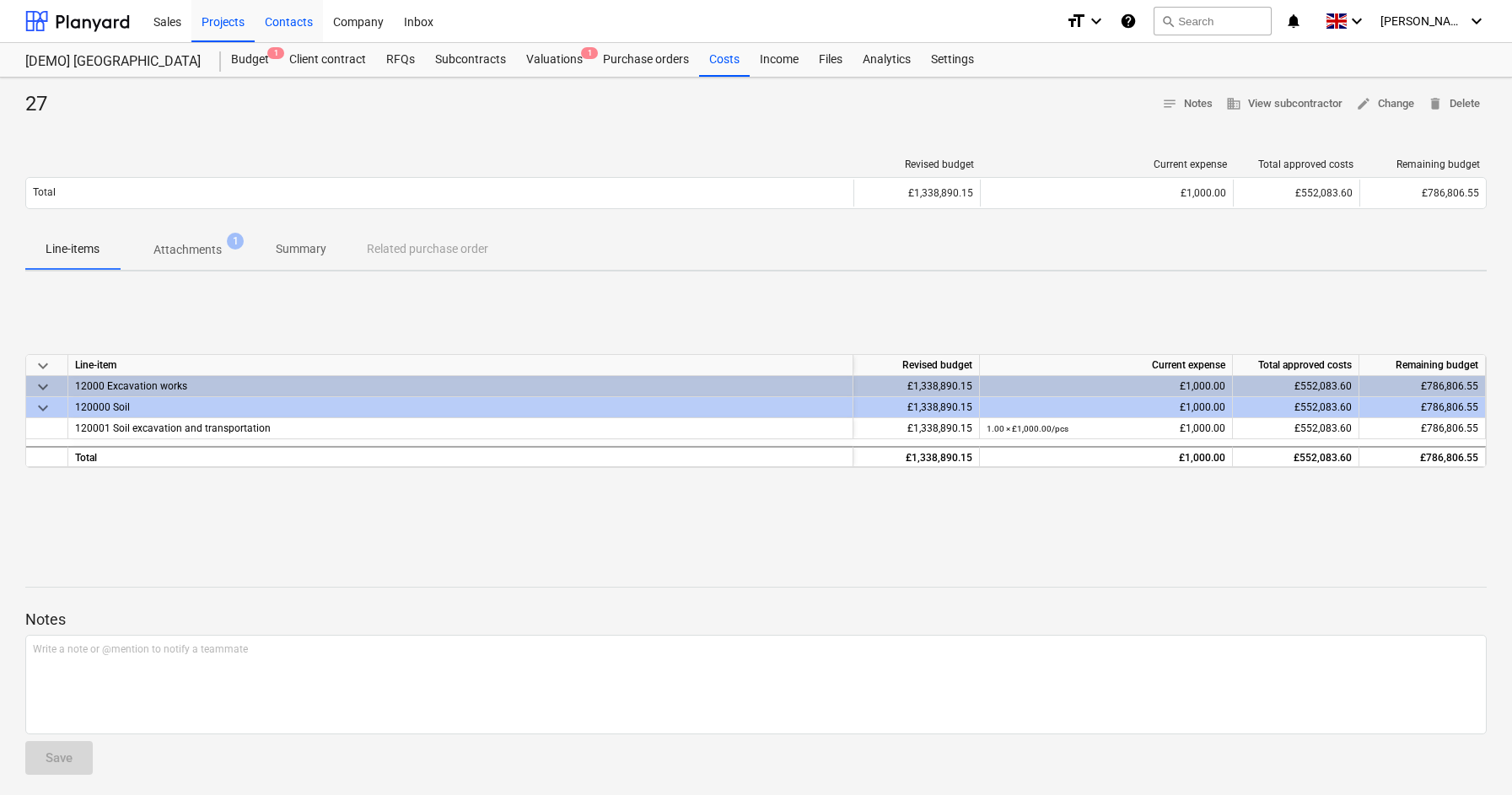
click at [309, 22] on div "Contacts" at bounding box center [289, 21] width 68 height 43
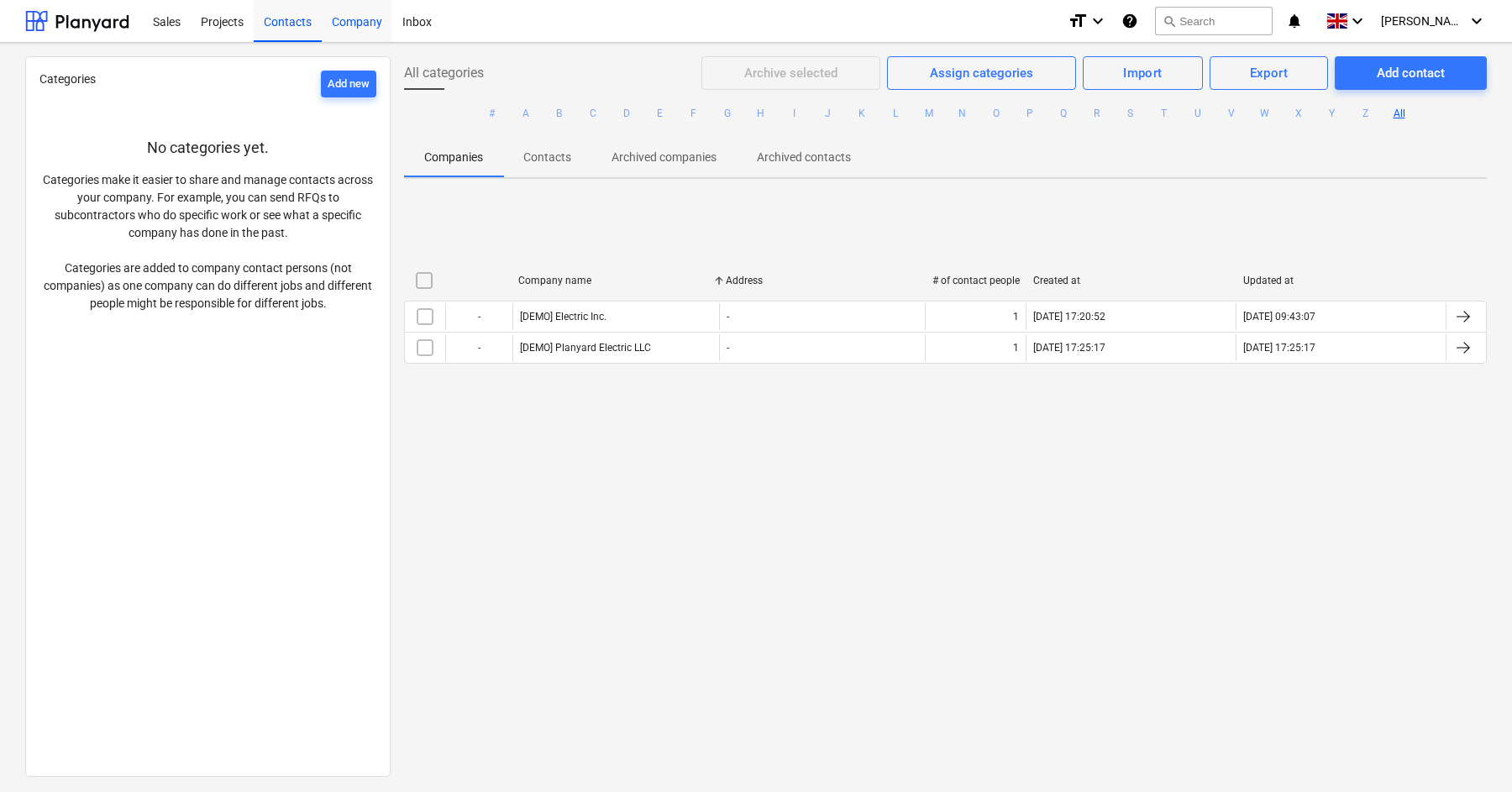
click at [359, 22] on div "Company" at bounding box center [357, 21] width 71 height 43
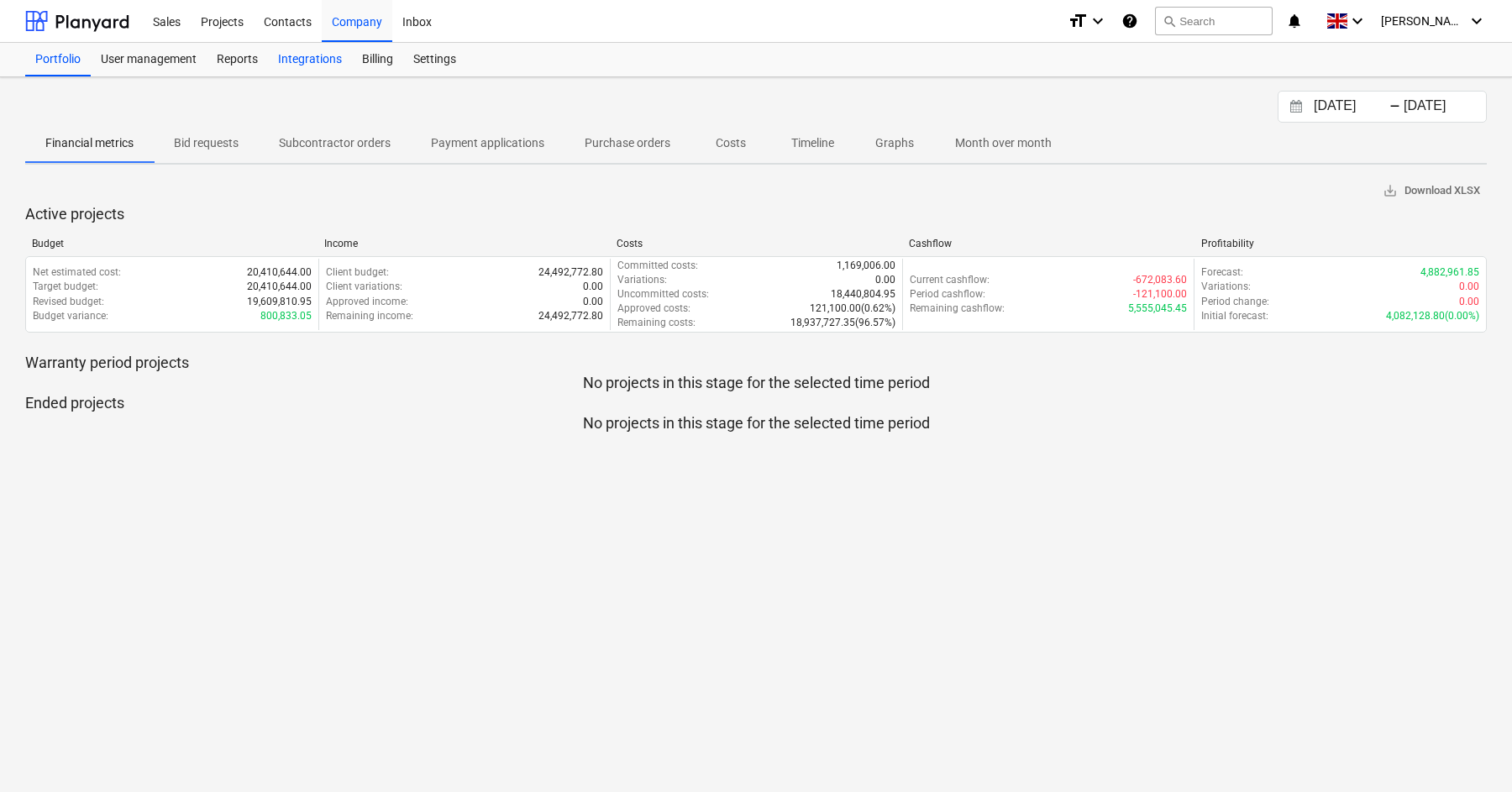
click at [327, 65] on div "Integrations" at bounding box center [310, 59] width 84 height 33
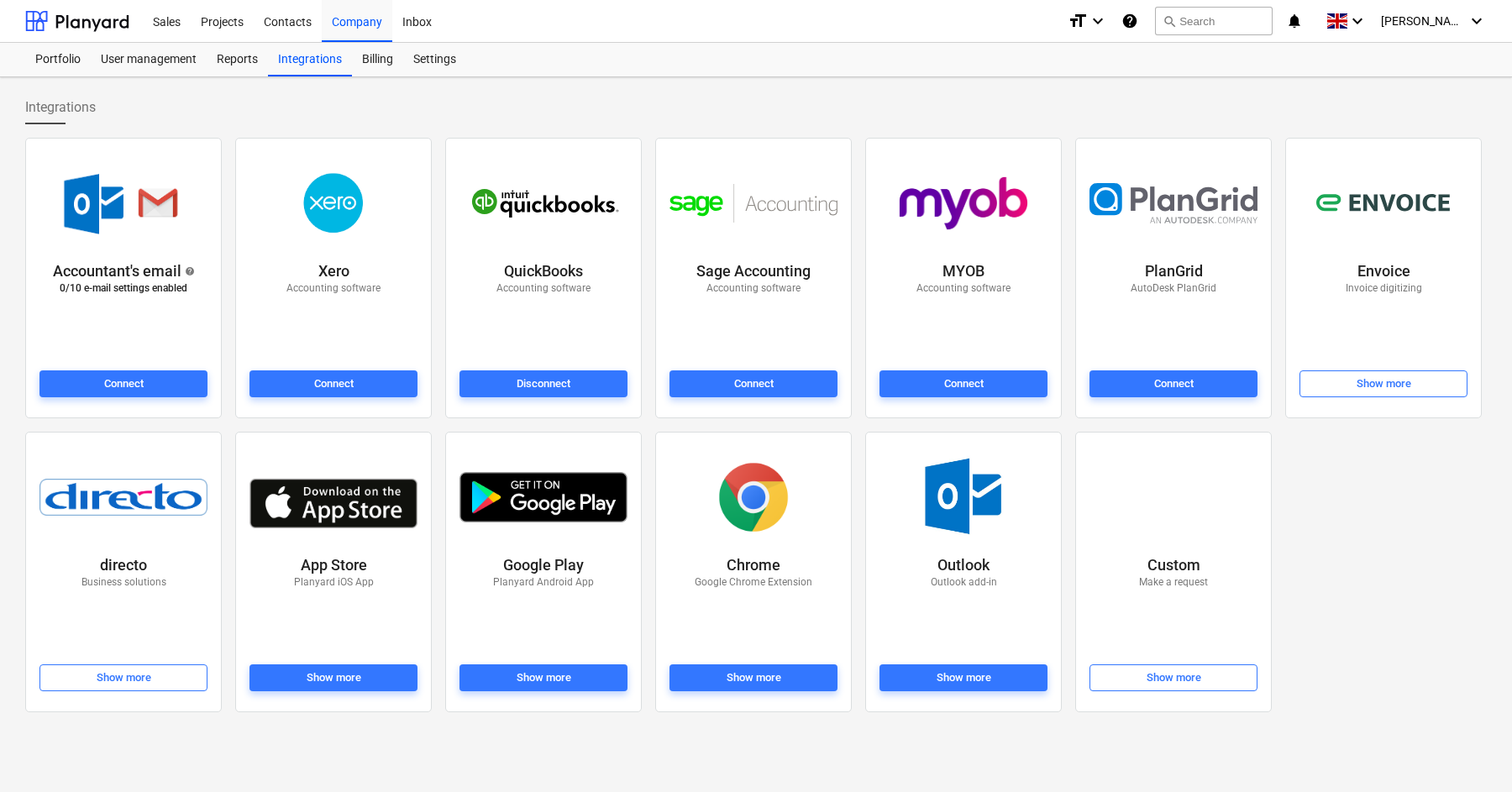
click at [544, 362] on div "Accounting software" at bounding box center [543, 323] width 94 height 82
click at [544, 380] on div "Disconnect" at bounding box center [544, 384] width 54 height 20
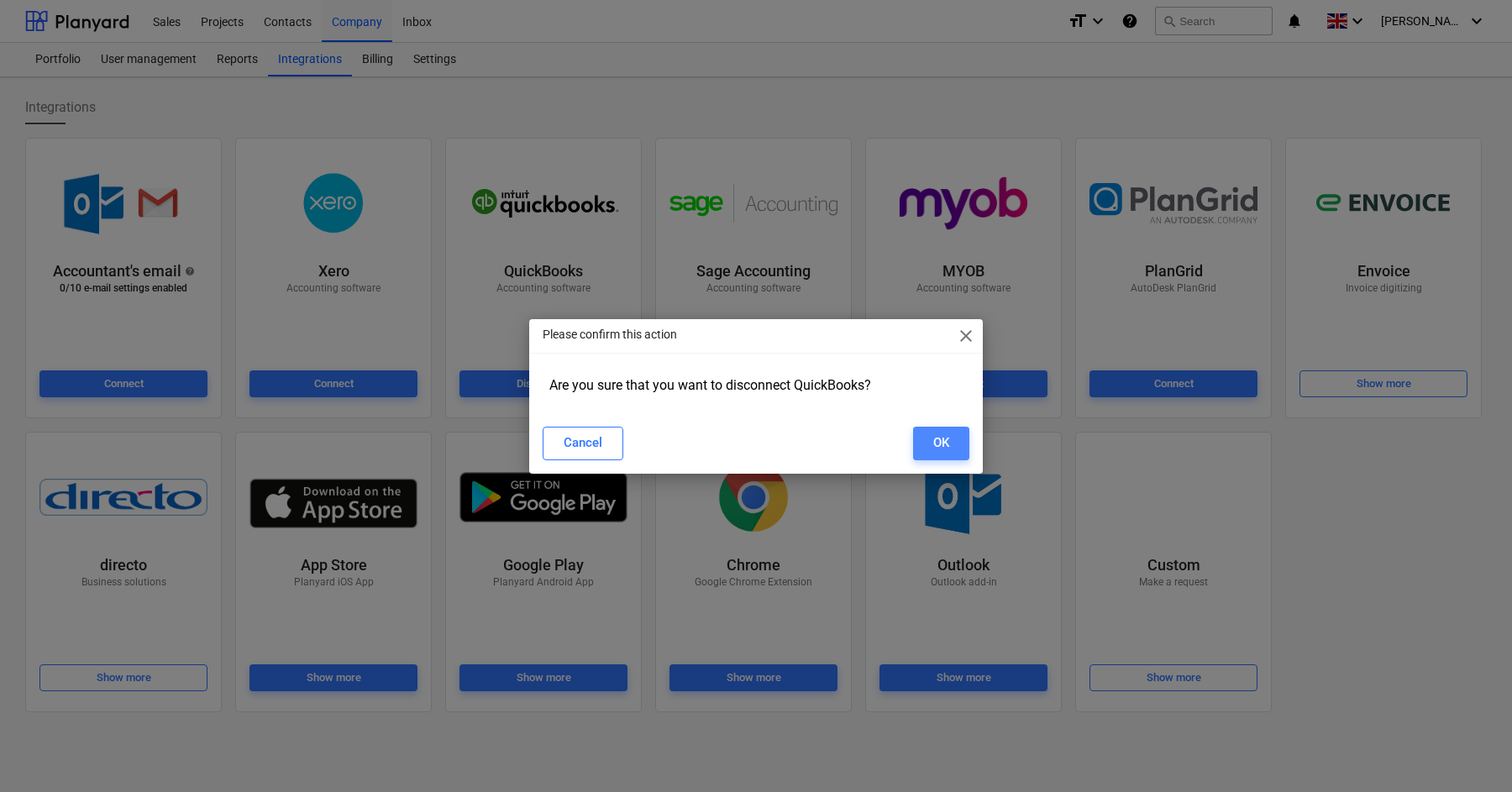
click at [932, 436] on button "OK" at bounding box center [941, 443] width 56 height 33
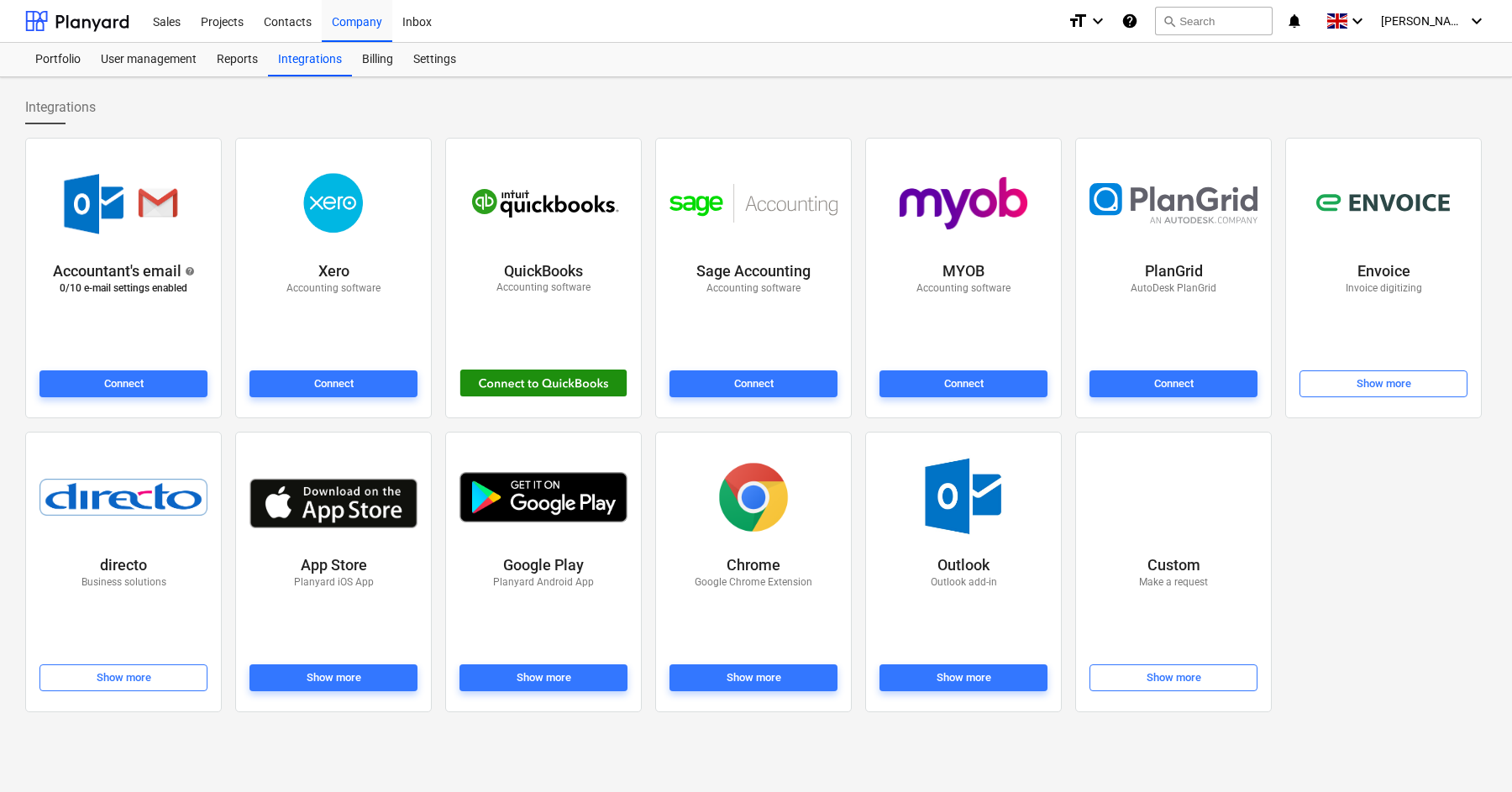
click at [522, 388] on div at bounding box center [543, 383] width 168 height 28
click at [233, 26] on div "Projects" at bounding box center [222, 21] width 63 height 43
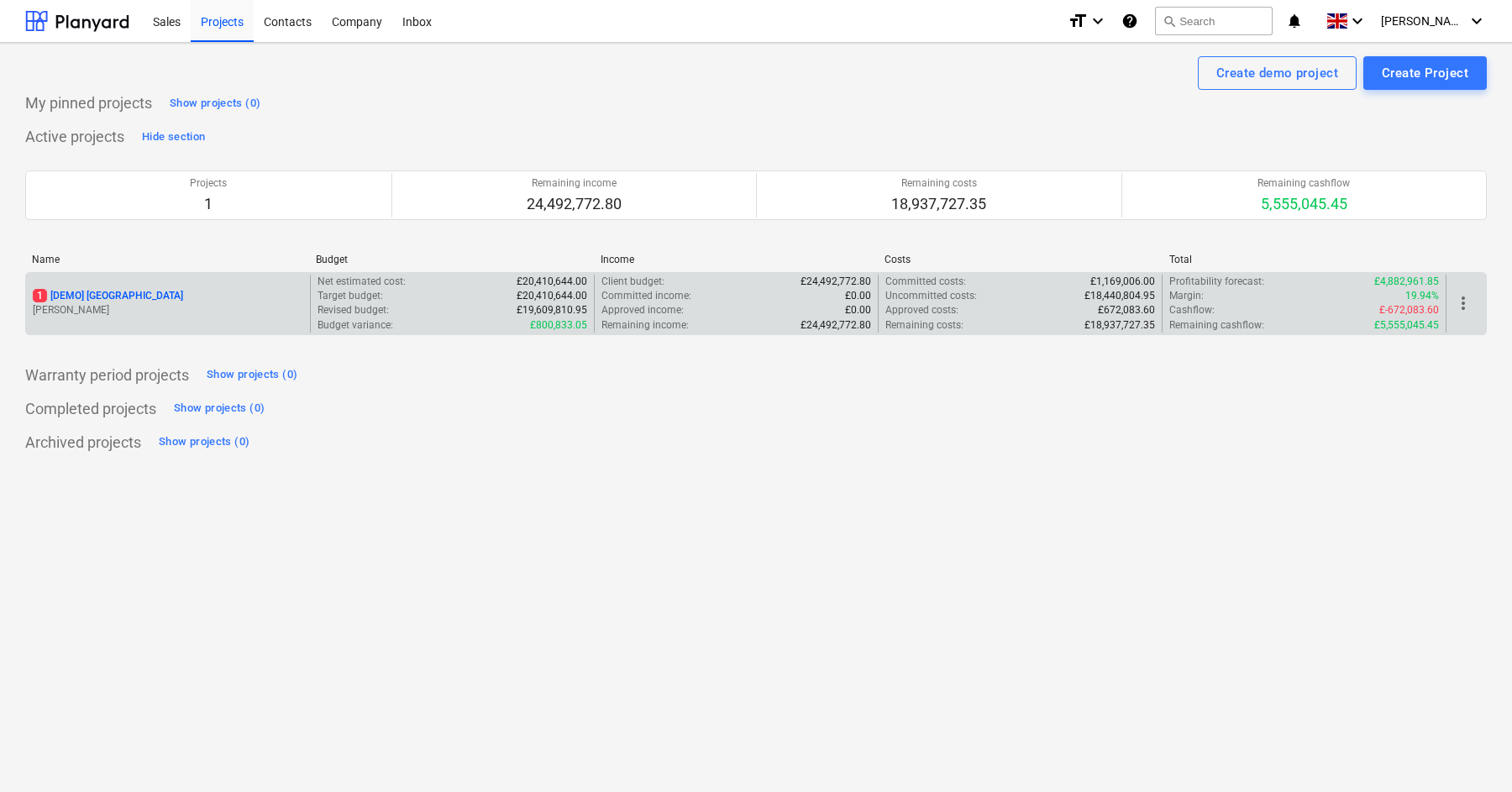
click at [111, 302] on p "1 [DEMO] [GEOGRAPHIC_DATA]" at bounding box center [108, 296] width 151 height 14
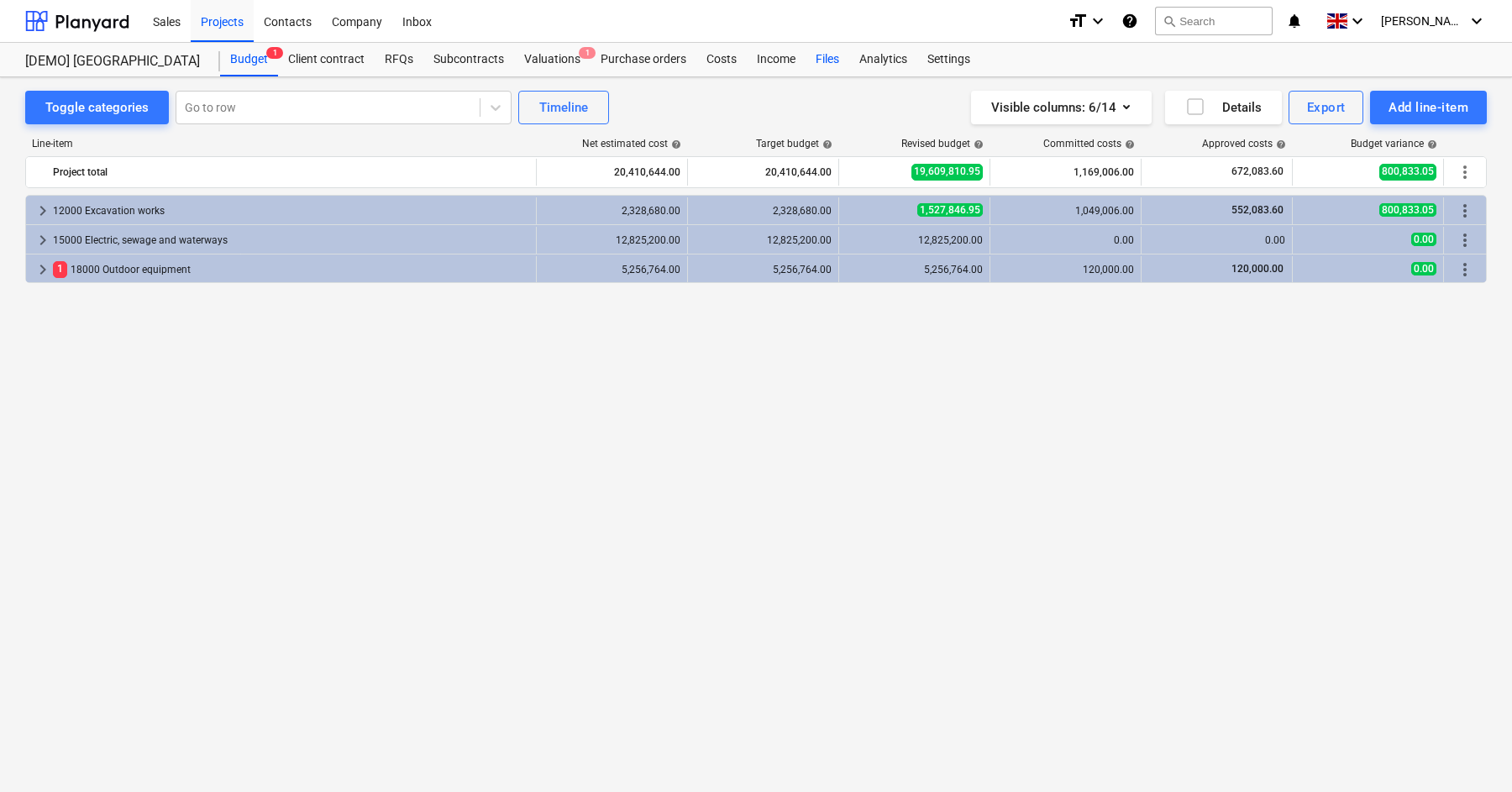
click at [833, 60] on div "Files" at bounding box center [827, 59] width 44 height 33
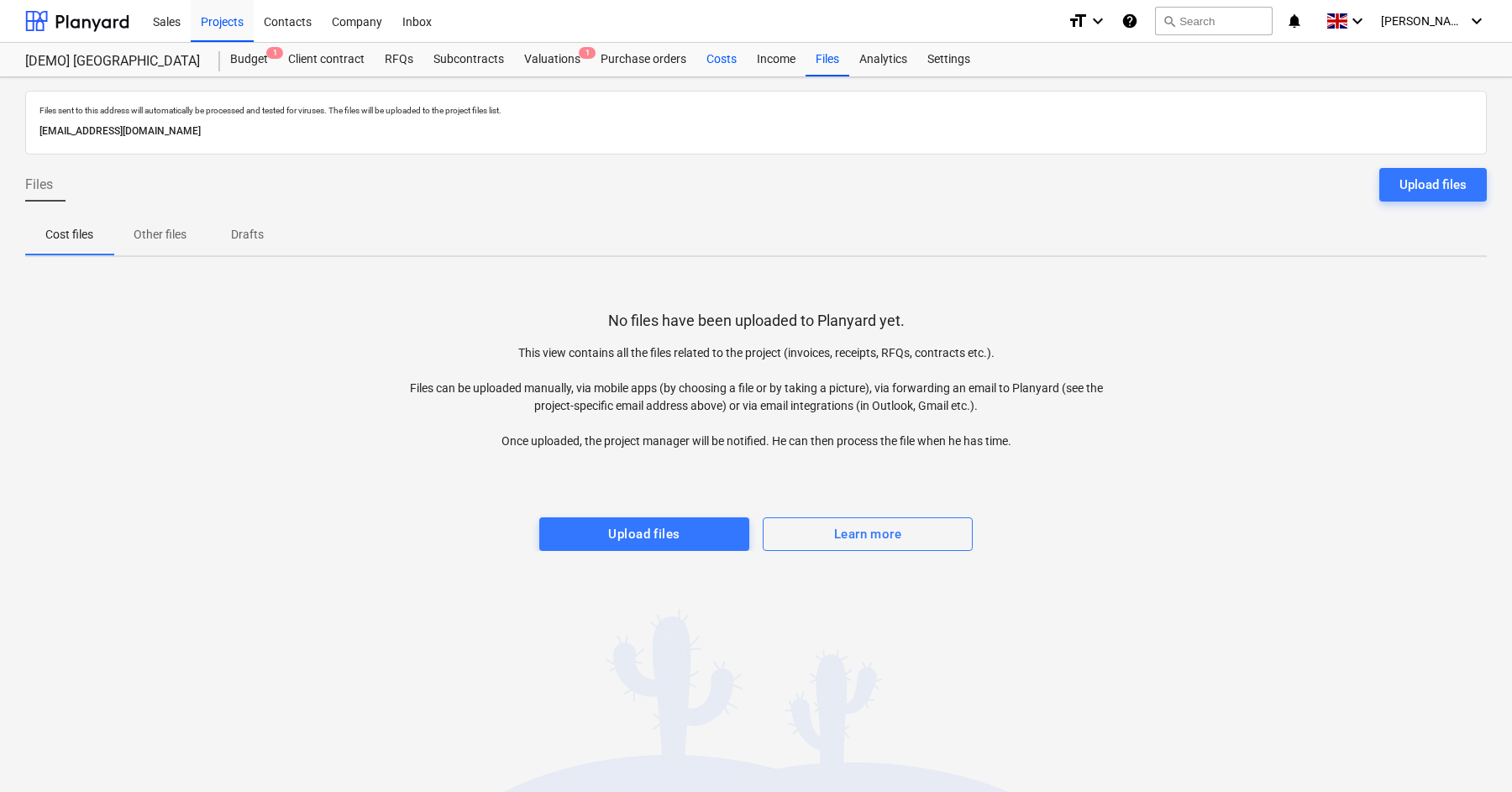
click at [701, 59] on div "Costs" at bounding box center [721, 59] width 50 height 33
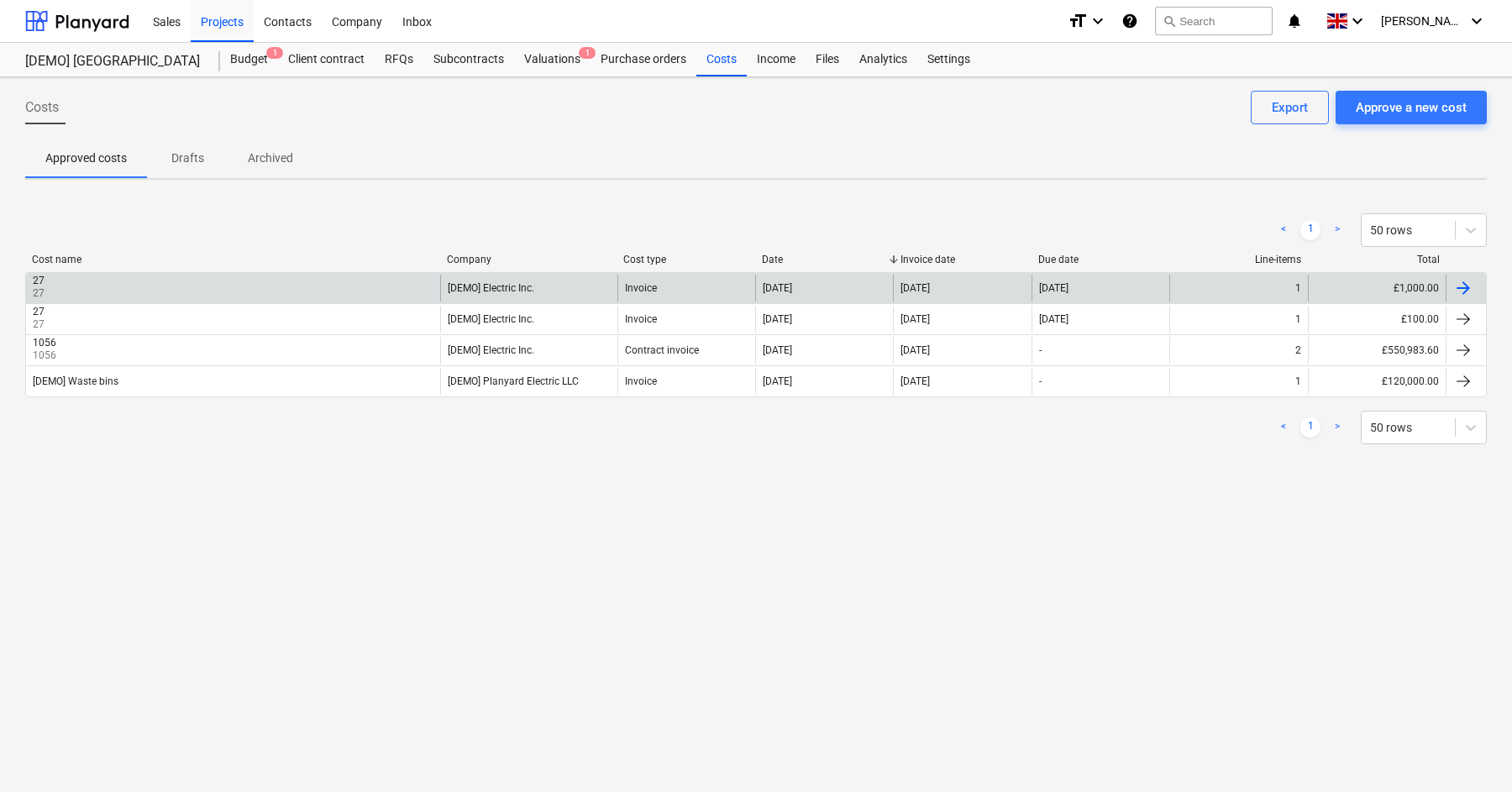
click at [437, 292] on div "27 27" at bounding box center [233, 288] width 414 height 27
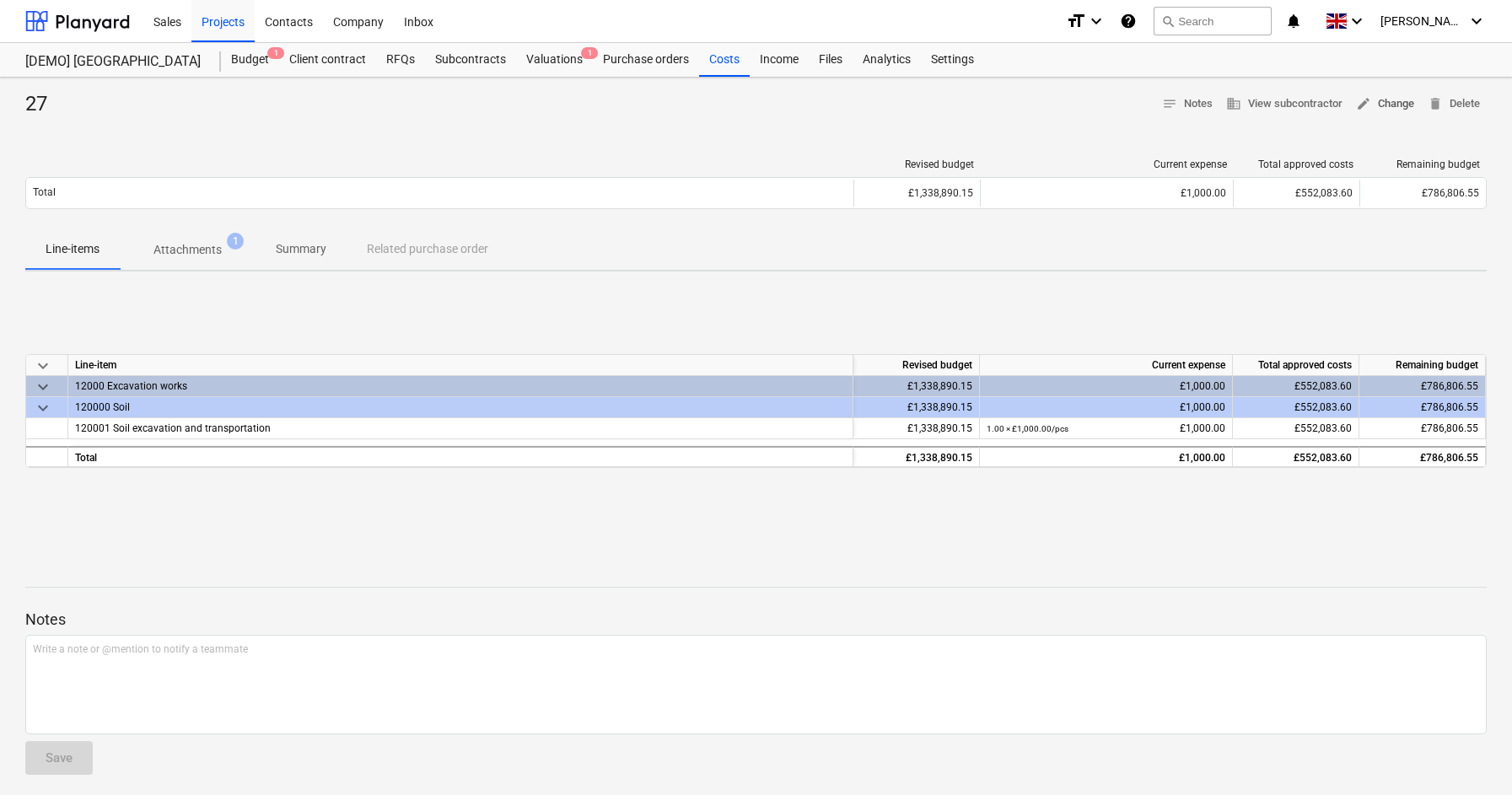
click at [1382, 106] on span "edit Change" at bounding box center [1384, 104] width 58 height 20
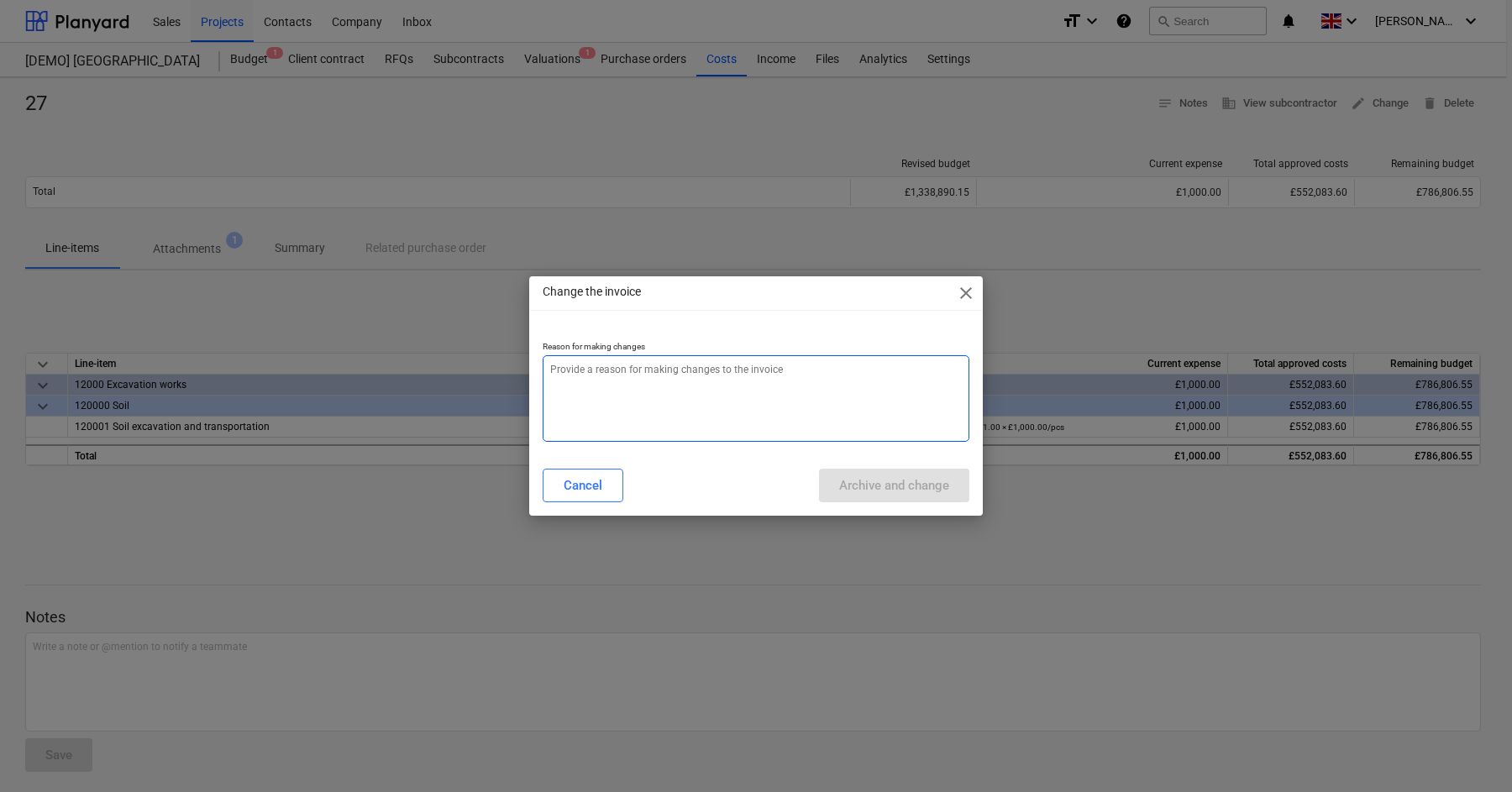
click at [842, 427] on textarea at bounding box center [756, 399] width 427 height 87
type textarea "x"
type textarea "l"
type textarea "x"
type textarea "lo"
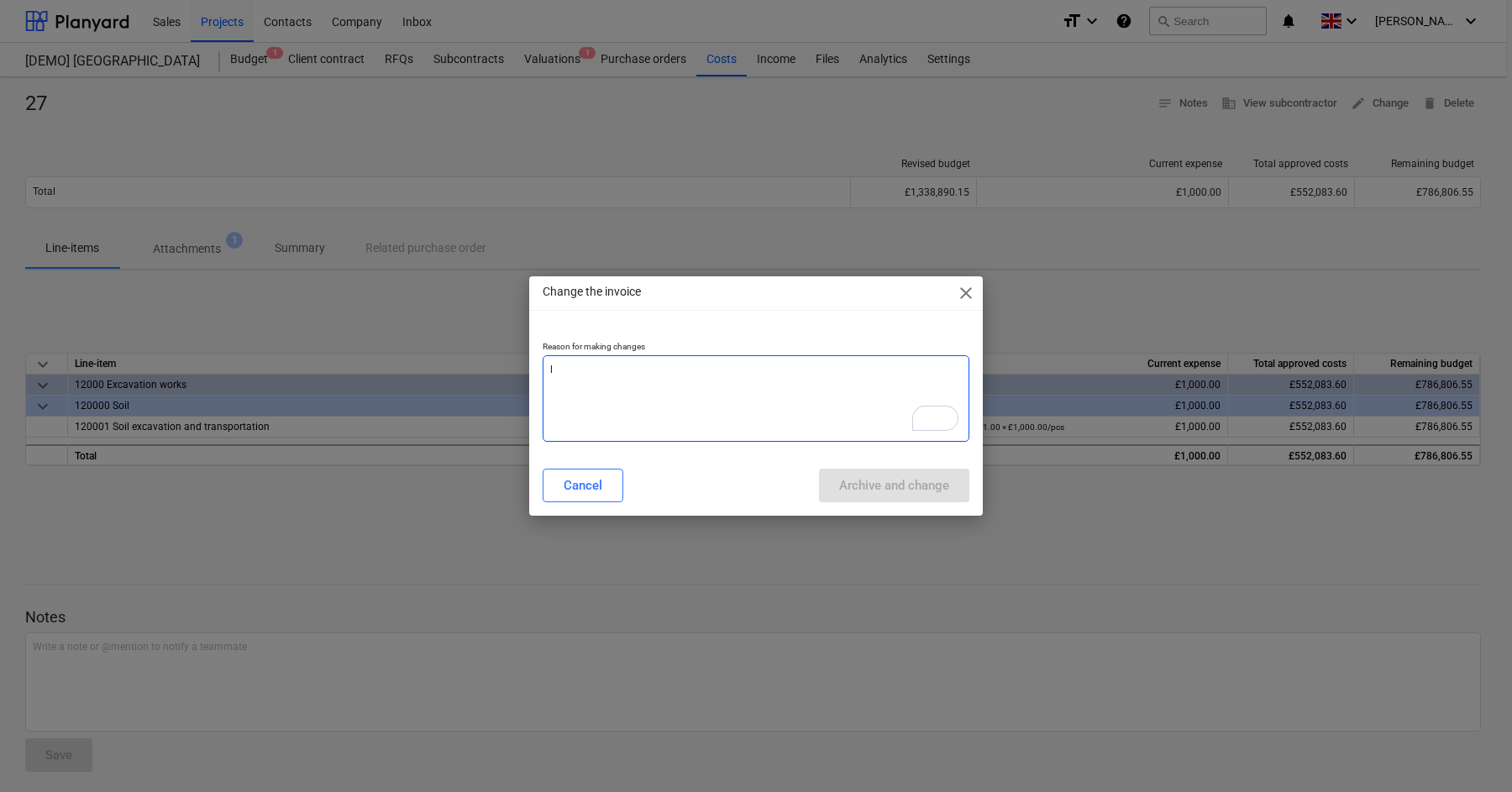
type textarea "x"
type textarea "lol"
type textarea "x"
type textarea "lol"
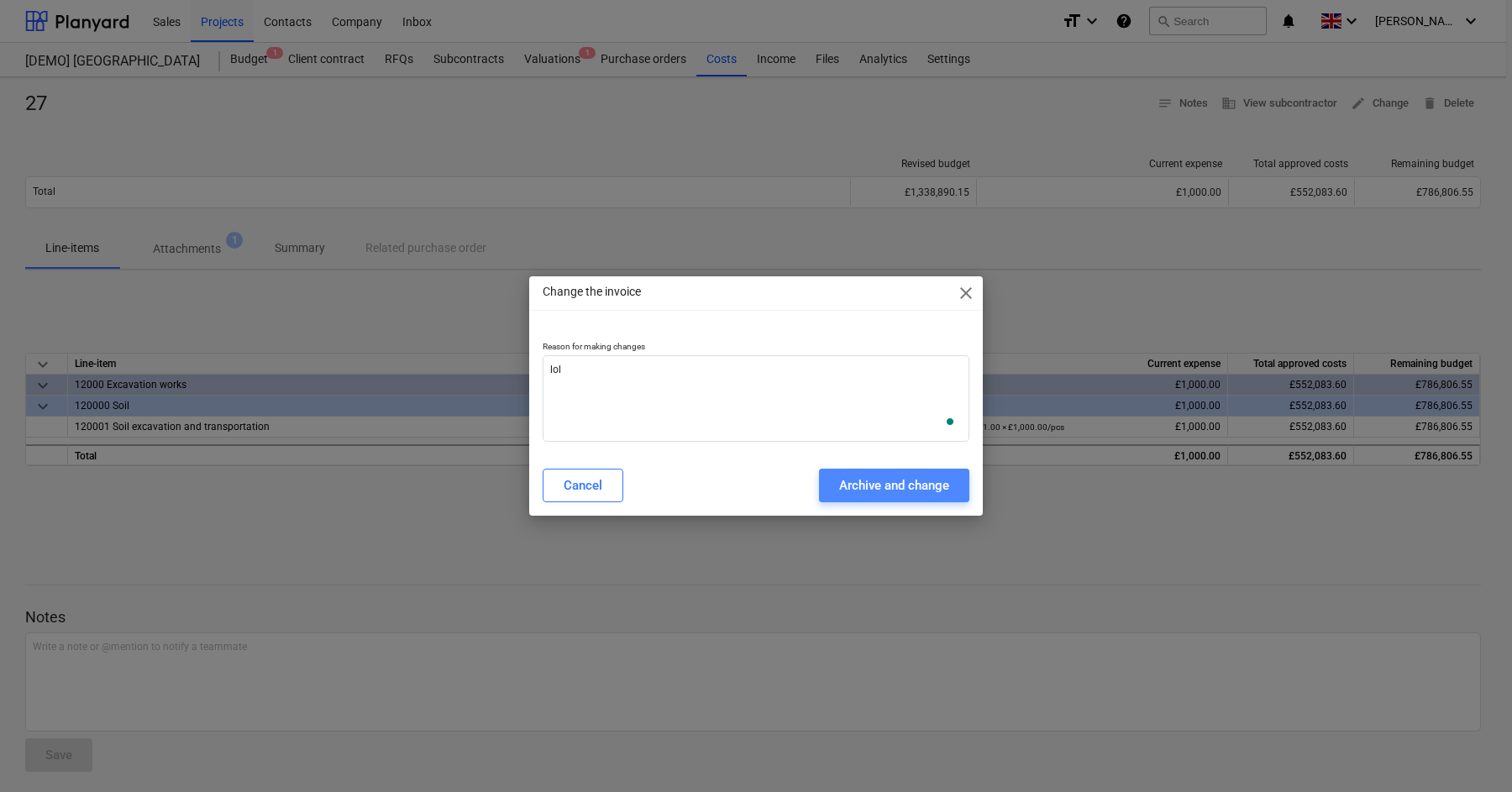
click at [925, 497] on button "Archive and change" at bounding box center [894, 485] width 151 height 33
type textarea "x"
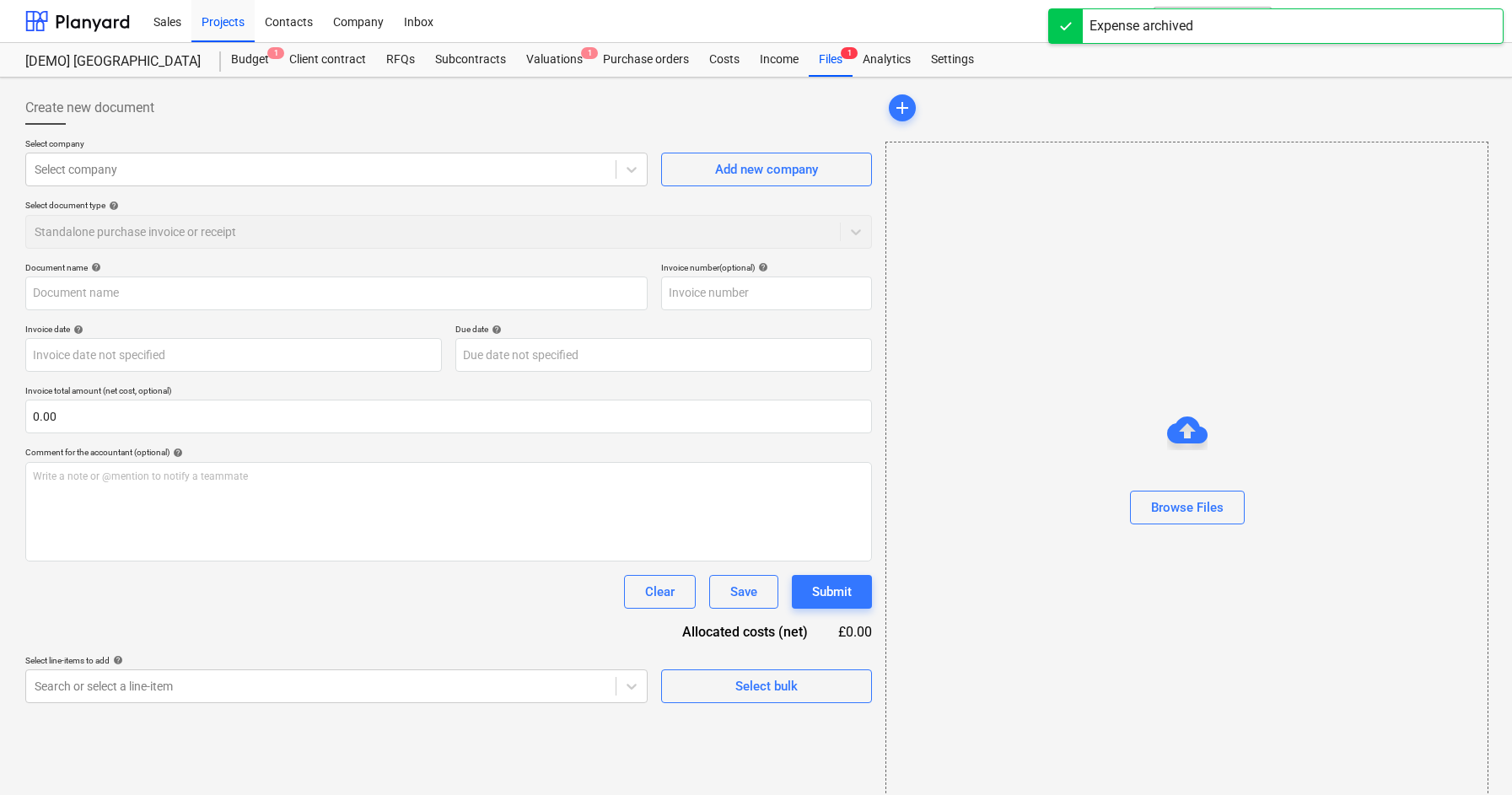
type input "27"
type input "[DATE]"
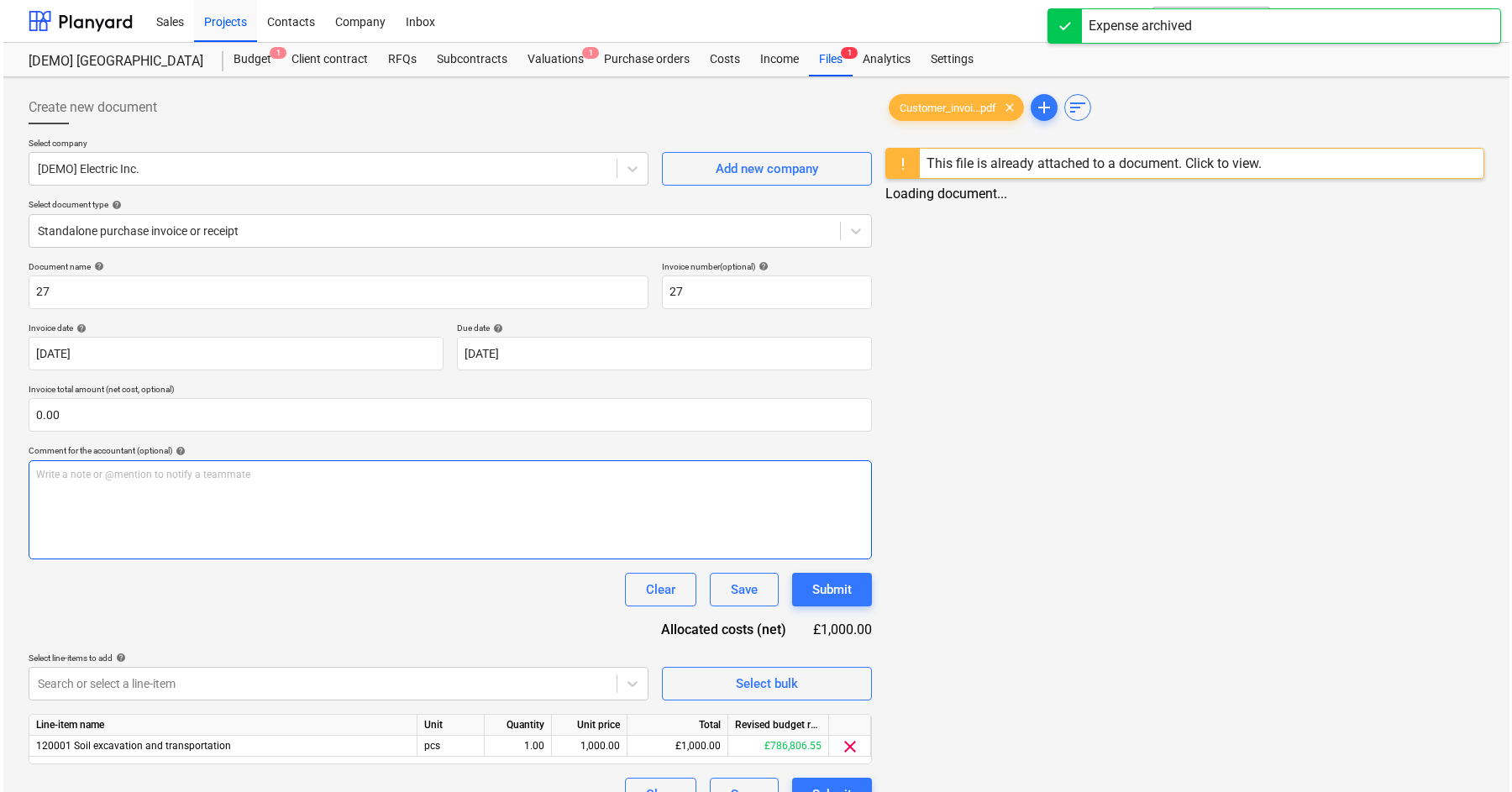
scroll to position [77, 0]
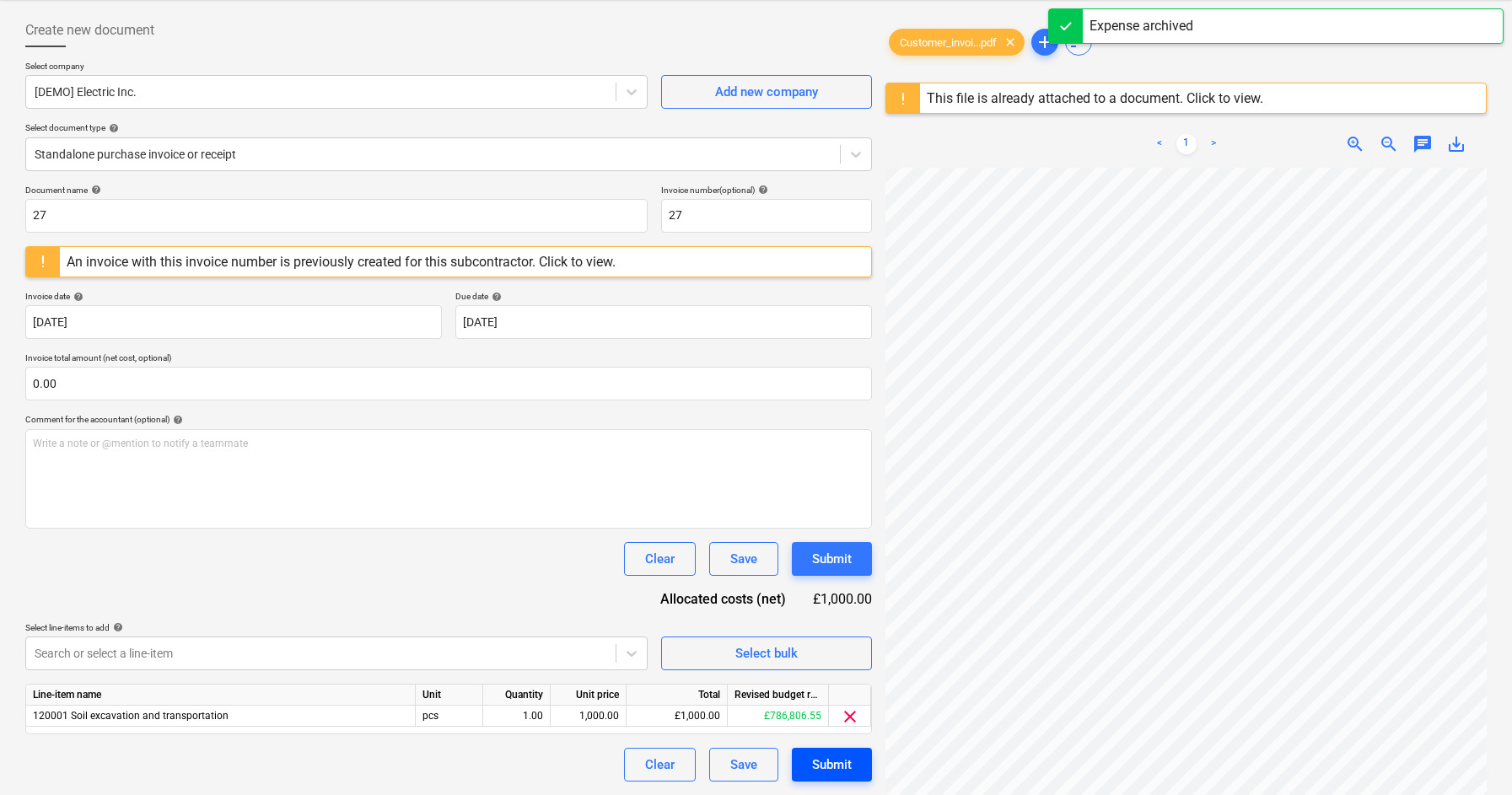
click at [829, 768] on div "Submit" at bounding box center [832, 764] width 40 height 22
